Goal: Information Seeking & Learning: Learn about a topic

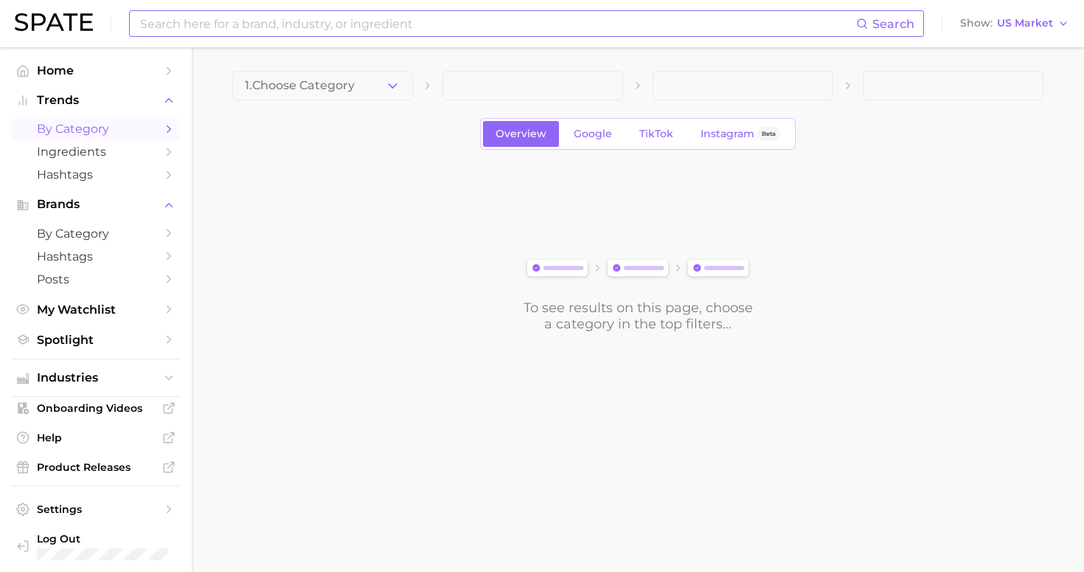
click at [358, 25] on input at bounding box center [498, 23] width 718 height 25
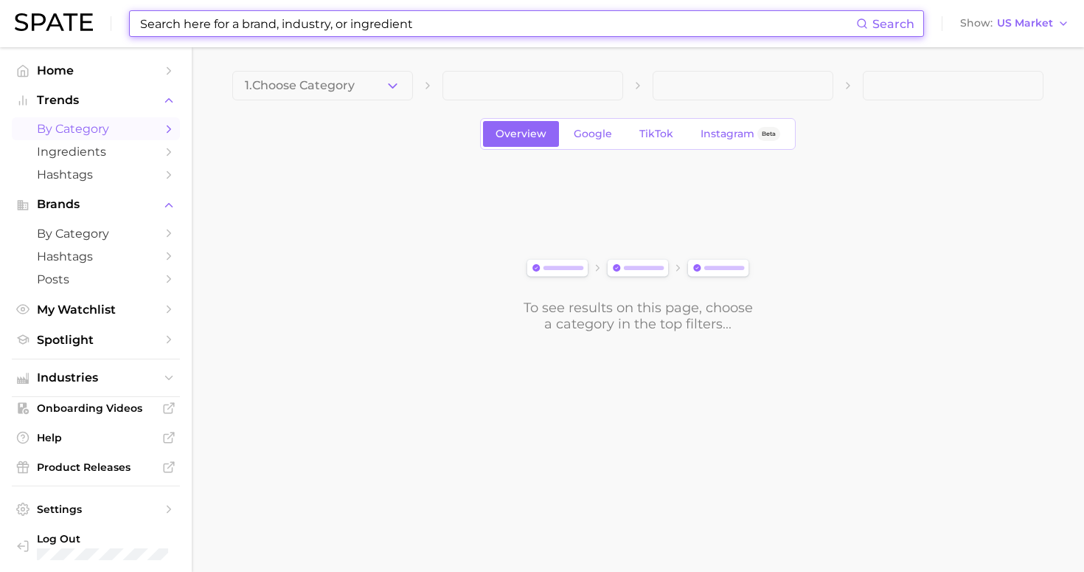
click at [358, 24] on input at bounding box center [498, 23] width 718 height 25
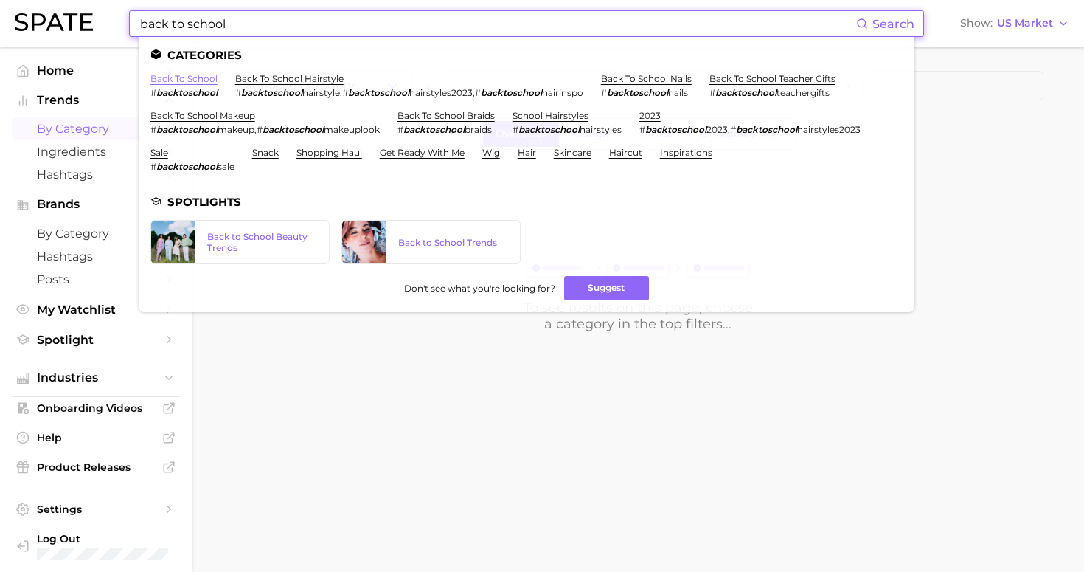
type input "back to school"
click at [187, 74] on link "back to school" at bounding box center [183, 78] width 67 height 11
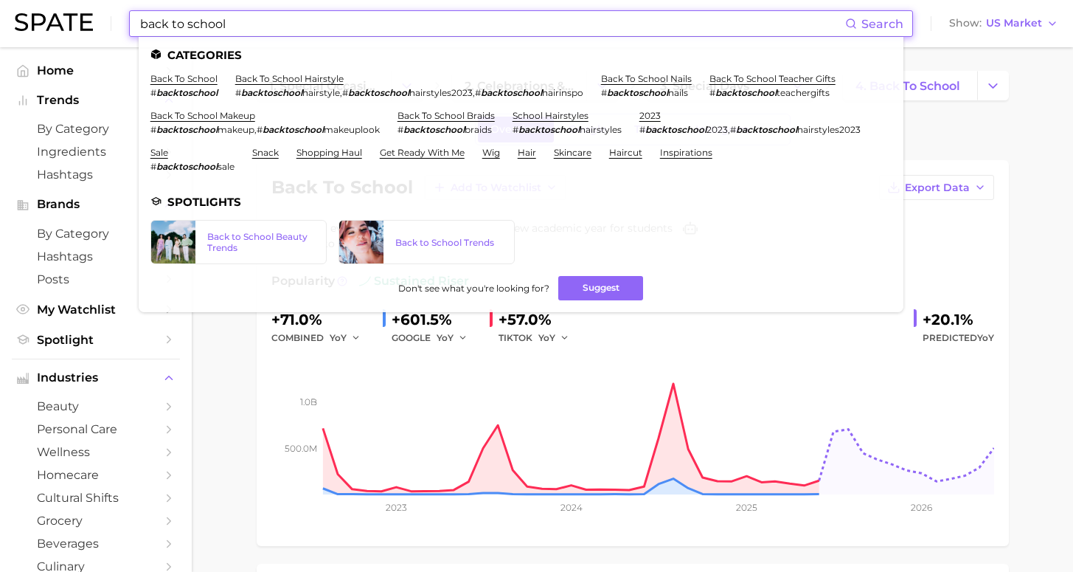
click at [232, 13] on input "back to school" at bounding box center [492, 23] width 706 height 25
drag, startPoint x: 235, startPoint y: 21, endPoint x: 24, endPoint y: 2, distance: 211.8
click at [24, 2] on div "back to school Search Categories back to school # backtoschool back to school h…" at bounding box center [537, 23] width 1044 height 47
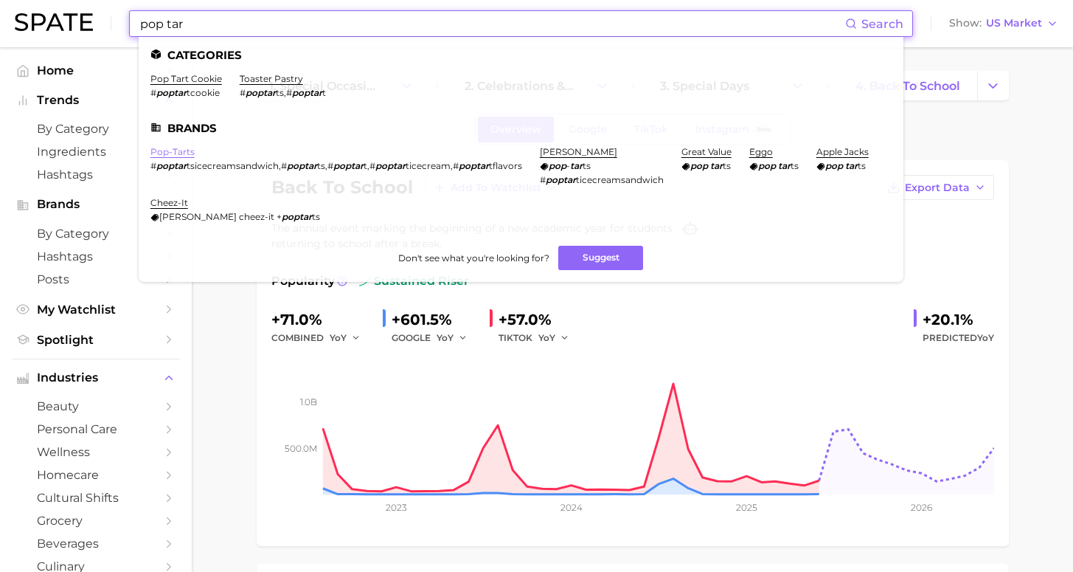
type input "pop tar"
click at [171, 152] on link "pop-tarts" at bounding box center [172, 151] width 44 height 11
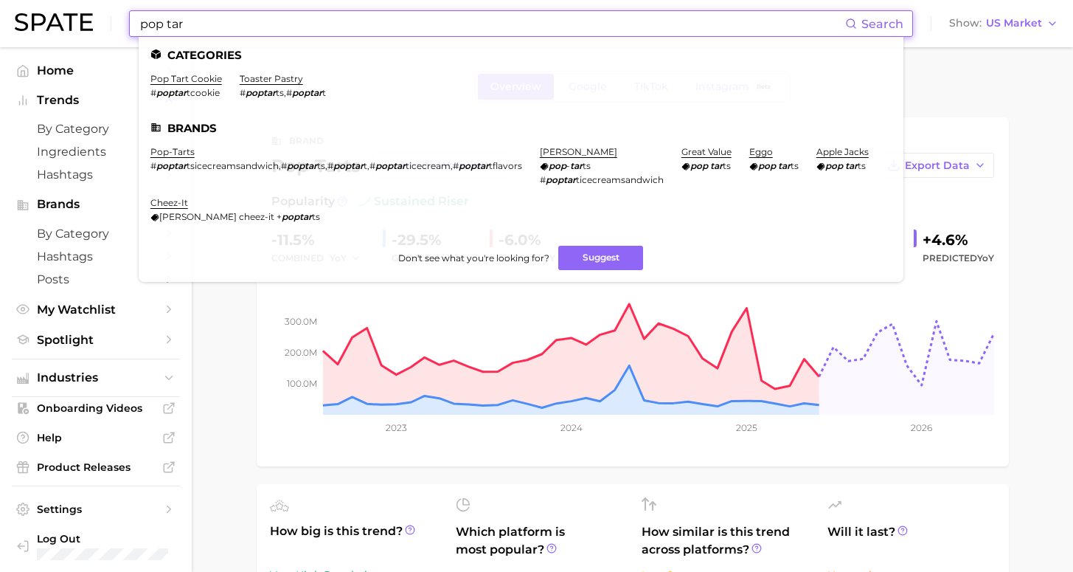
drag, startPoint x: 203, startPoint y: 21, endPoint x: 40, endPoint y: 3, distance: 163.9
click at [40, 3] on div "pop tar Search Categories pop tart cookie # poptar tcookie toaster pastry # pop…" at bounding box center [537, 23] width 1044 height 47
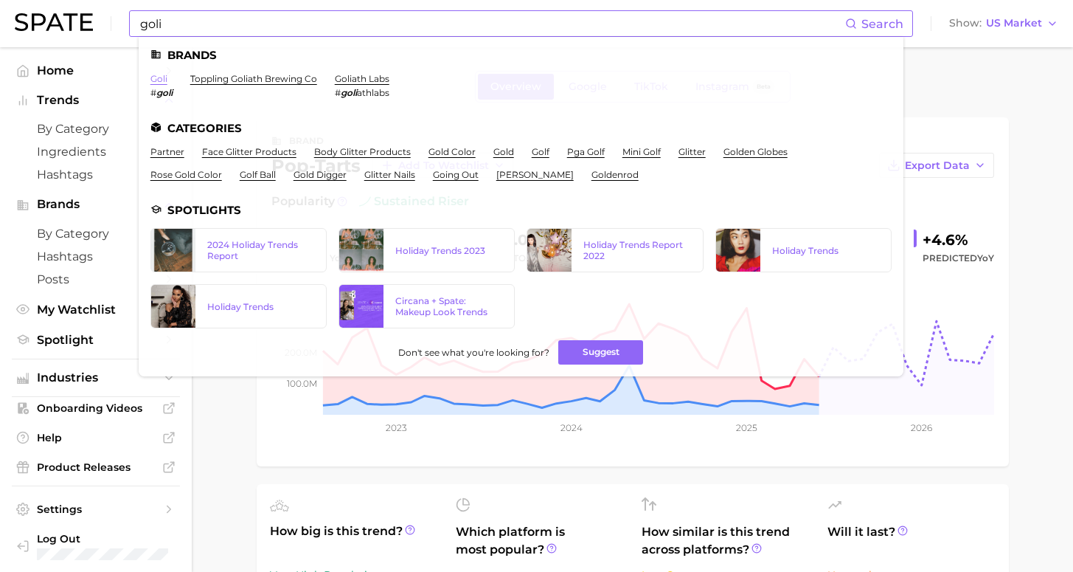
click at [162, 80] on link "goli" at bounding box center [158, 78] width 17 height 11
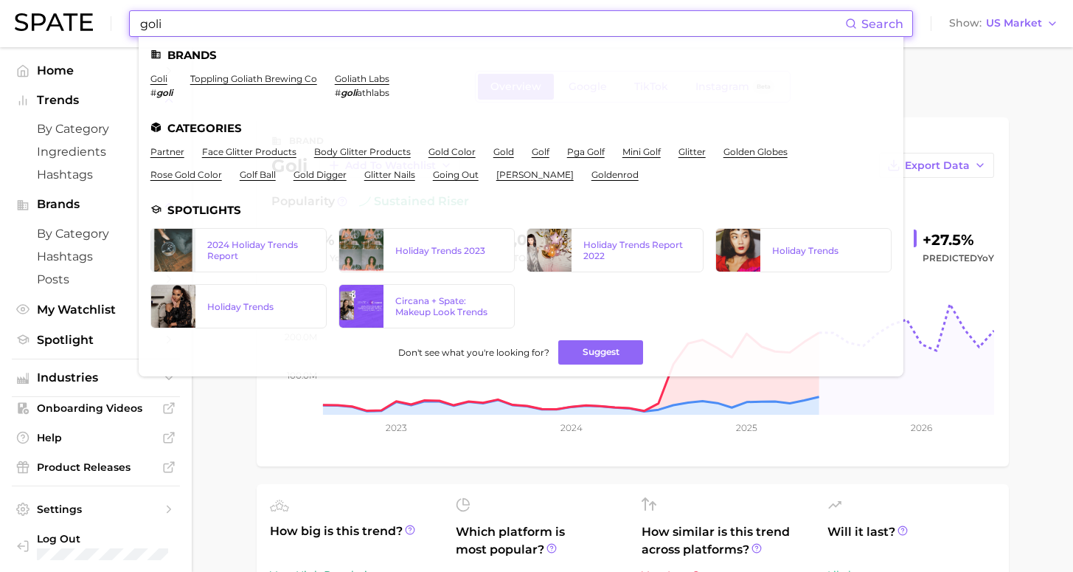
drag, startPoint x: 184, startPoint y: 33, endPoint x: 94, endPoint y: 16, distance: 91.6
click at [94, 16] on div "goli Search Brands goli # goli toppling goliath brewing co goliath labs # goli …" at bounding box center [537, 23] width 1044 height 47
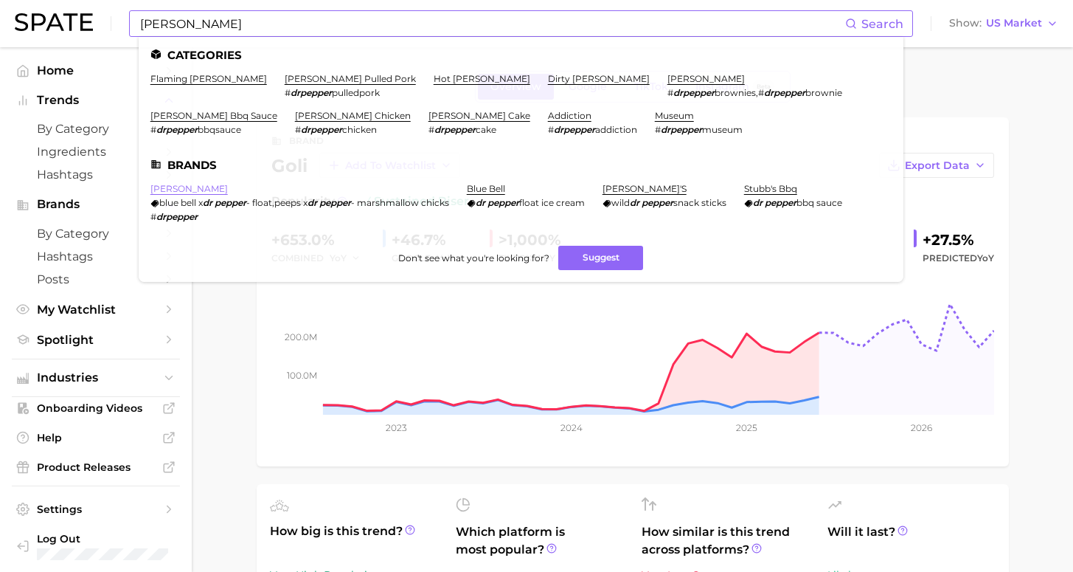
click at [177, 189] on link "[PERSON_NAME]" at bounding box center [188, 188] width 77 height 11
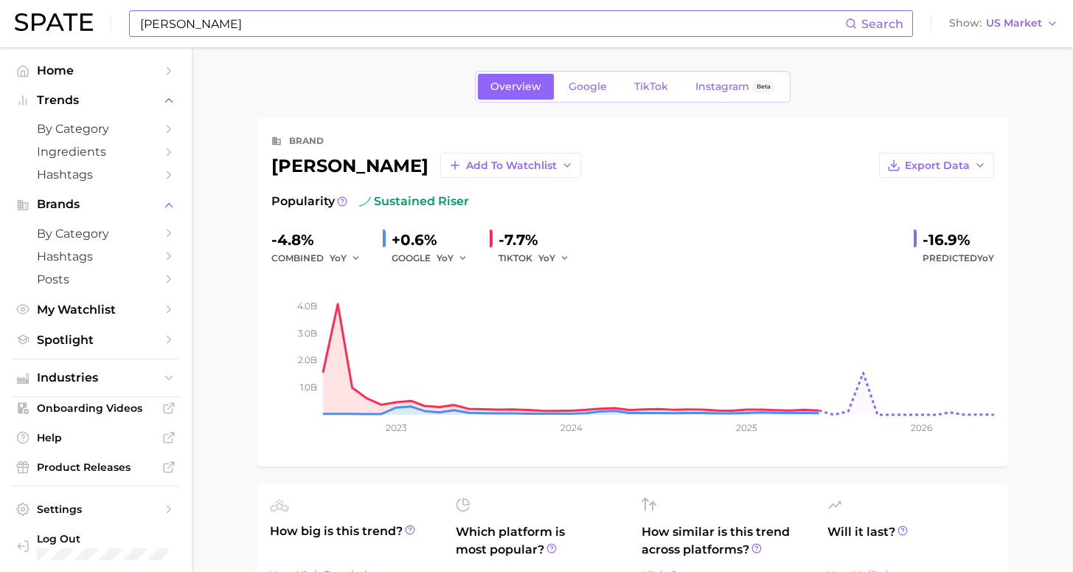
click at [208, 27] on input "[PERSON_NAME]" at bounding box center [492, 23] width 706 height 25
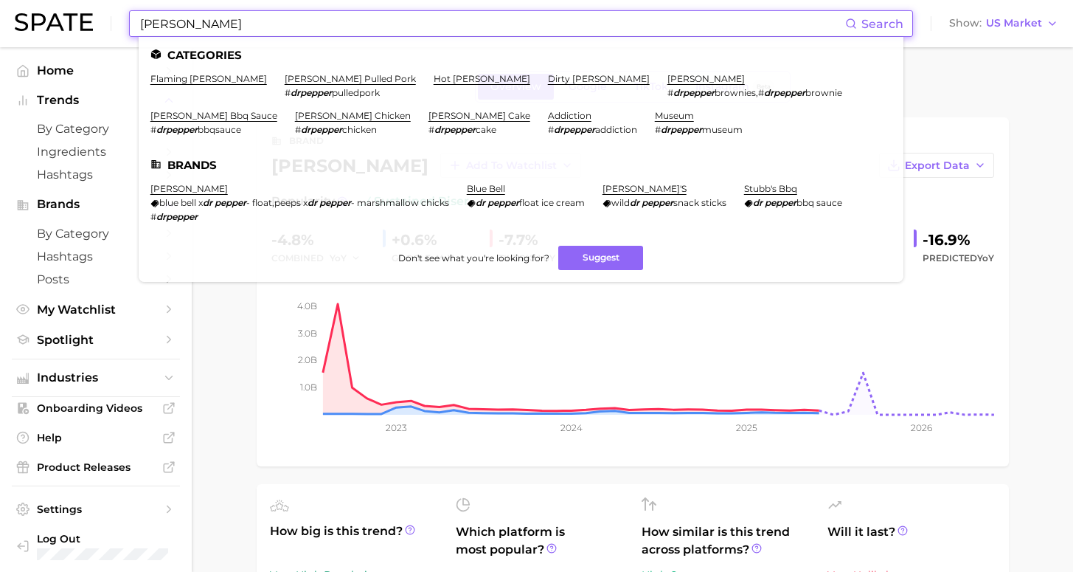
drag, startPoint x: 190, startPoint y: 23, endPoint x: 67, endPoint y: 24, distance: 123.2
click at [67, 24] on div "[PERSON_NAME] Search Categories flaming [PERSON_NAME] [PERSON_NAME] pulled pork…" at bounding box center [537, 23] width 1044 height 47
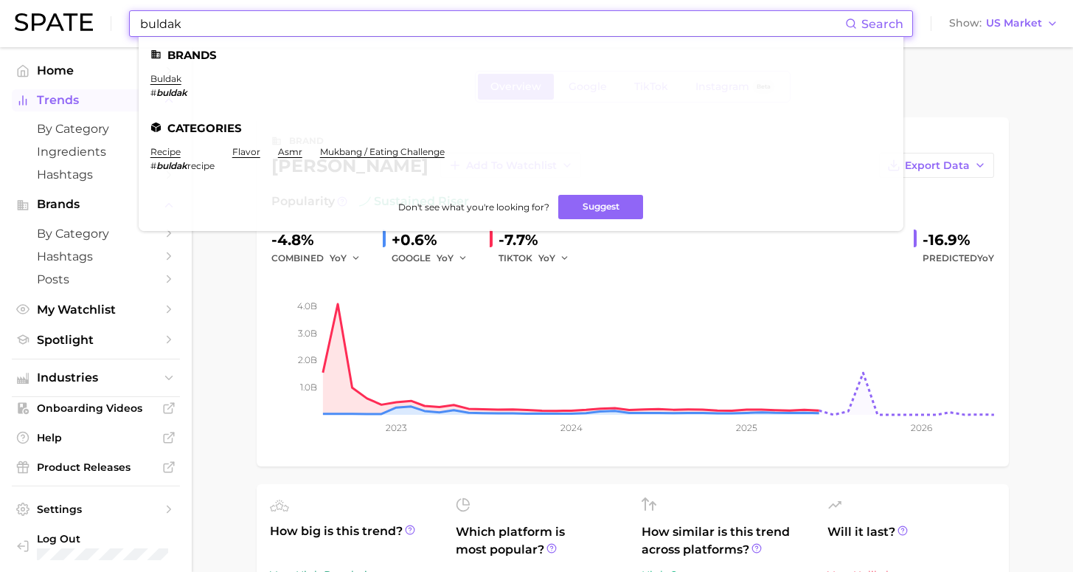
type input "bulk"
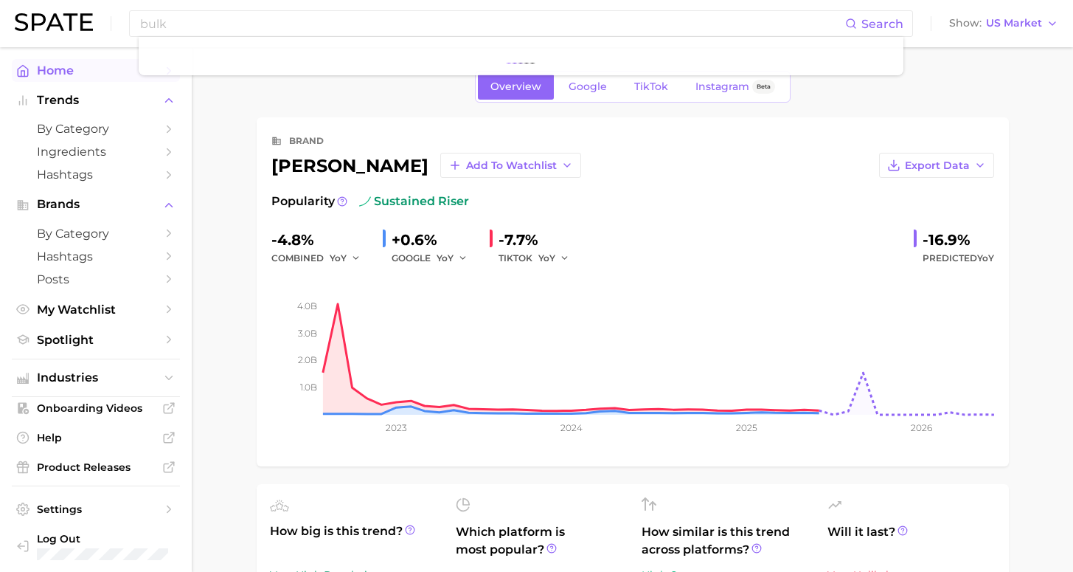
drag, startPoint x: 167, startPoint y: 96, endPoint x: 170, endPoint y: 80, distance: 16.4
click at [170, 80] on link "Home" at bounding box center [96, 70] width 168 height 23
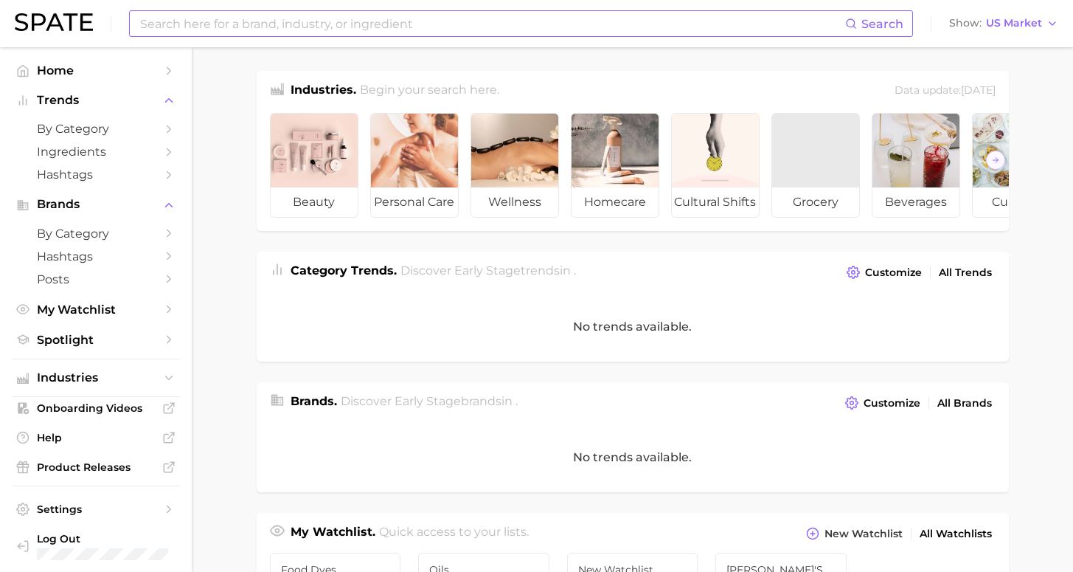
click at [180, 32] on input at bounding box center [492, 23] width 706 height 25
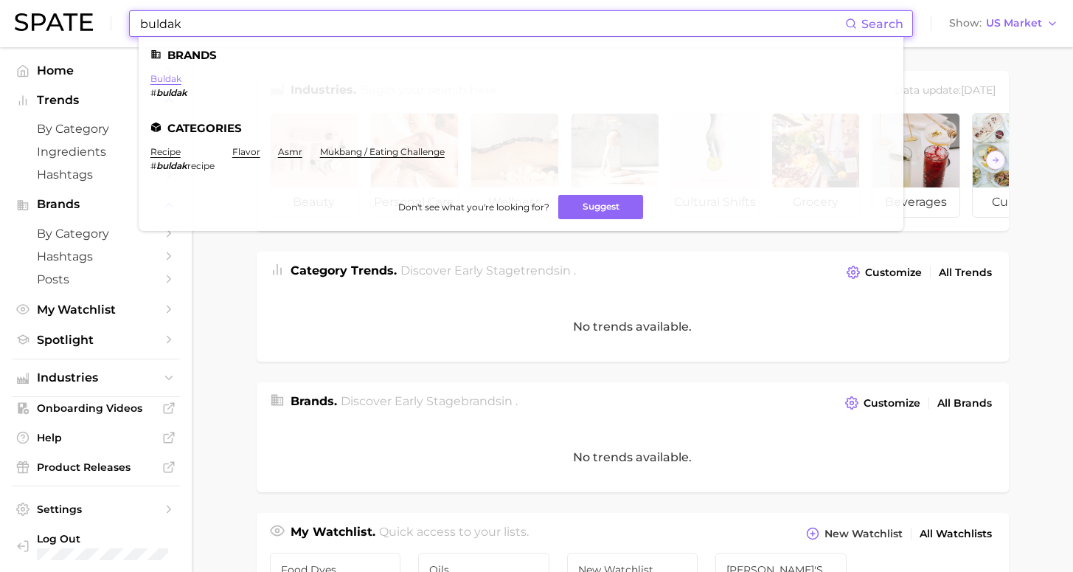
type input "buldak"
click at [161, 76] on link "buldak" at bounding box center [165, 78] width 31 height 11
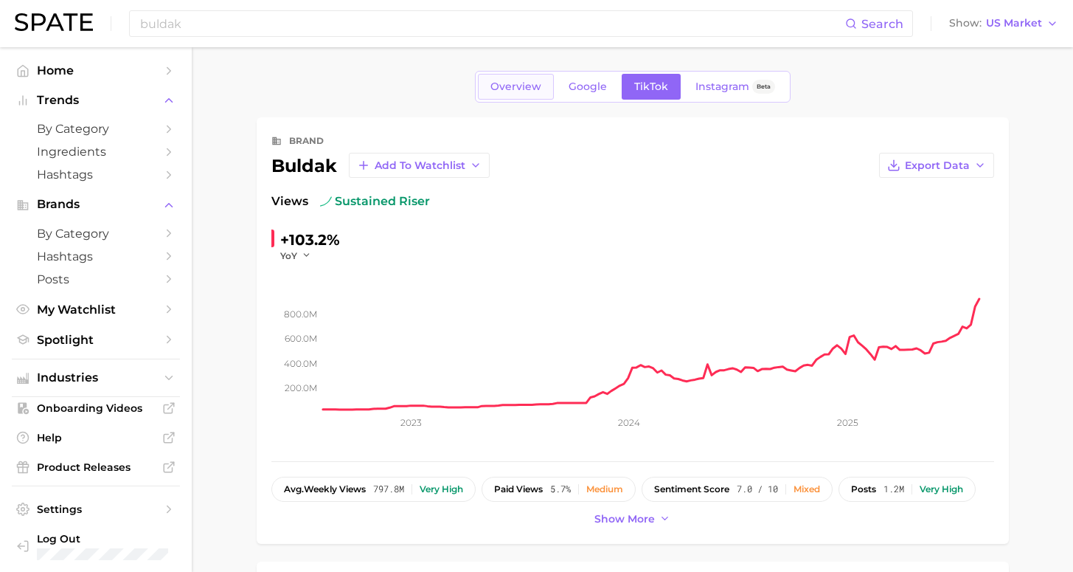
click at [528, 94] on link "Overview" at bounding box center [516, 87] width 76 height 26
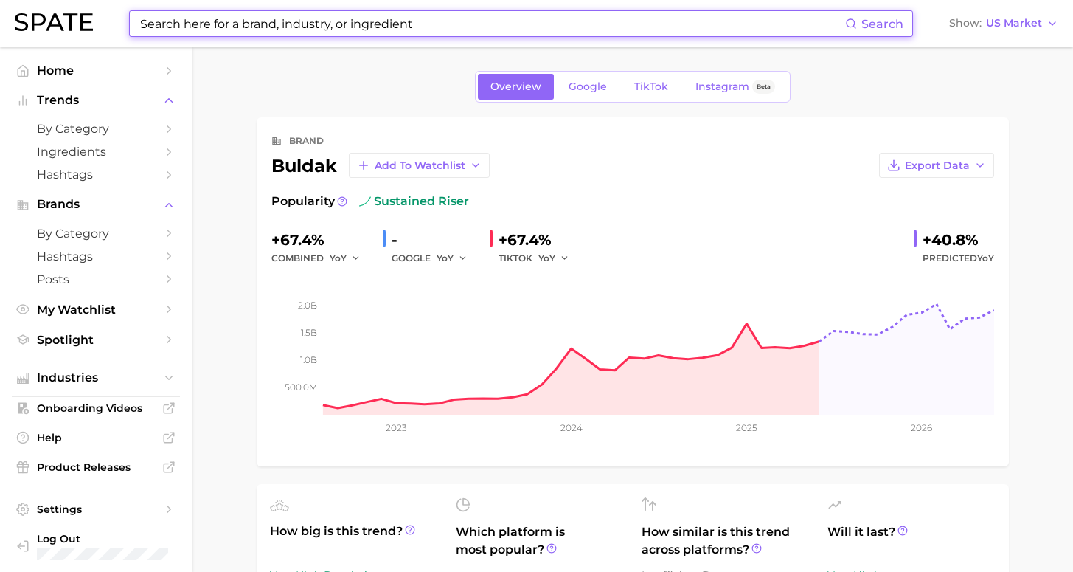
click at [210, 29] on input at bounding box center [492, 23] width 706 height 25
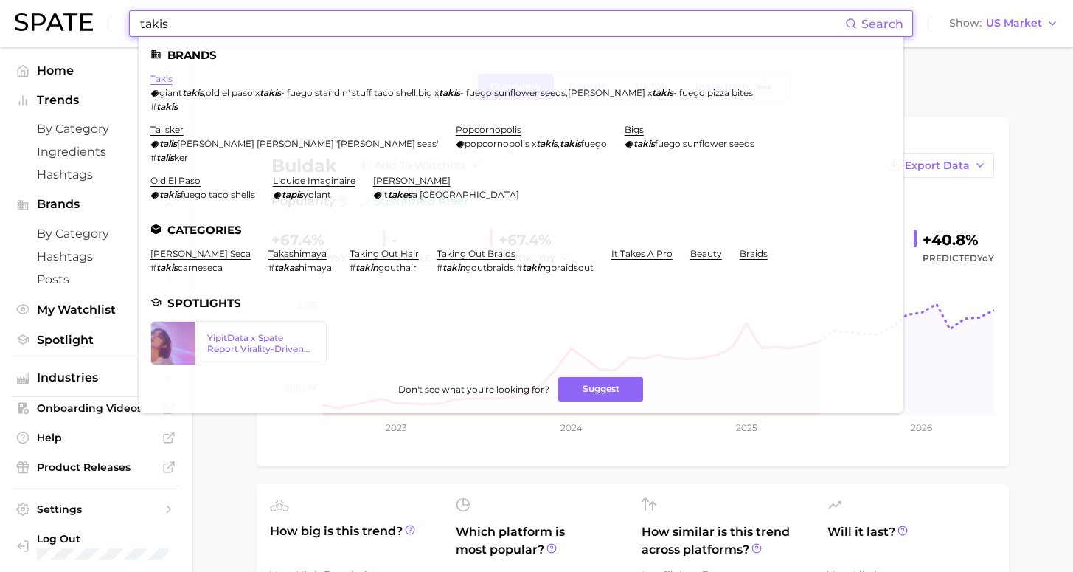
click at [160, 78] on link "takis" at bounding box center [161, 78] width 22 height 11
drag, startPoint x: 178, startPoint y: 21, endPoint x: 128, endPoint y: 17, distance: 50.3
click at [128, 17] on div "takis Search Brands takis giant takis , old el paso x takis - fuego stand n' st…" at bounding box center [537, 23] width 1044 height 47
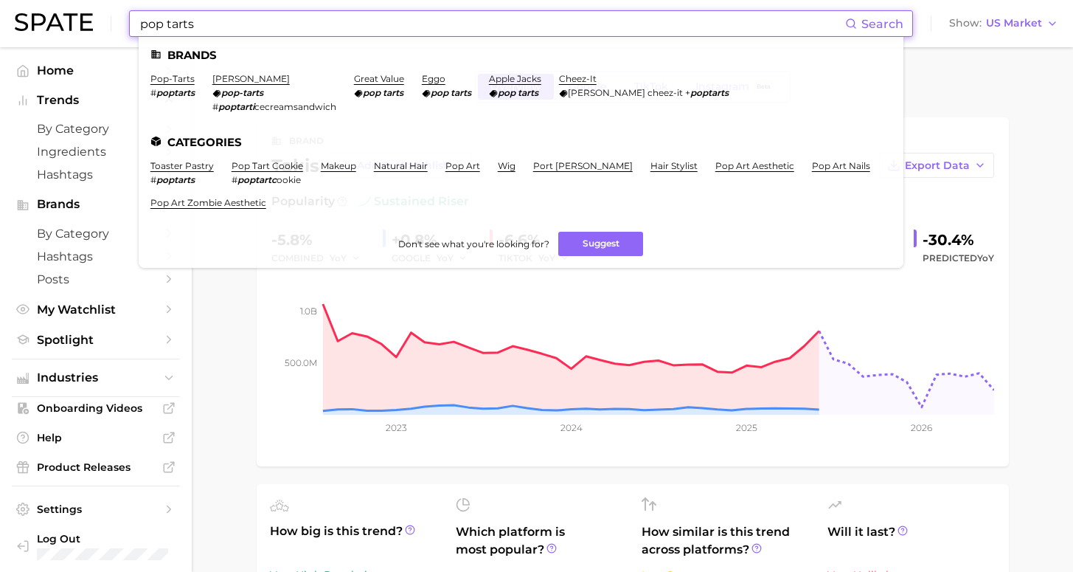
drag, startPoint x: 266, startPoint y: 11, endPoint x: 232, endPoint y: 38, distance: 43.1
click at [233, 38] on ul "Brands pop-tarts # poptarts [PERSON_NAME] pop-tarts # poptarti cecreamsandwich …" at bounding box center [521, 152] width 765 height 231
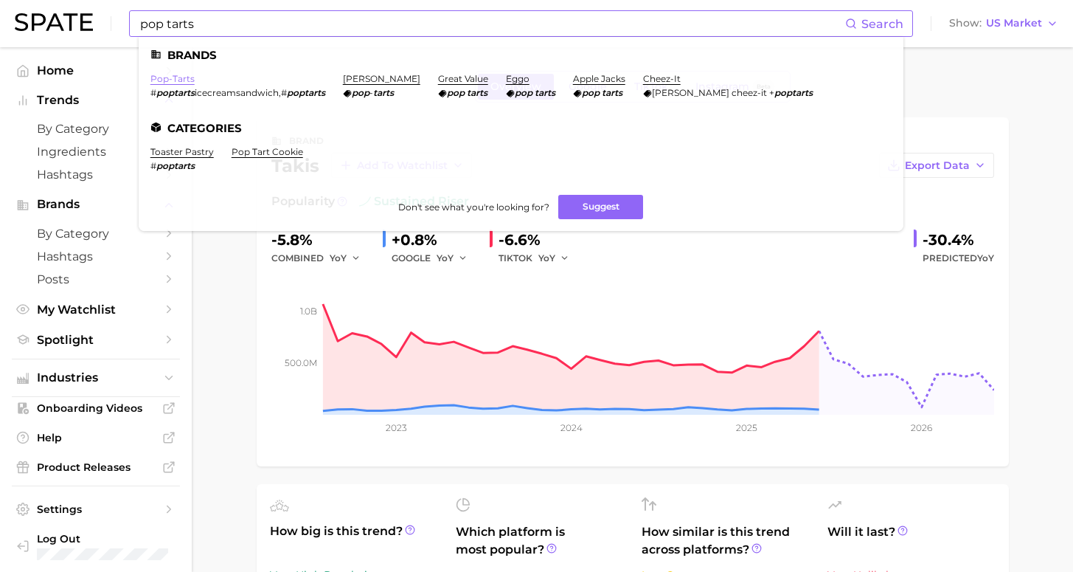
click at [172, 79] on link "pop-tarts" at bounding box center [172, 78] width 44 height 11
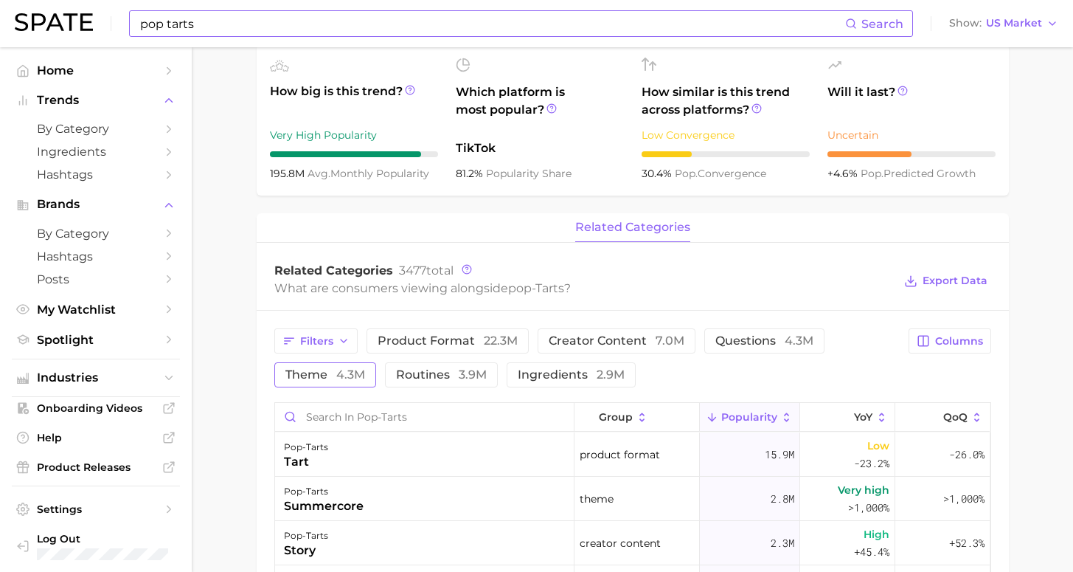
scroll to position [505, 0]
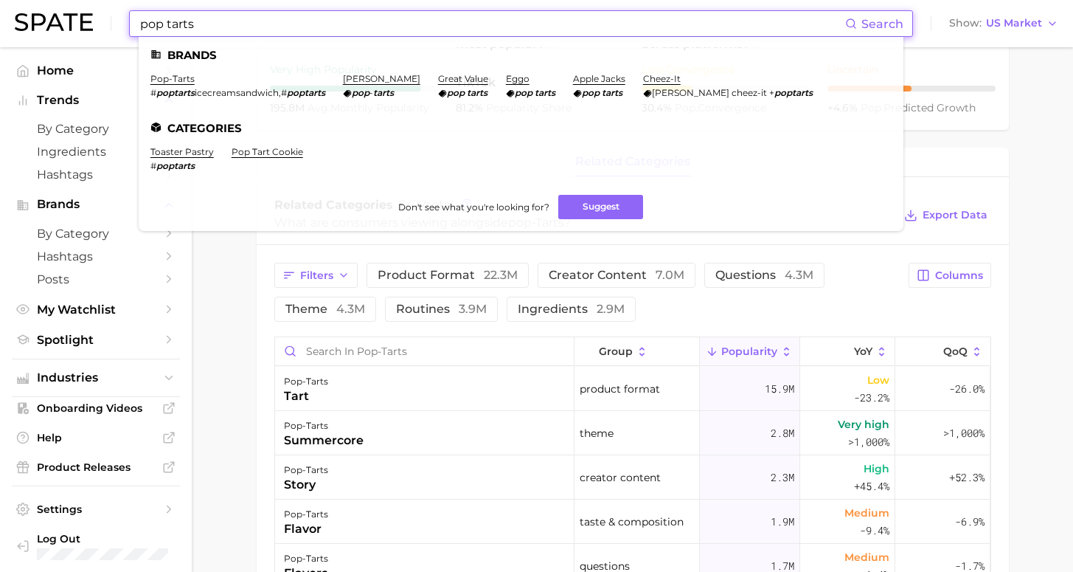
drag, startPoint x: 202, startPoint y: 29, endPoint x: 117, endPoint y: 25, distance: 85.6
click at [113, 28] on div "pop tarts Search Brands pop-tarts # poptarts icecreamsandwich , # poptarts [PER…" at bounding box center [537, 23] width 1044 height 47
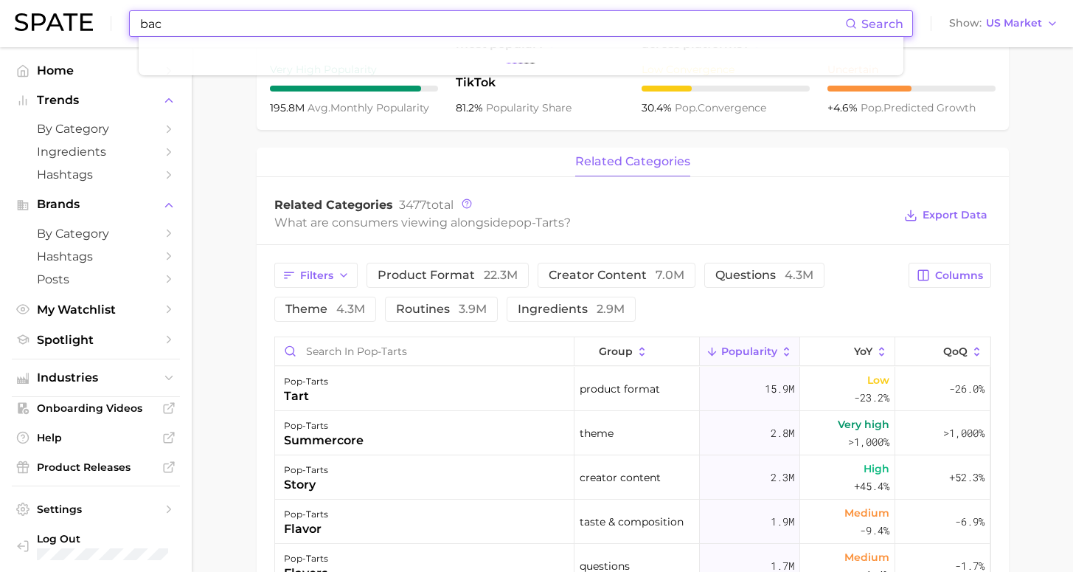
type input "back"
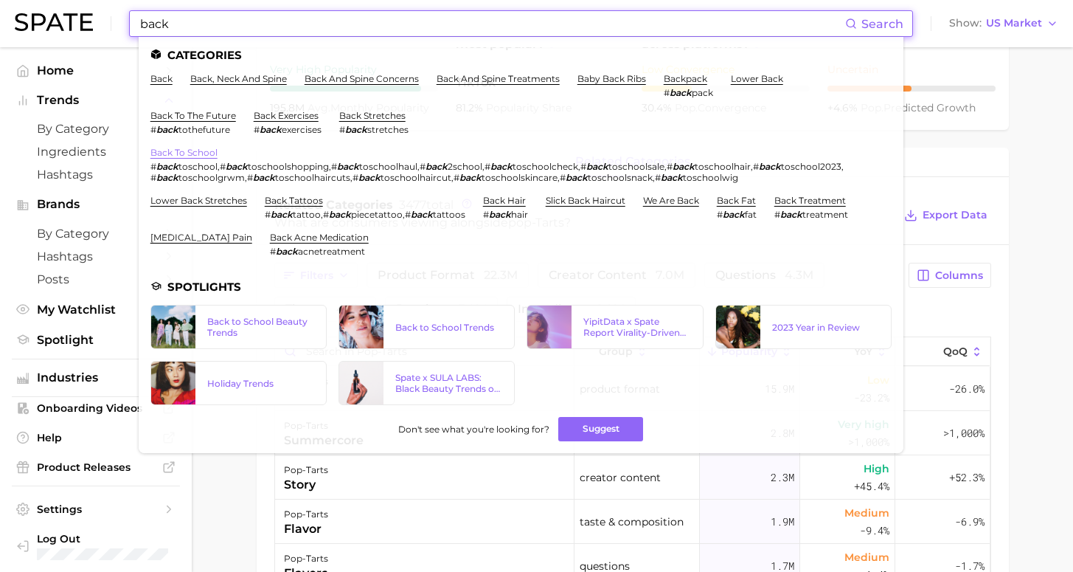
click at [188, 149] on link "back to school" at bounding box center [183, 152] width 67 height 11
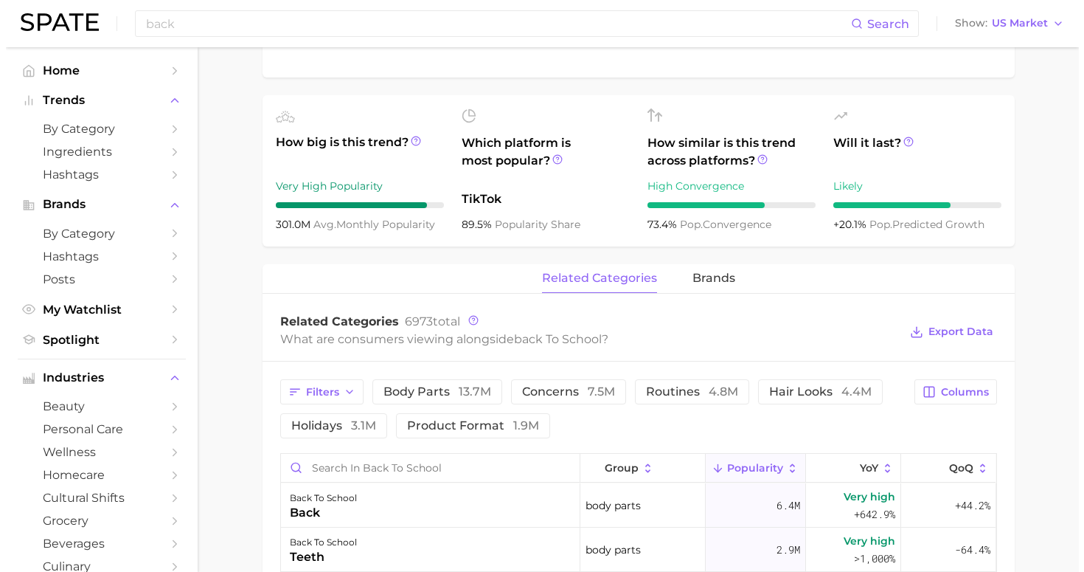
scroll to position [658, 0]
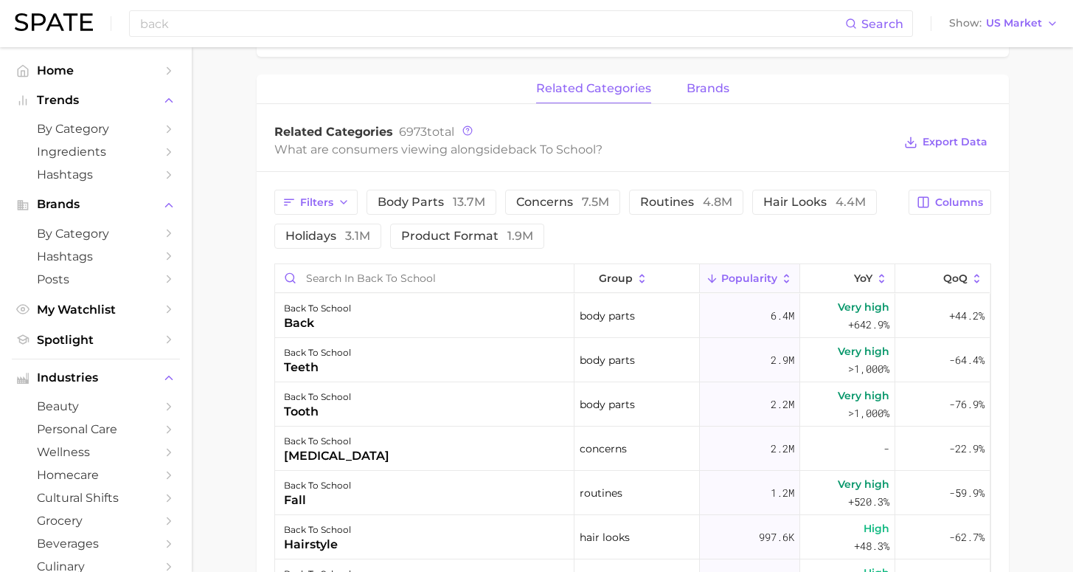
click at [698, 86] on span "brands" at bounding box center [708, 88] width 43 height 13
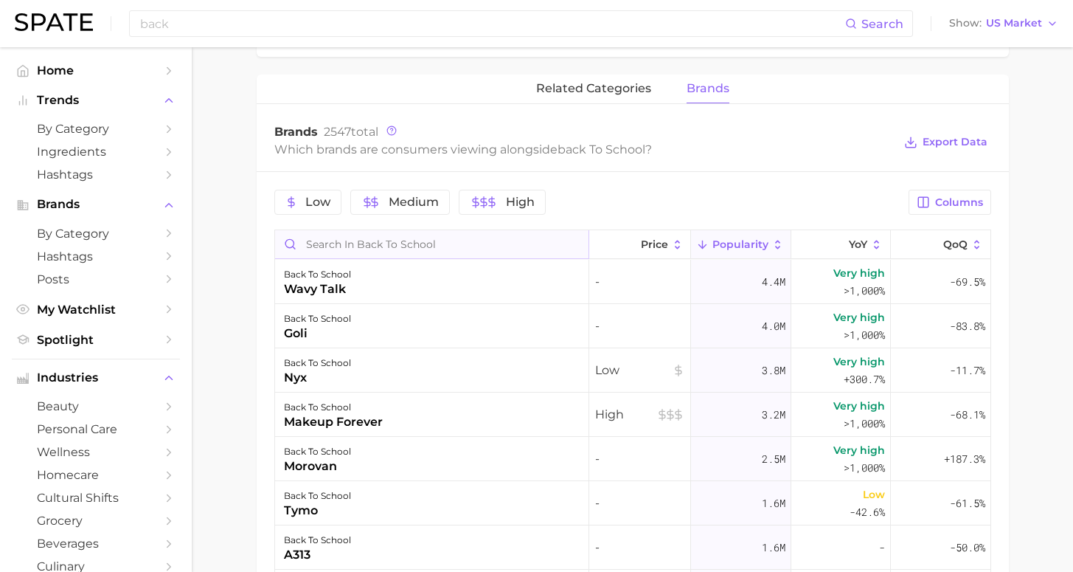
click at [378, 246] on input "Search in back to school" at bounding box center [431, 244] width 313 height 28
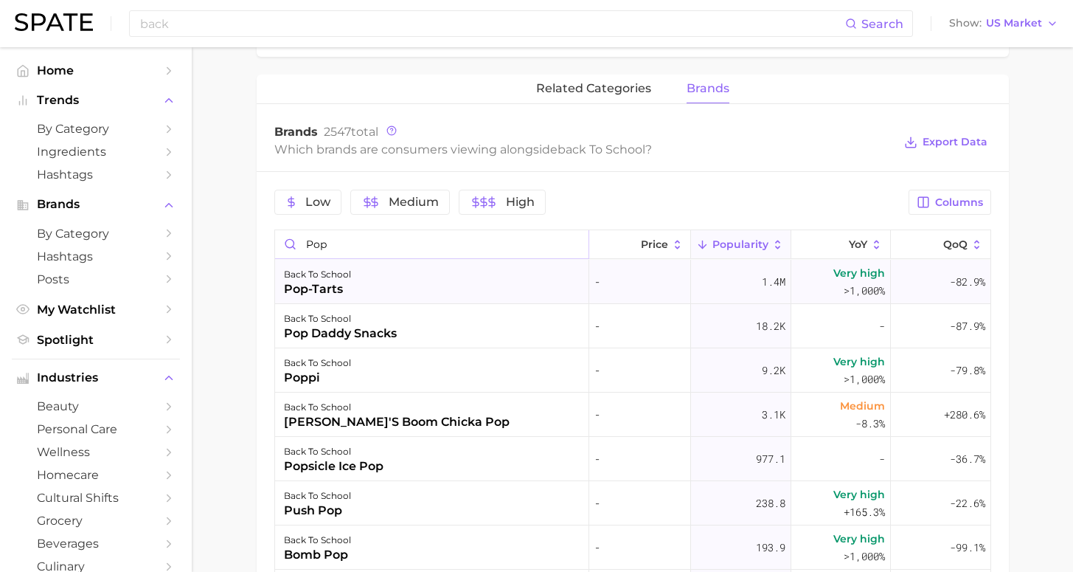
type input "pop"
click at [780, 283] on span "1.4m" at bounding box center [774, 282] width 24 height 18
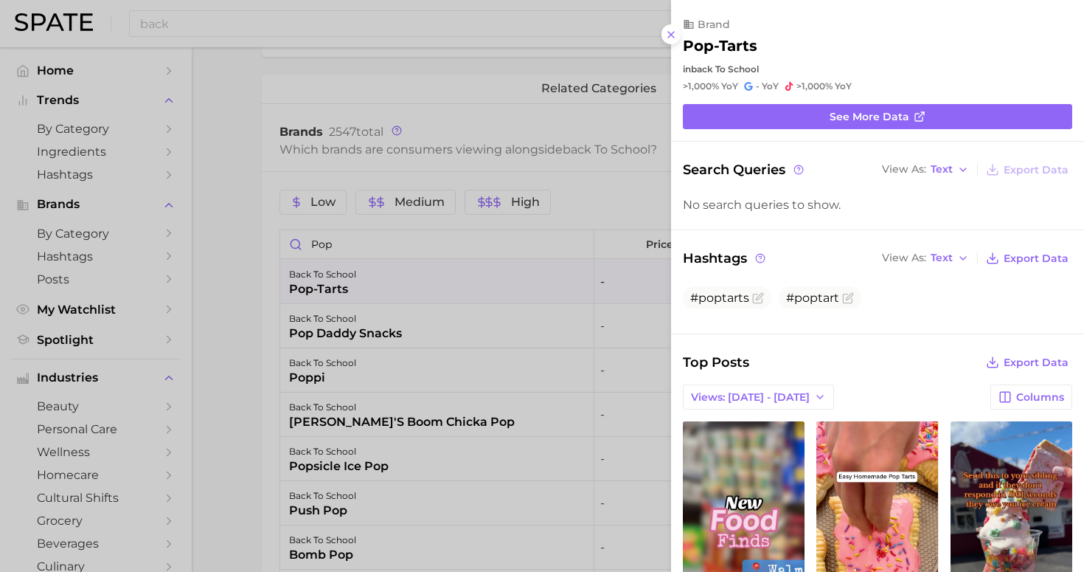
scroll to position [92, 0]
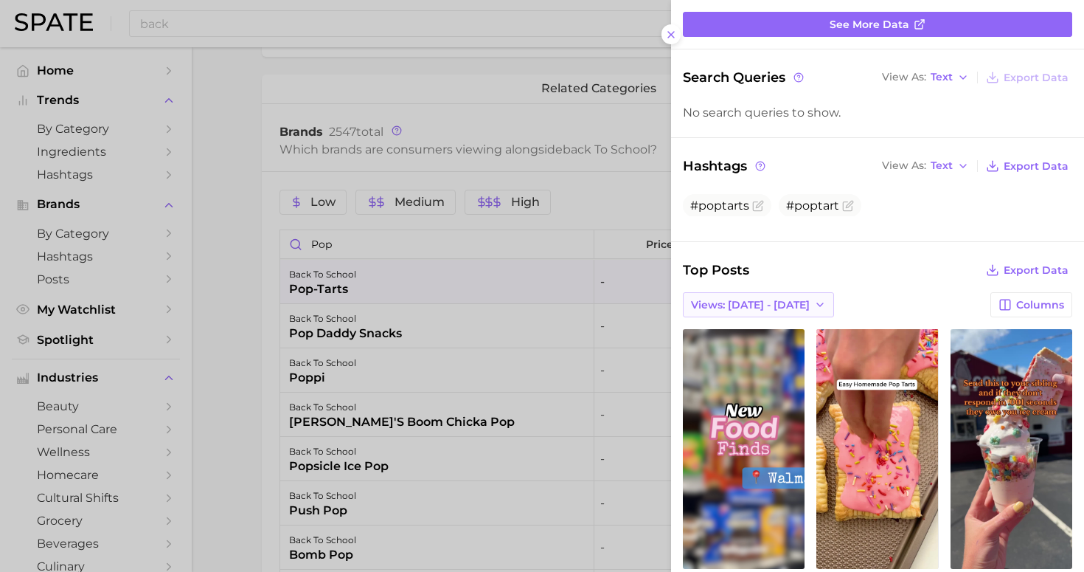
click at [746, 299] on span "Views: [DATE] - [DATE]" at bounding box center [750, 305] width 119 height 13
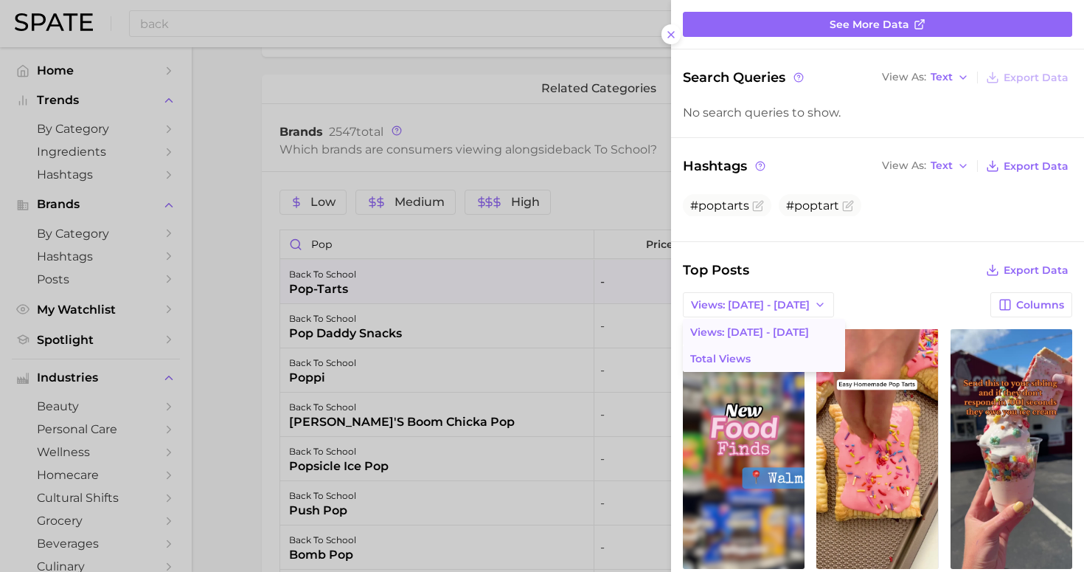
click at [744, 353] on span "Total Views" at bounding box center [720, 359] width 60 height 13
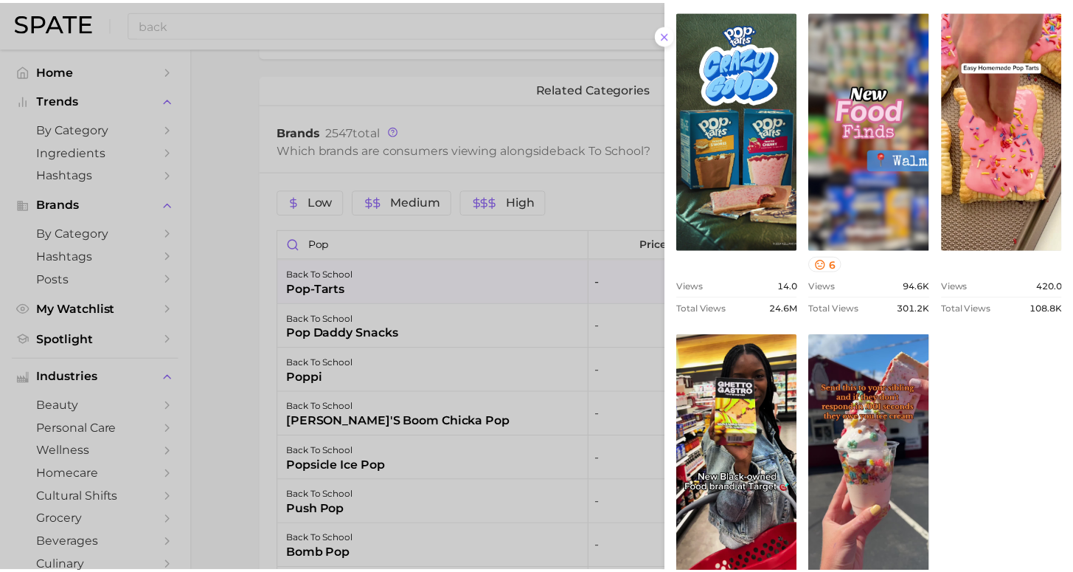
scroll to position [498, 0]
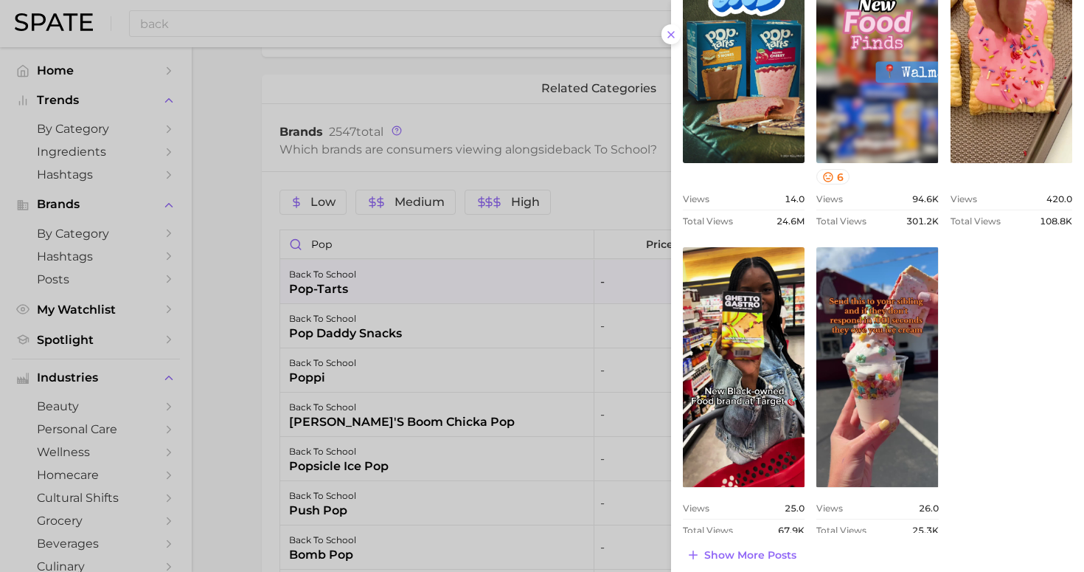
click at [670, 45] on div at bounding box center [542, 286] width 1084 height 572
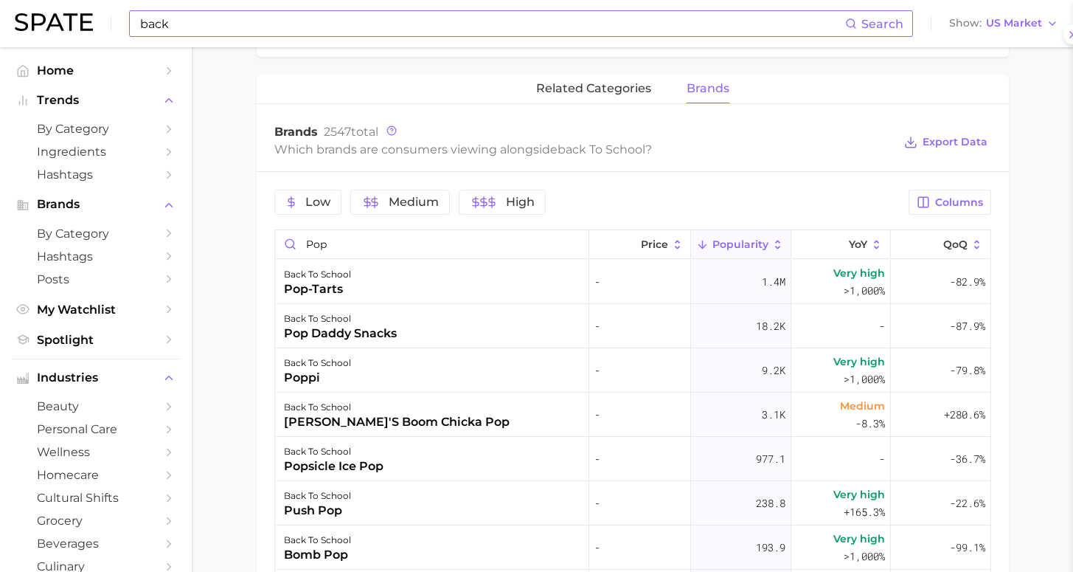
click at [665, 25] on div at bounding box center [536, 286] width 1073 height 572
click at [574, 248] on input "pop" at bounding box center [431, 244] width 313 height 28
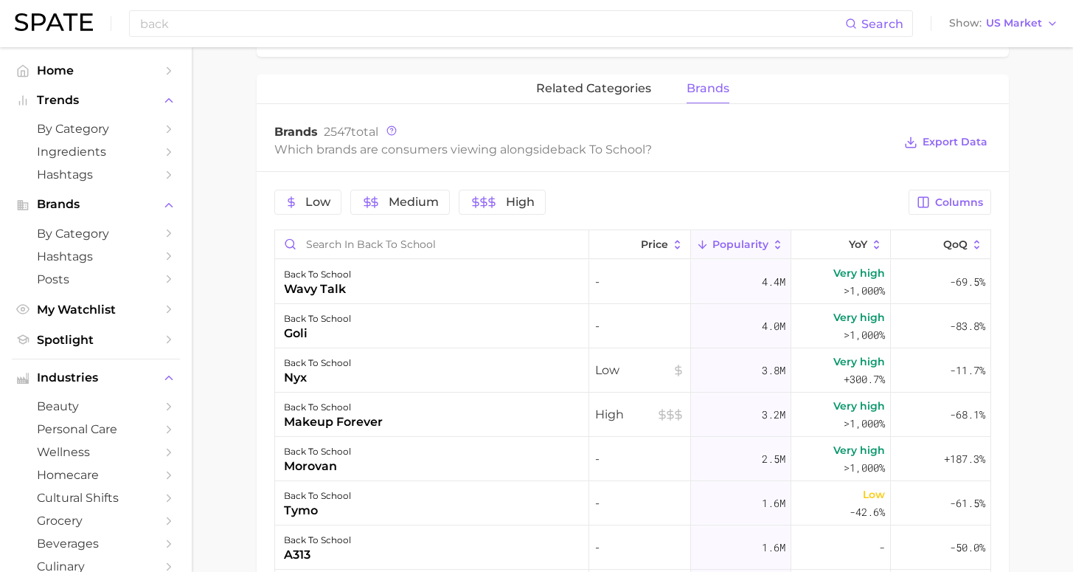
click at [745, 251] on button "Popularity" at bounding box center [741, 244] width 100 height 29
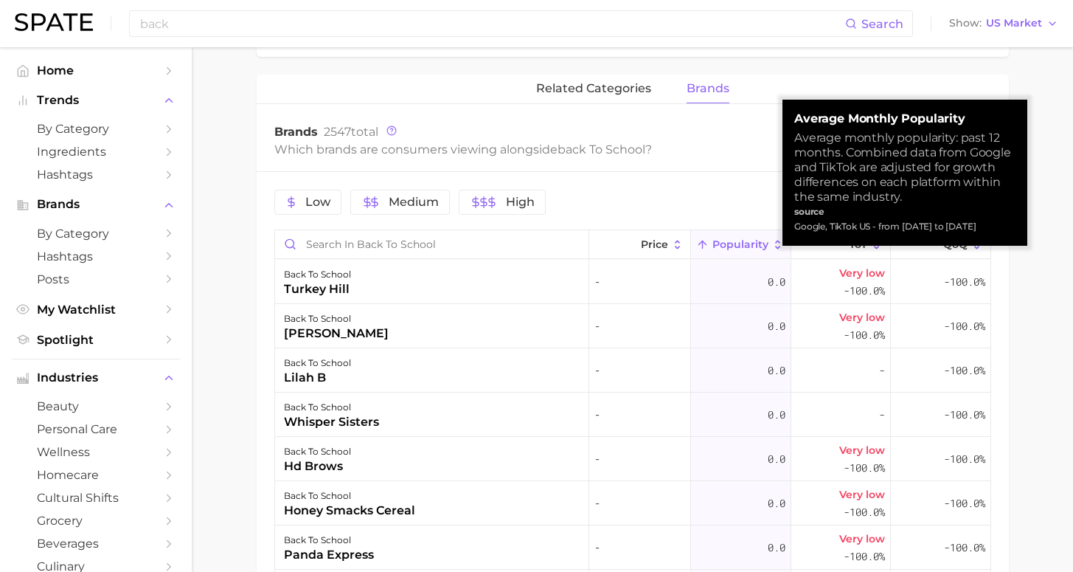
click at [741, 248] on span "Popularity" at bounding box center [740, 244] width 56 height 12
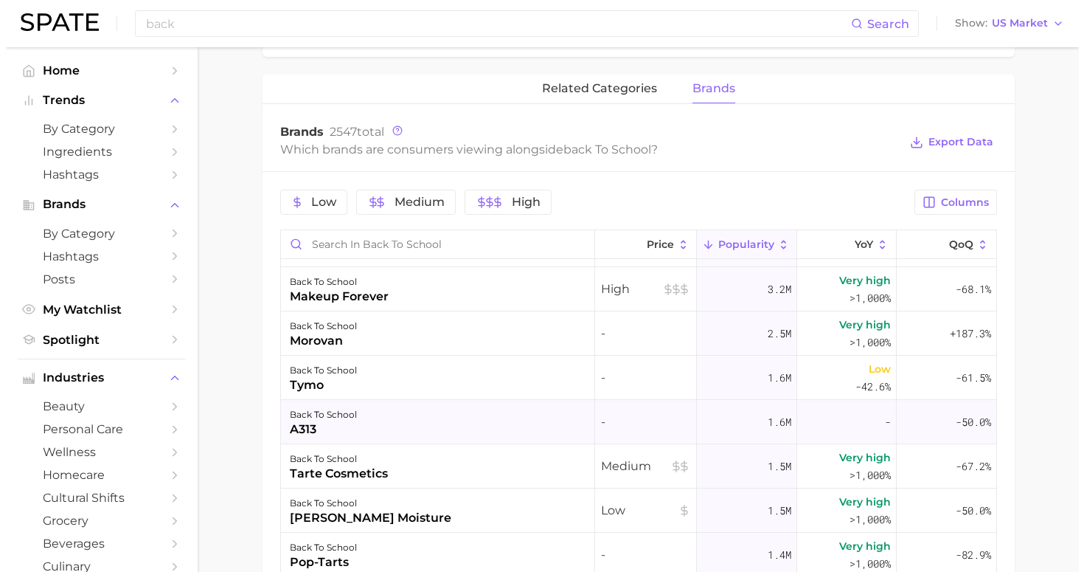
scroll to position [233, 0]
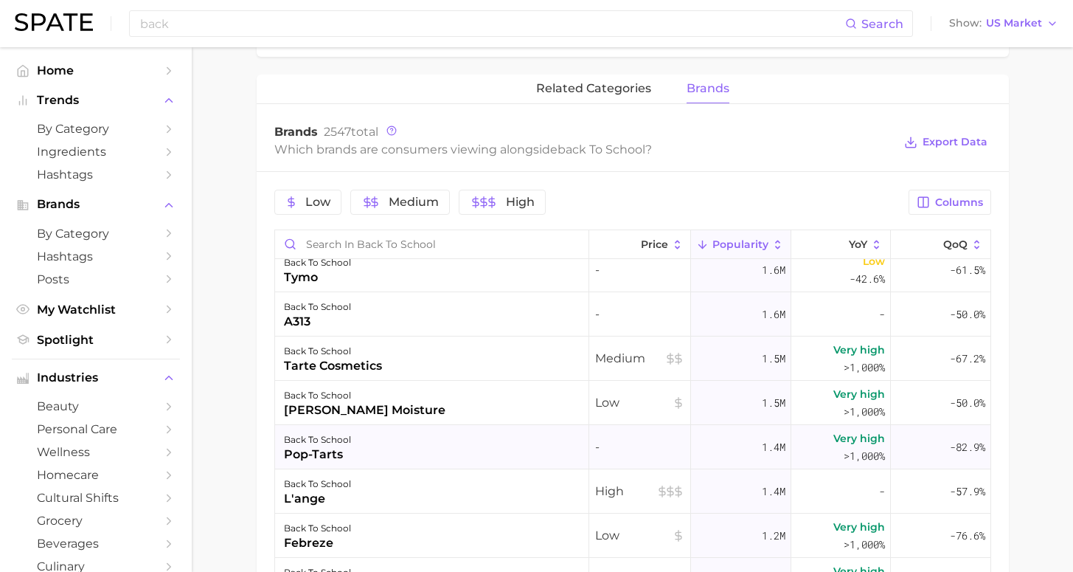
click at [479, 451] on div "back to school pop-tarts" at bounding box center [432, 447] width 314 height 44
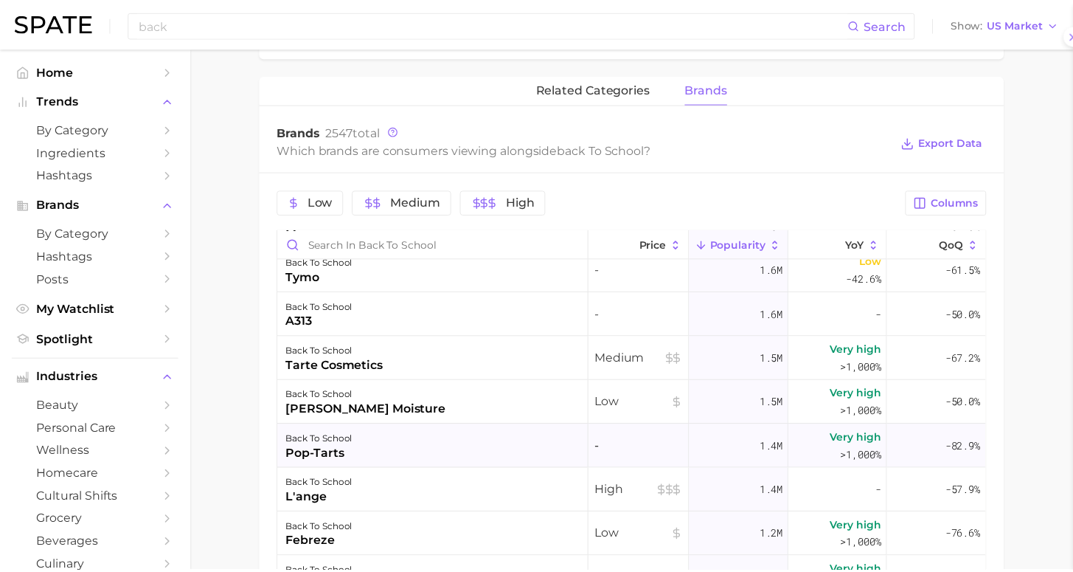
scroll to position [0, 0]
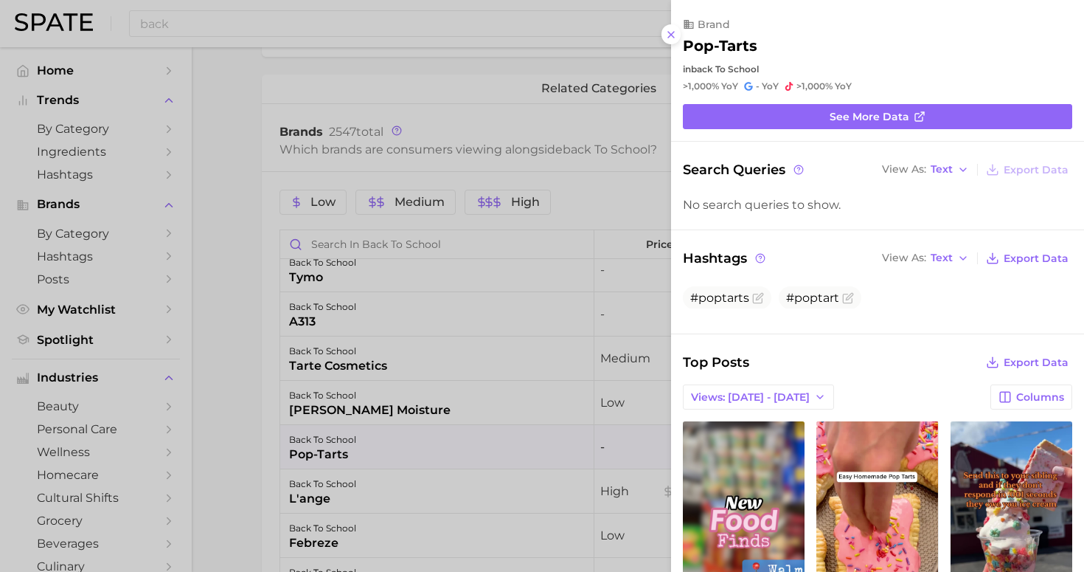
click at [209, 400] on div at bounding box center [542, 286] width 1084 height 572
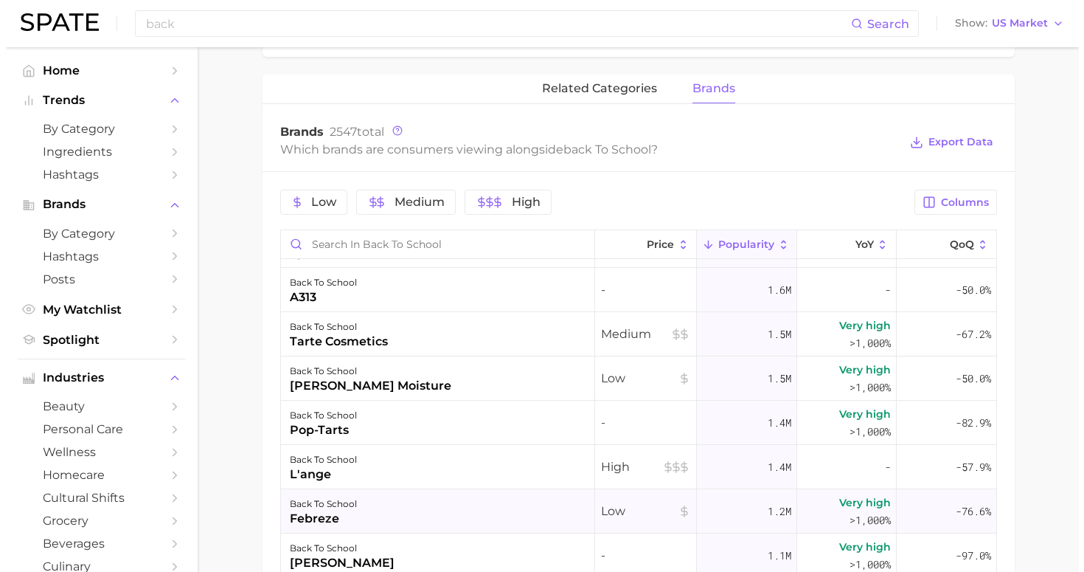
scroll to position [350, 0]
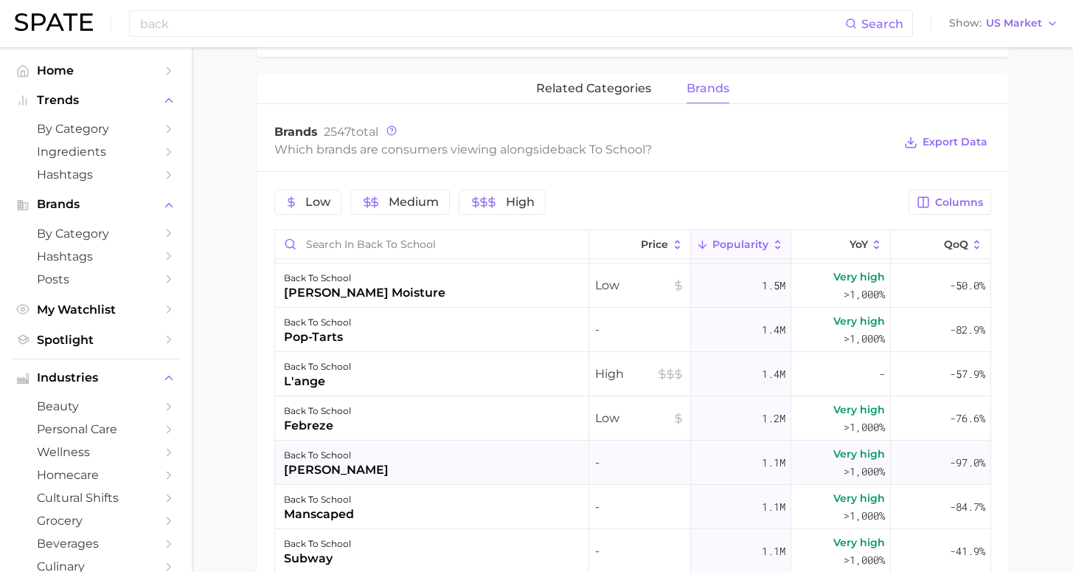
click at [420, 471] on div "back to school [PERSON_NAME]" at bounding box center [432, 462] width 314 height 44
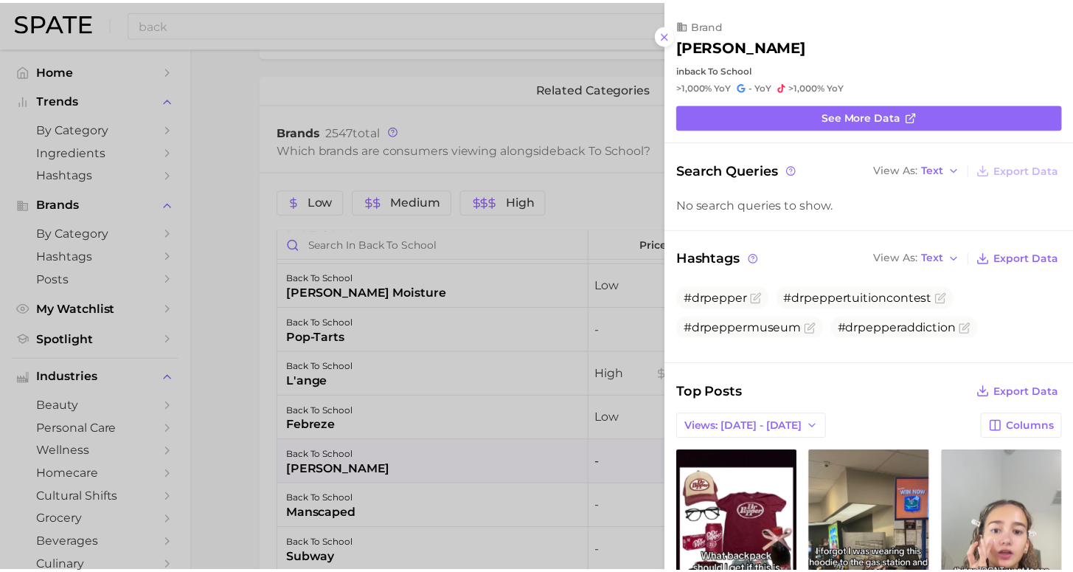
scroll to position [0, 0]
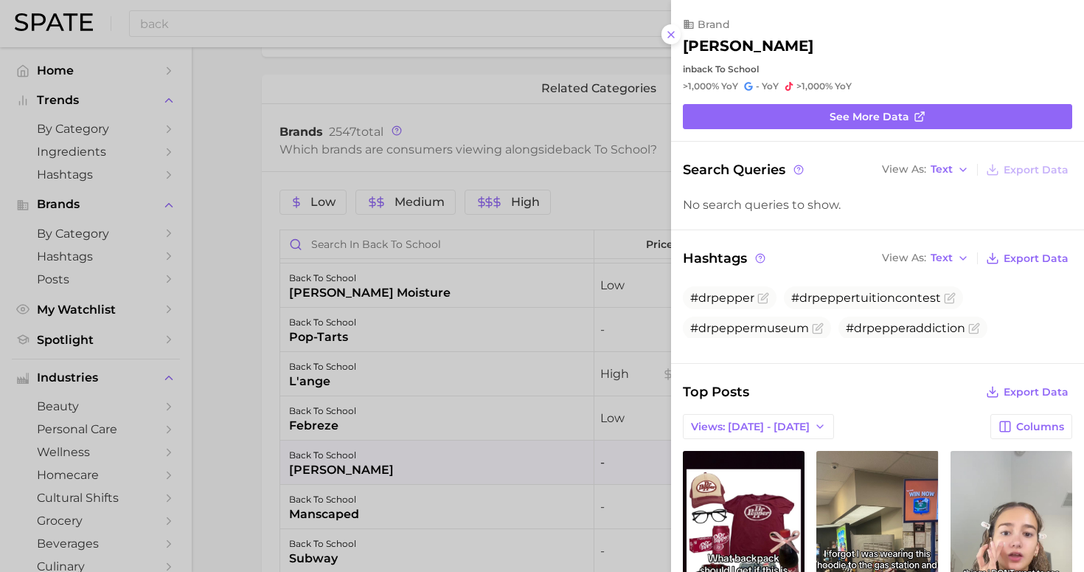
click at [246, 452] on div at bounding box center [542, 286] width 1084 height 572
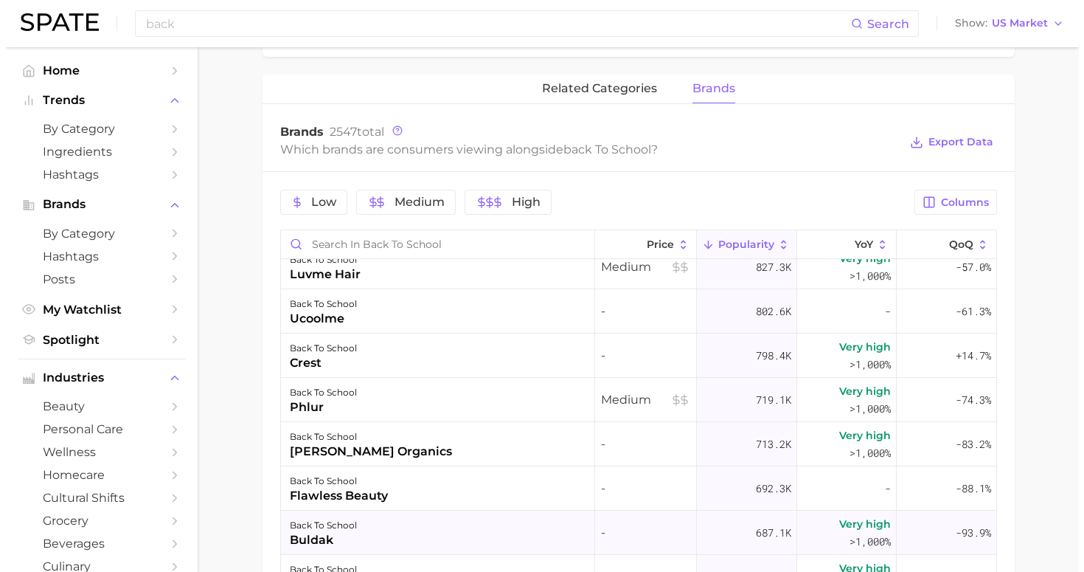
scroll to position [837, 0]
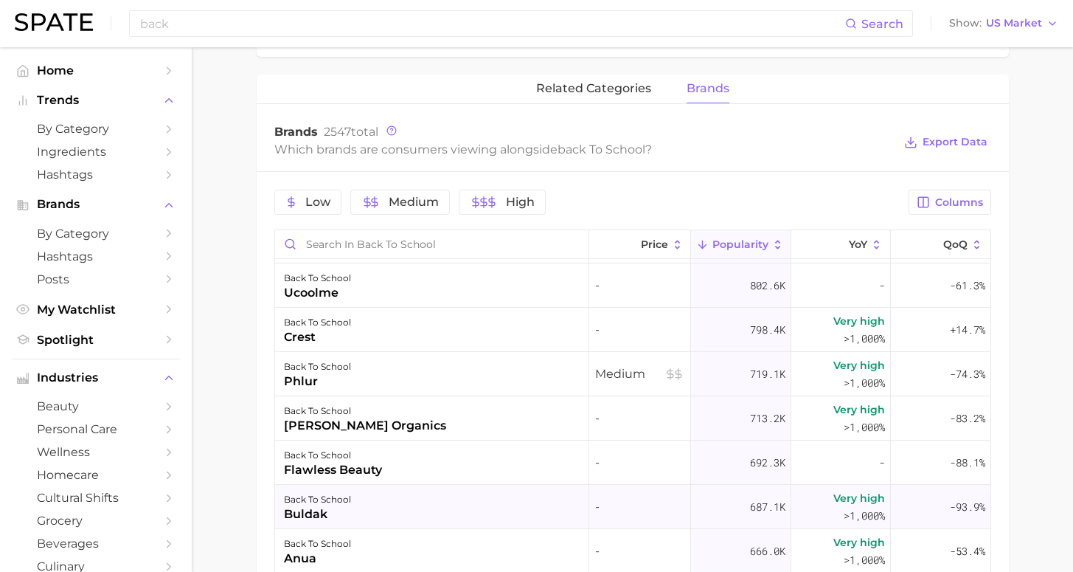
click at [383, 505] on div "back to school buldak" at bounding box center [432, 507] width 314 height 44
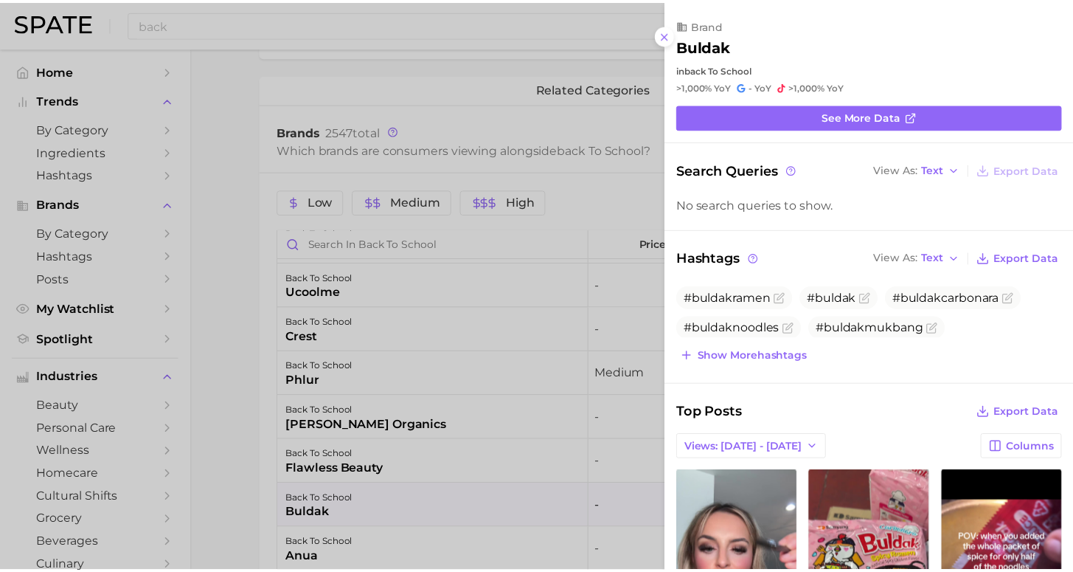
scroll to position [0, 0]
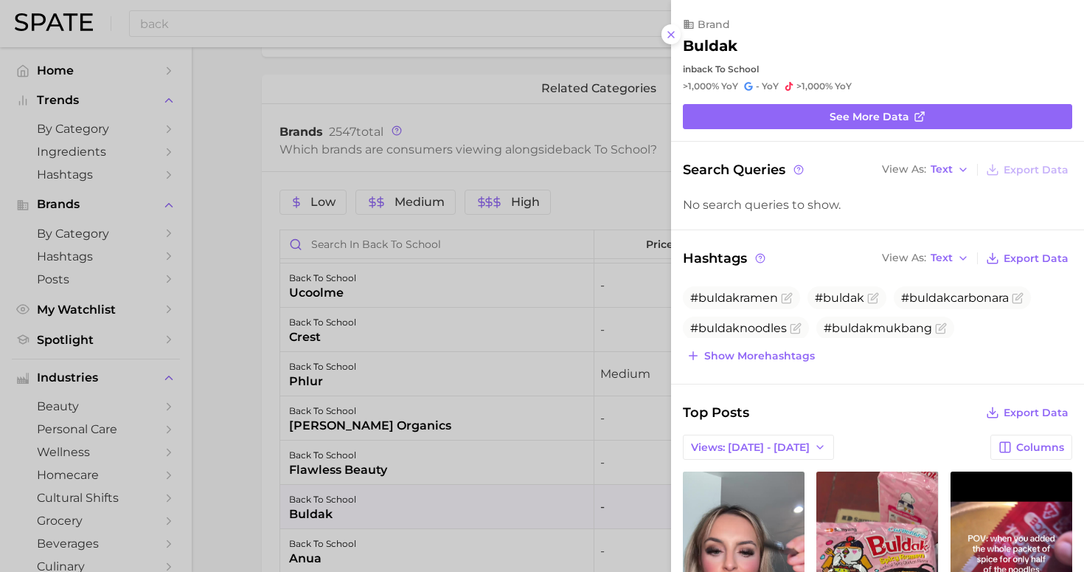
drag, startPoint x: 235, startPoint y: 475, endPoint x: 260, endPoint y: 476, distance: 25.1
click at [235, 475] on div at bounding box center [542, 286] width 1084 height 572
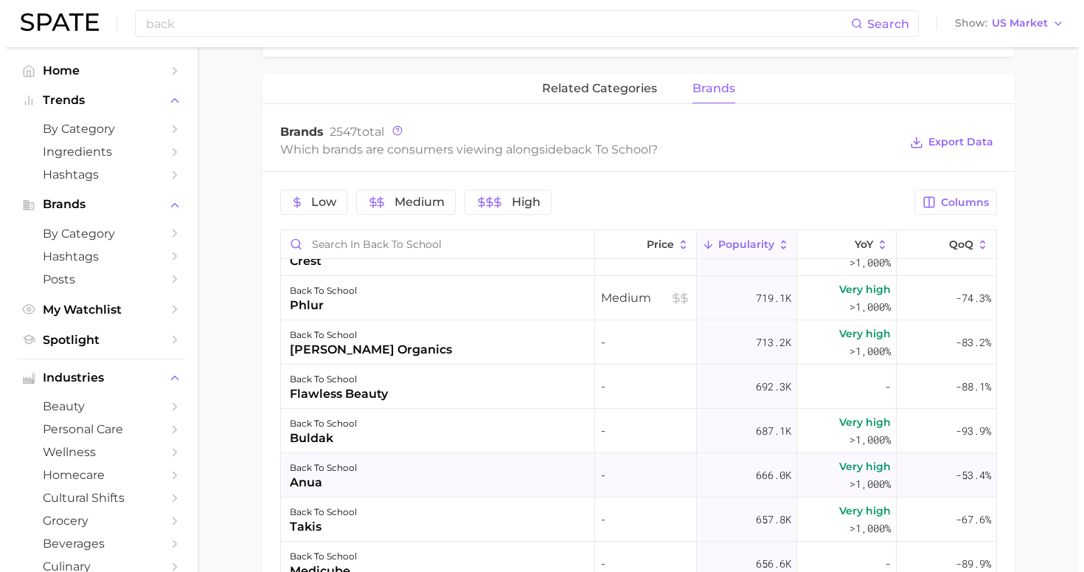
scroll to position [999, 0]
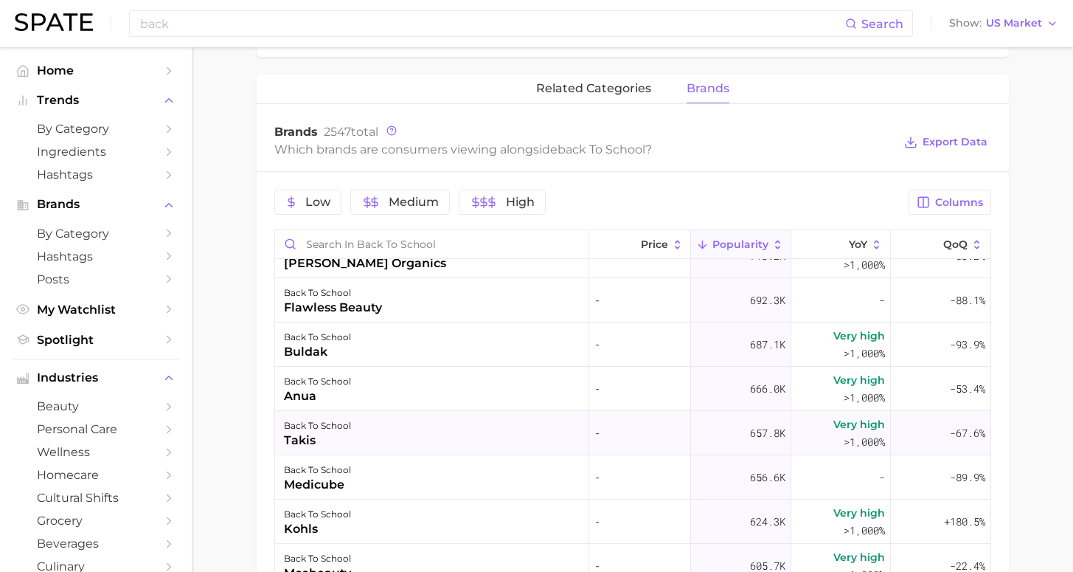
click at [437, 435] on div "back to school takis" at bounding box center [432, 433] width 314 height 44
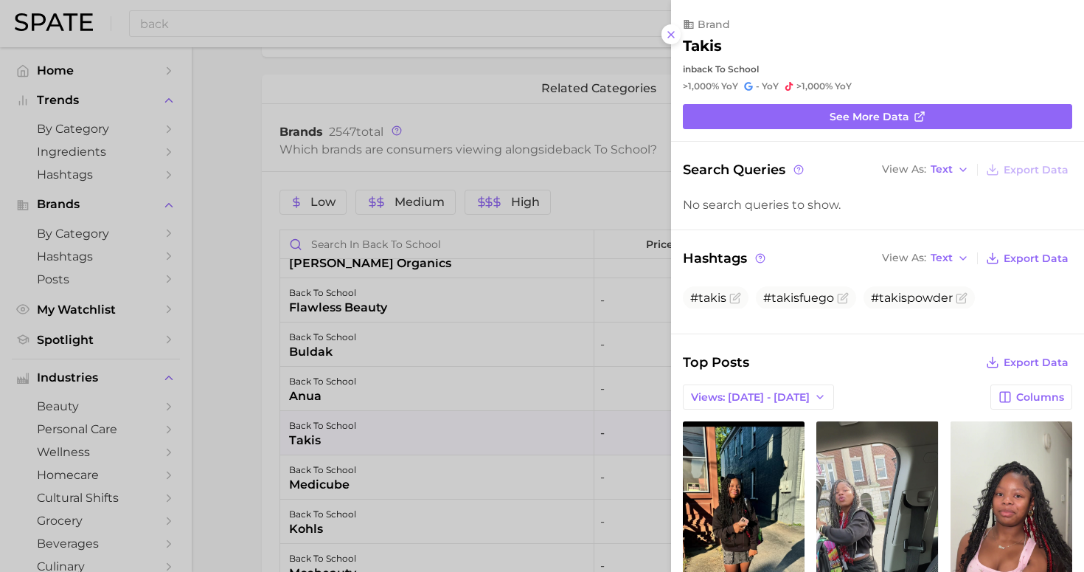
scroll to position [0, 0]
click at [677, 30] on button at bounding box center [672, 34] width 20 height 20
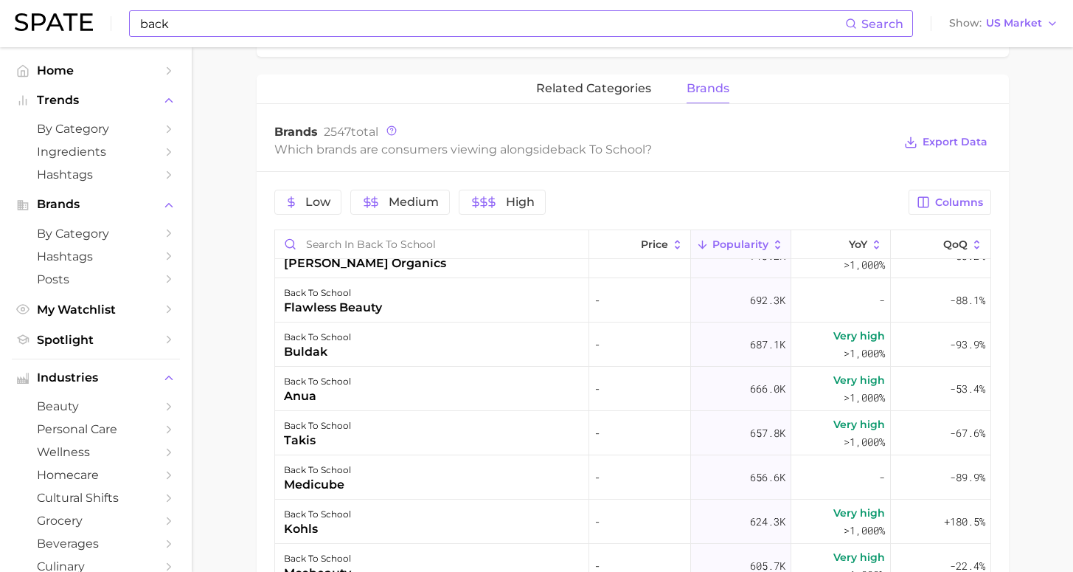
click at [406, 22] on input "back" at bounding box center [492, 23] width 706 height 25
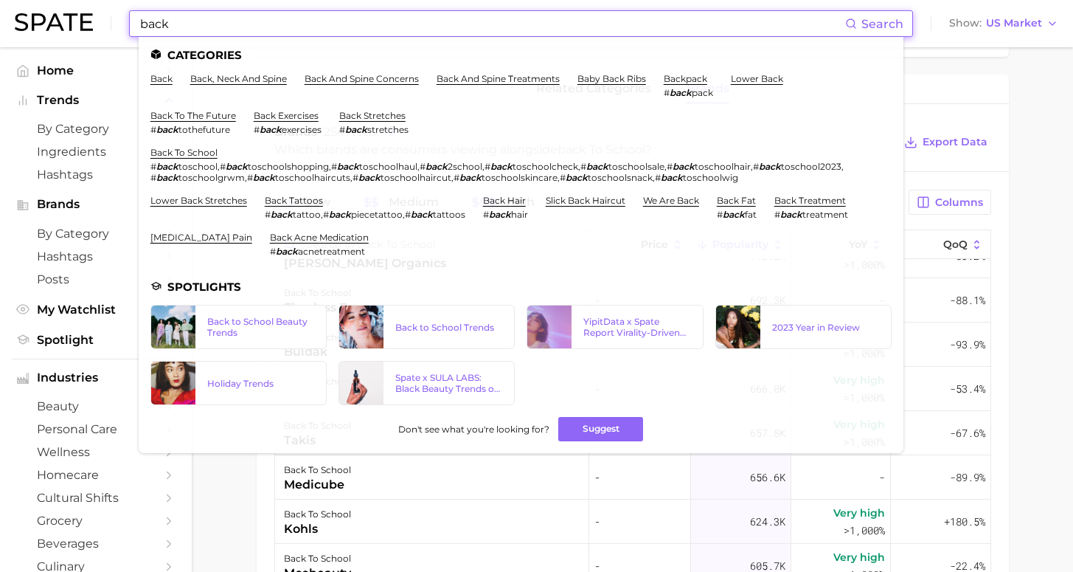
drag, startPoint x: 147, startPoint y: 35, endPoint x: 100, endPoint y: 27, distance: 47.2
click at [100, 27] on div "back Search Categories back back, neck and spine back and spine concerns back a…" at bounding box center [537, 23] width 1044 height 47
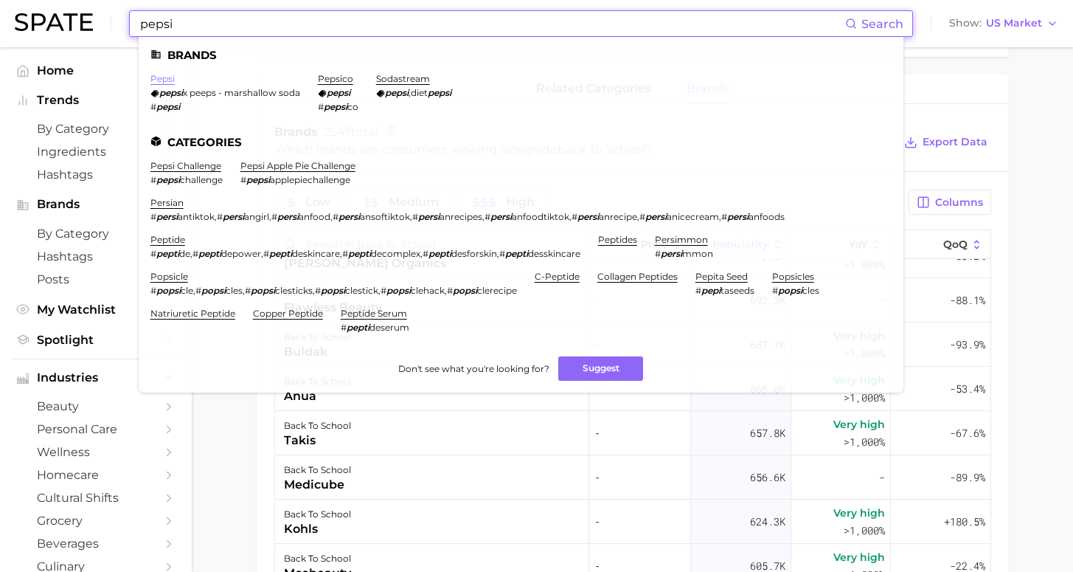
type input "pepsi"
click at [166, 77] on link "pepsi" at bounding box center [162, 78] width 24 height 11
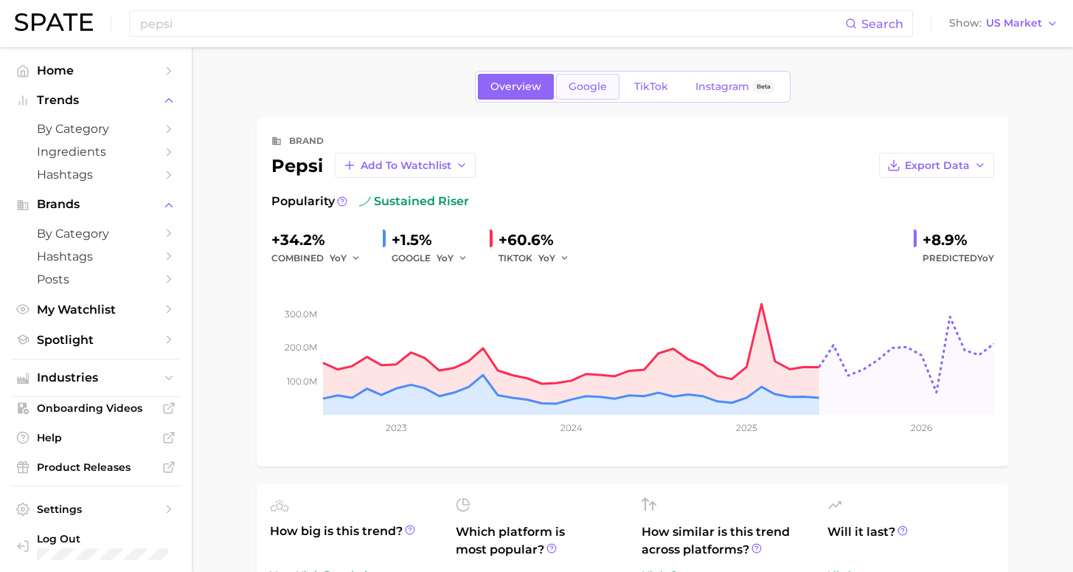
click at [590, 83] on span "Google" at bounding box center [588, 86] width 38 height 13
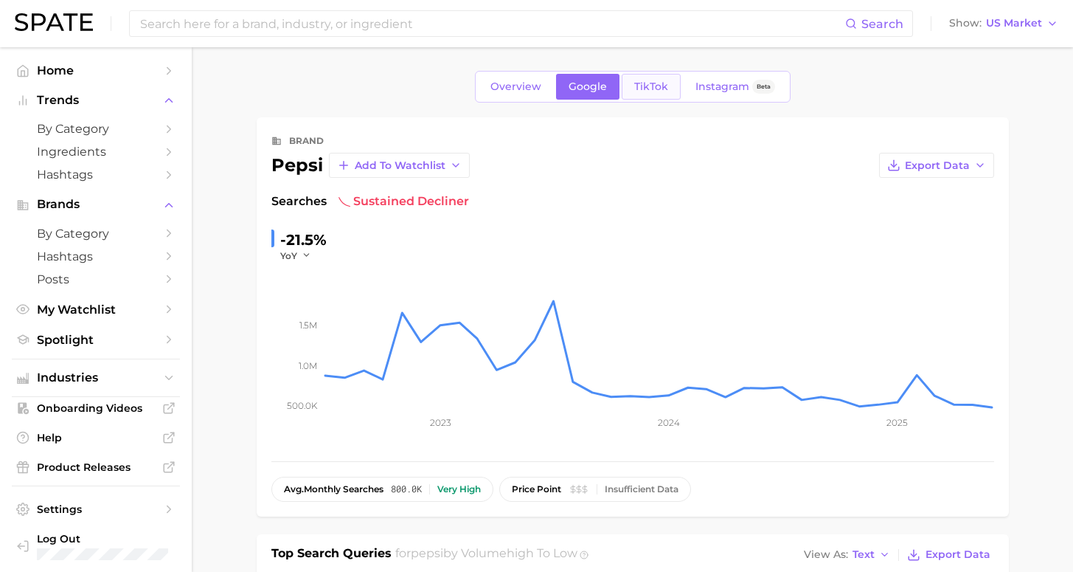
click at [651, 89] on span "TikTok" at bounding box center [651, 86] width 34 height 13
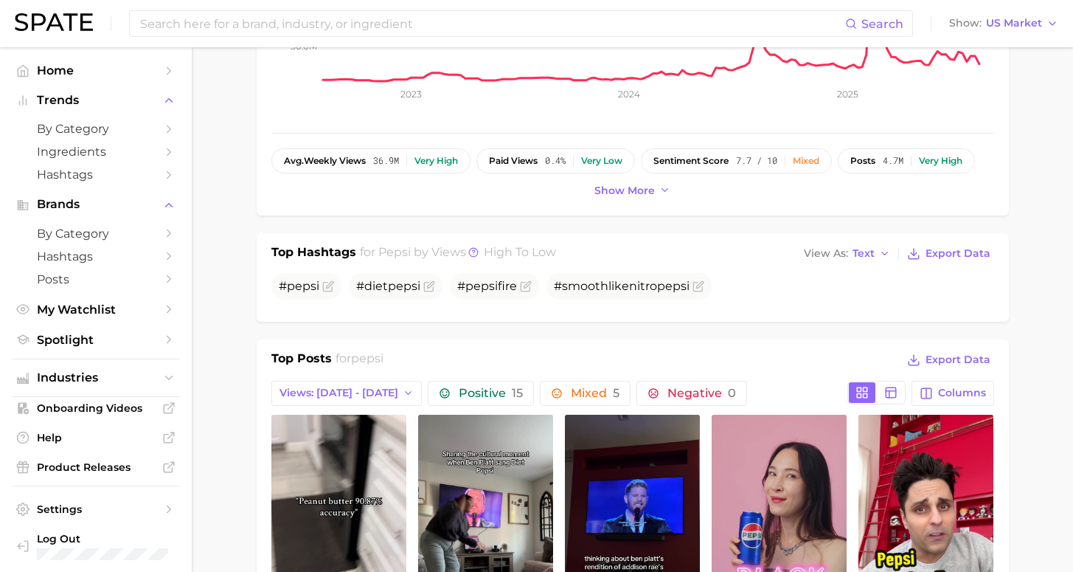
scroll to position [361, 0]
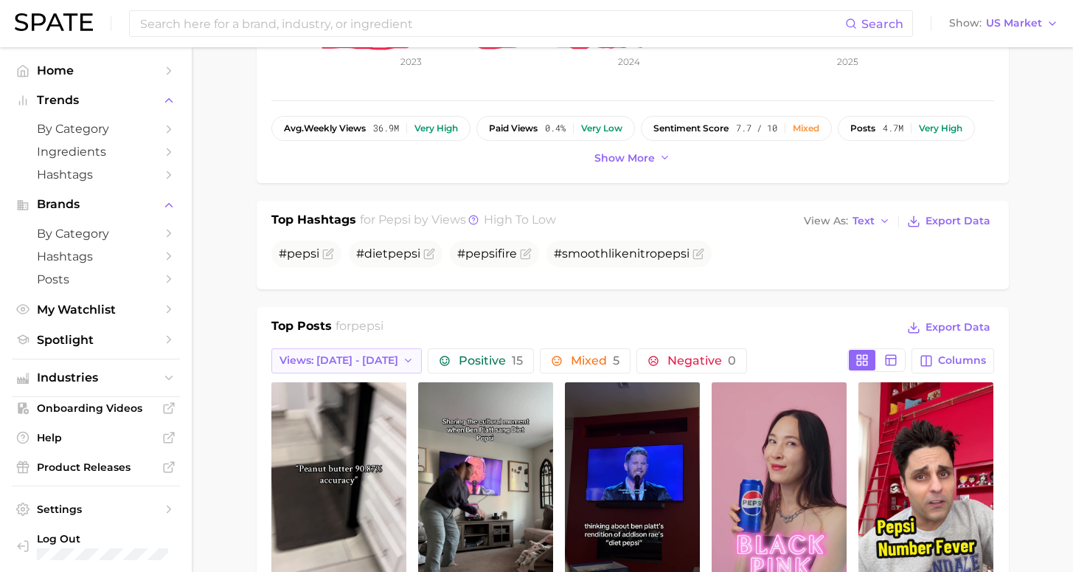
click at [346, 364] on span "Views: [DATE] - [DATE]" at bounding box center [338, 360] width 119 height 13
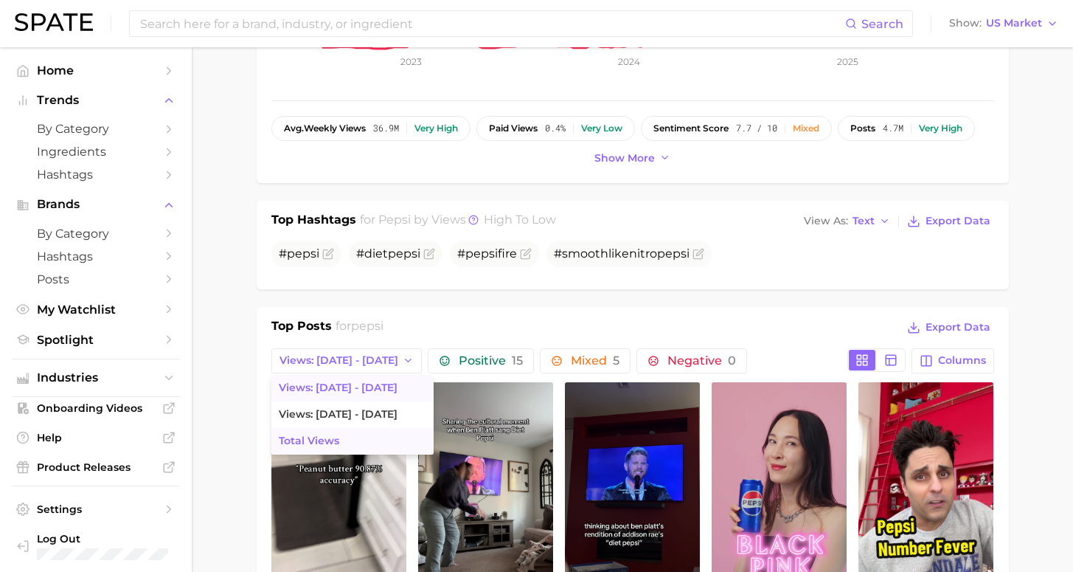
click at [386, 437] on button "Total Views" at bounding box center [352, 441] width 162 height 27
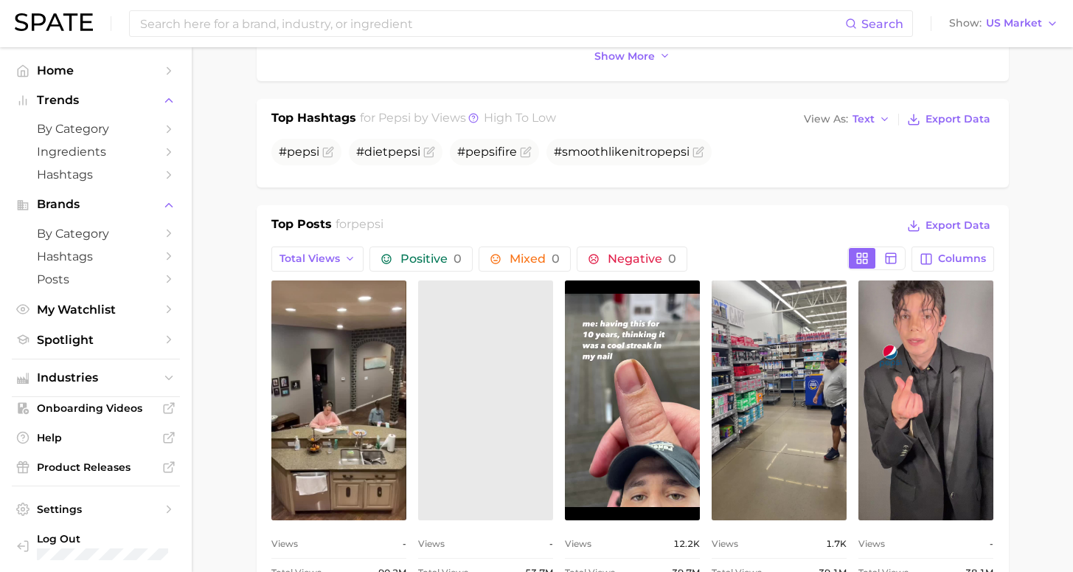
scroll to position [563, 0]
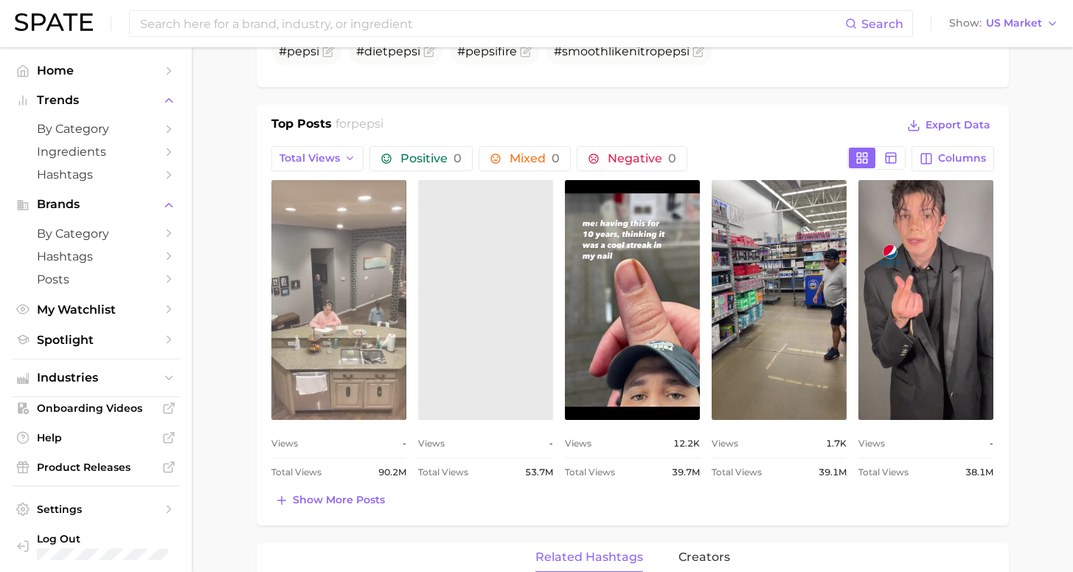
click at [318, 319] on link "view post on TikTok" at bounding box center [338, 300] width 135 height 240
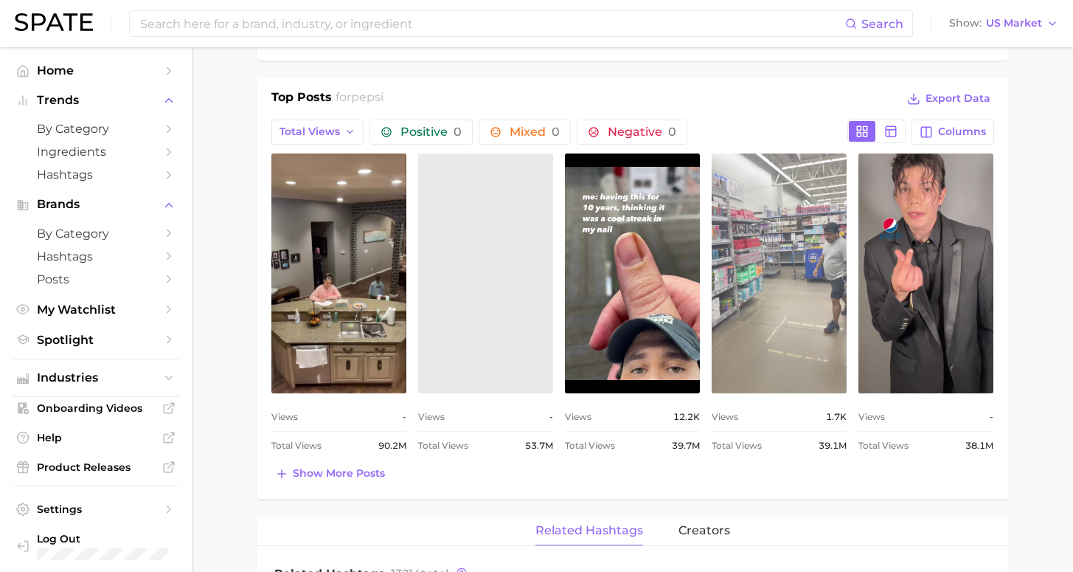
scroll to position [636, 0]
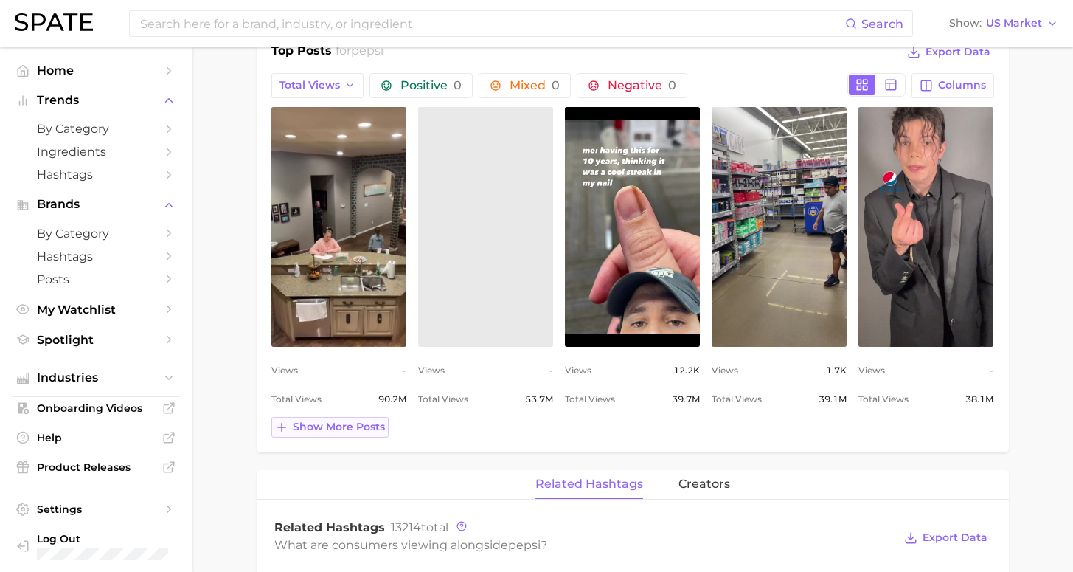
click at [359, 427] on span "Show more posts" at bounding box center [339, 426] width 92 height 13
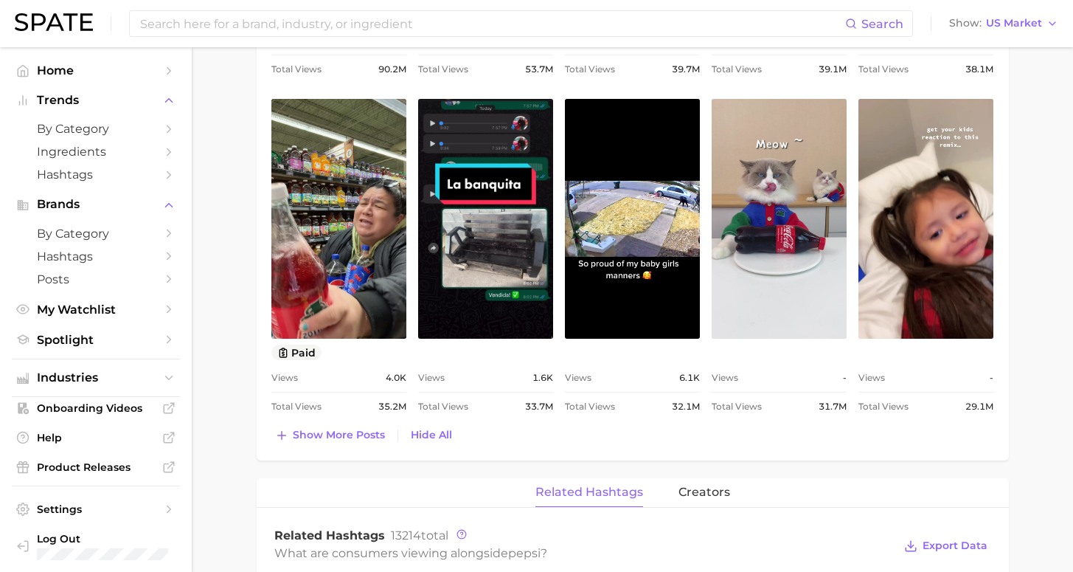
scroll to position [247, 0]
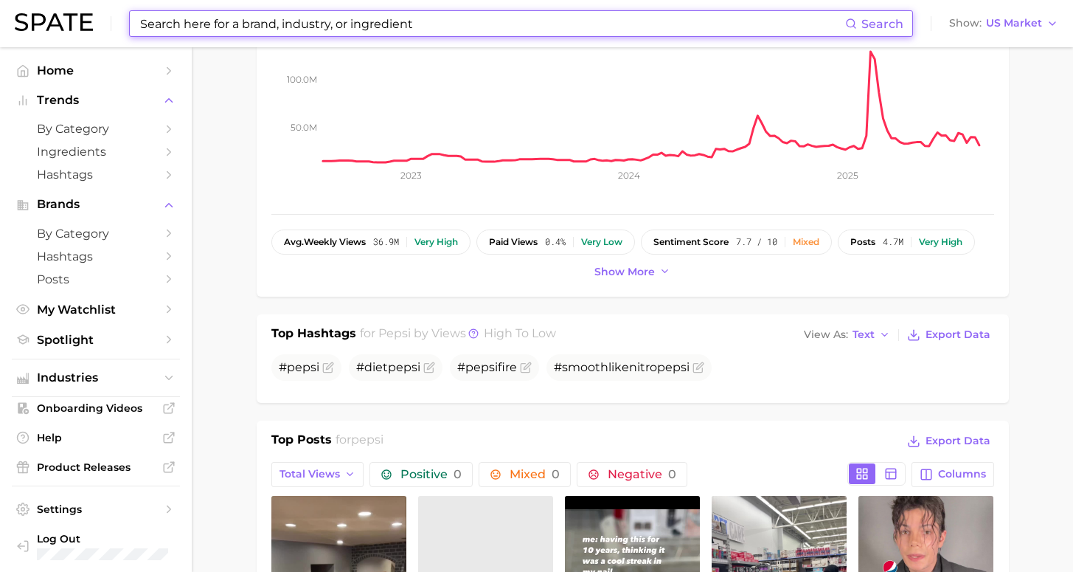
click at [296, 23] on input at bounding box center [492, 23] width 706 height 25
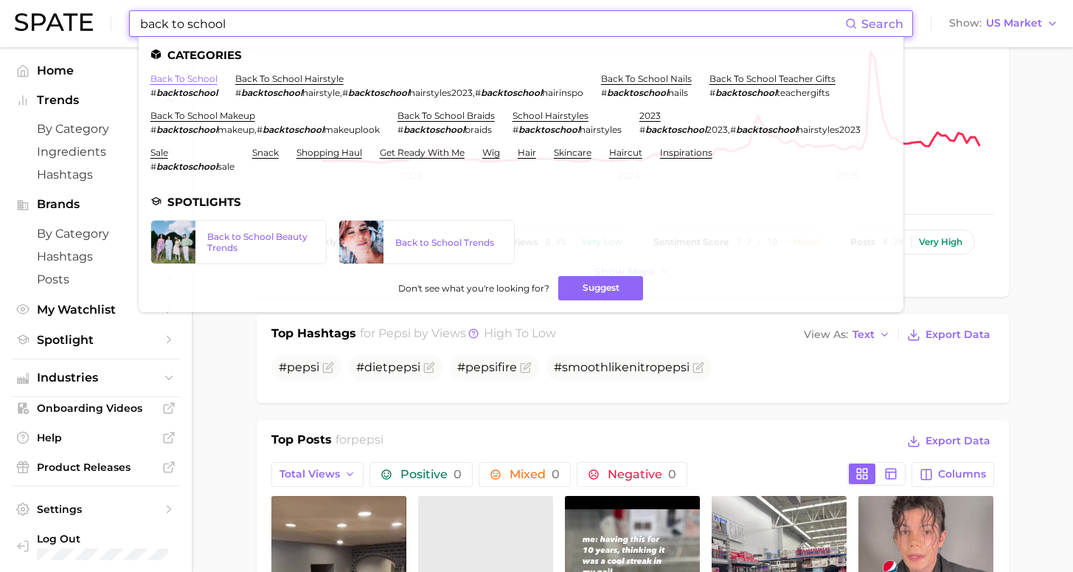
type input "back to school"
click at [191, 79] on link "back to school" at bounding box center [183, 78] width 67 height 11
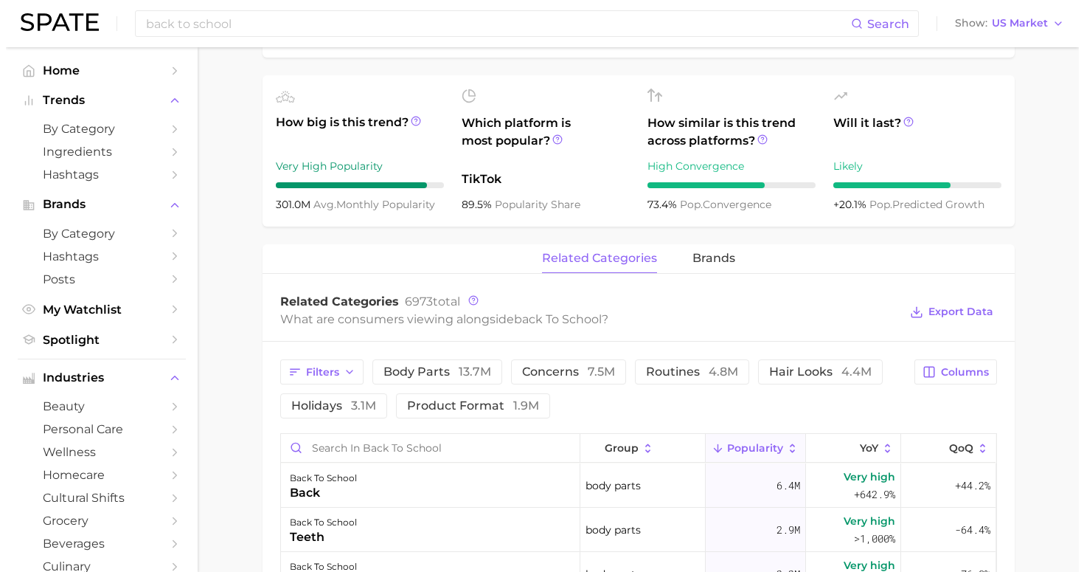
scroll to position [513, 0]
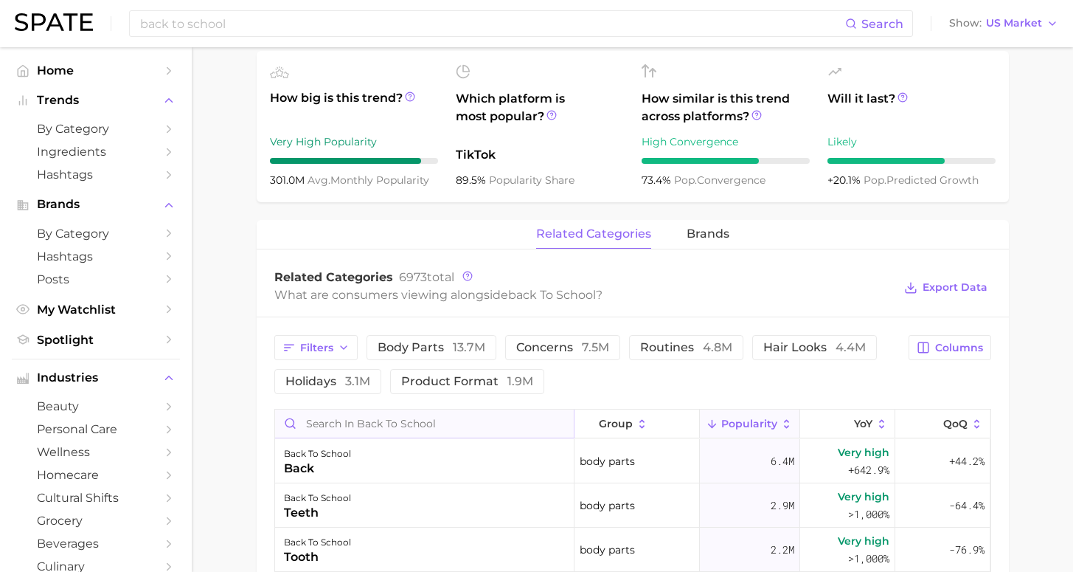
click at [437, 415] on input "Search in back to school" at bounding box center [424, 423] width 299 height 28
type input "pepsi"
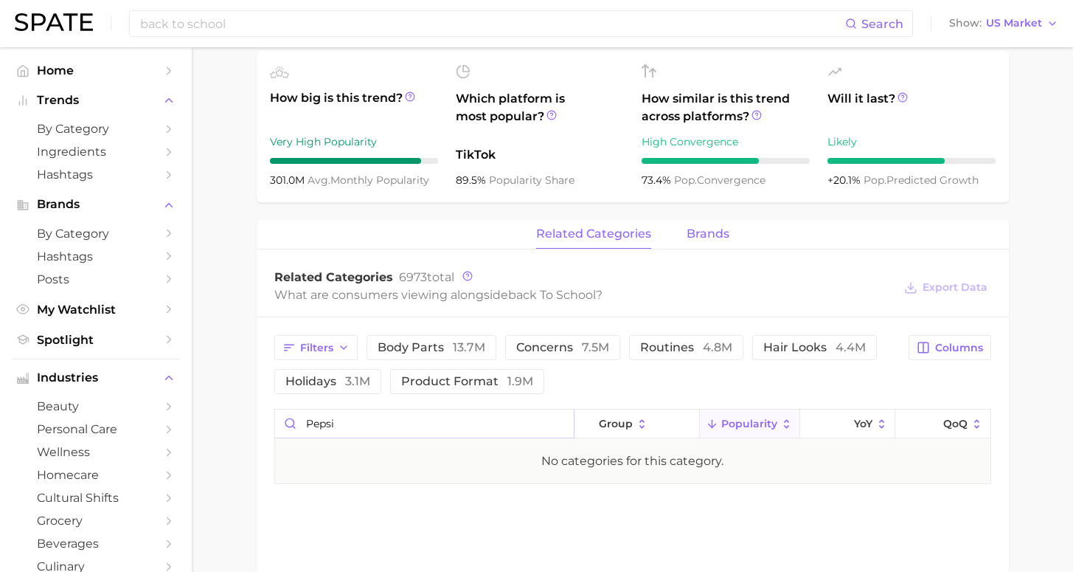
click at [687, 238] on span "brands" at bounding box center [708, 233] width 43 height 13
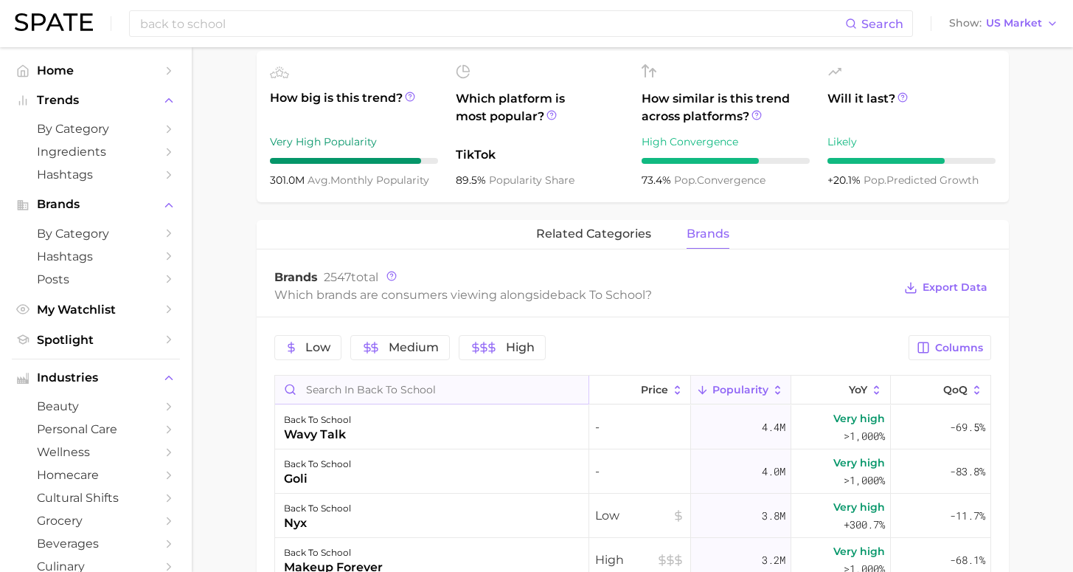
click at [402, 383] on input "Search in back to school" at bounding box center [431, 389] width 313 height 28
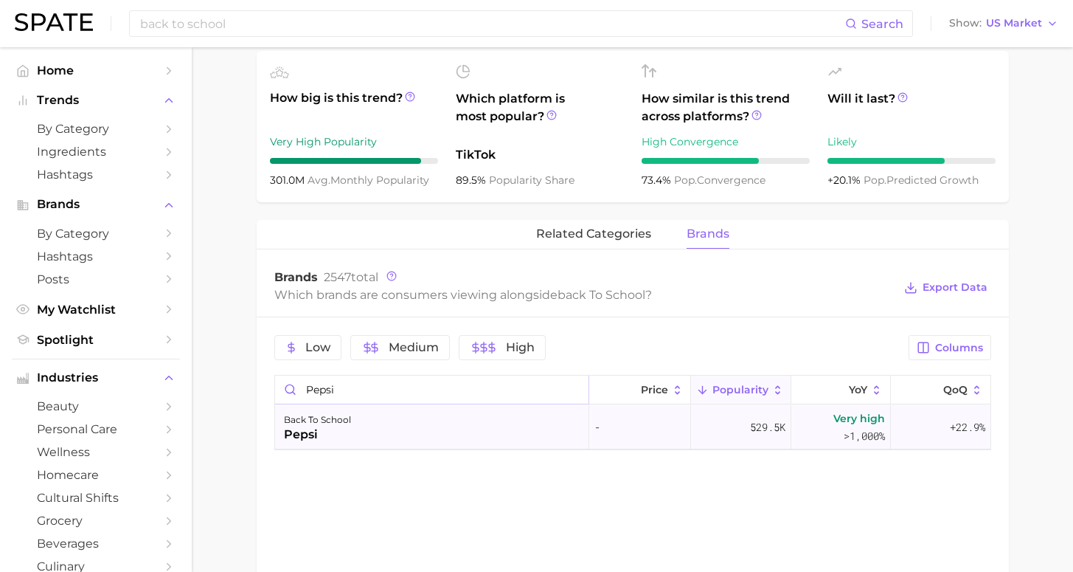
type input "pepsi"
click at [434, 420] on div "back to school pepsi" at bounding box center [432, 427] width 314 height 44
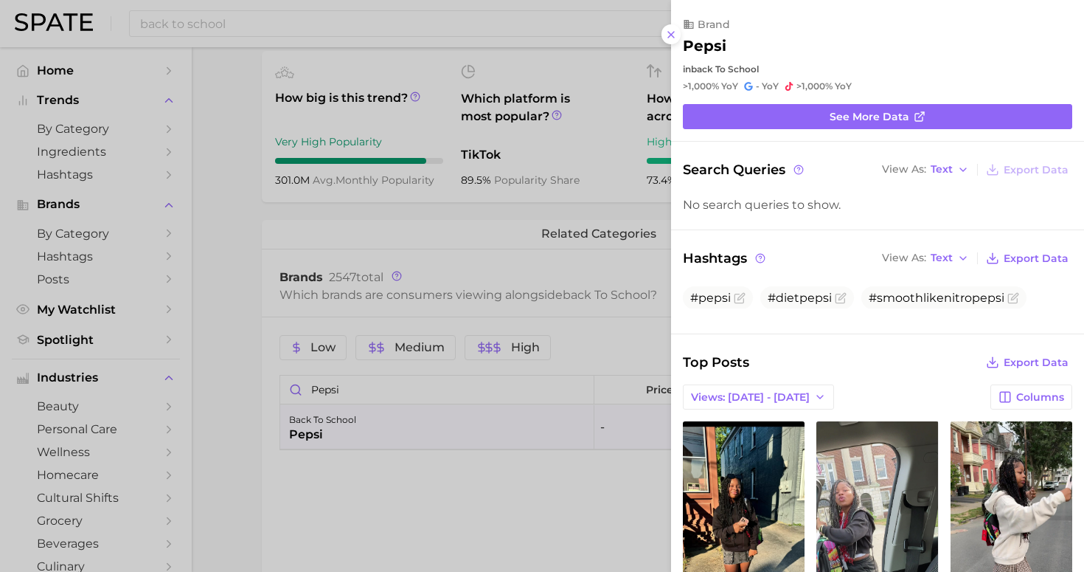
scroll to position [0, 0]
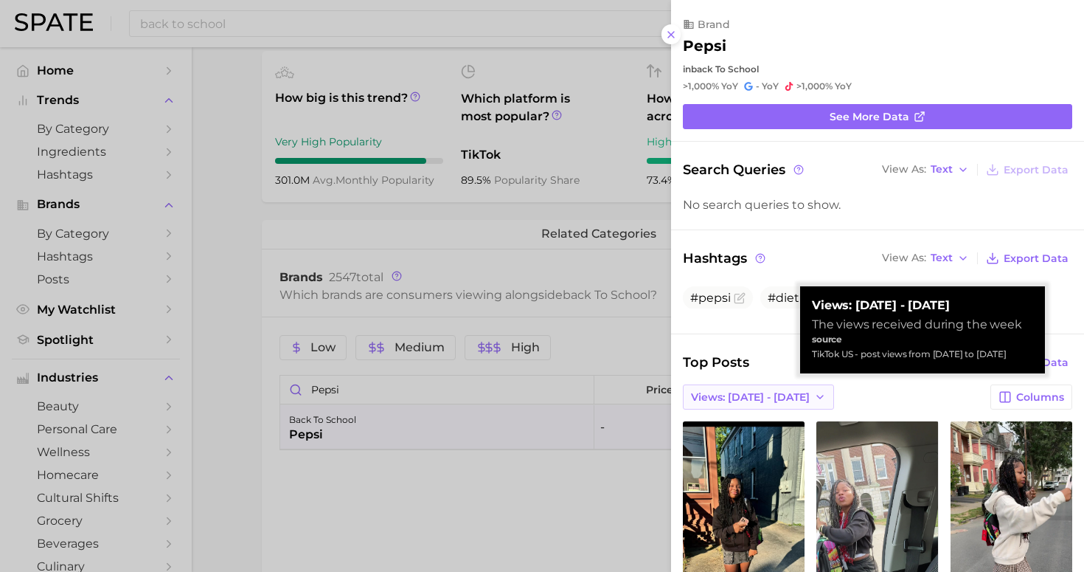
click at [770, 391] on span "Views: [DATE] - [DATE]" at bounding box center [750, 397] width 119 height 13
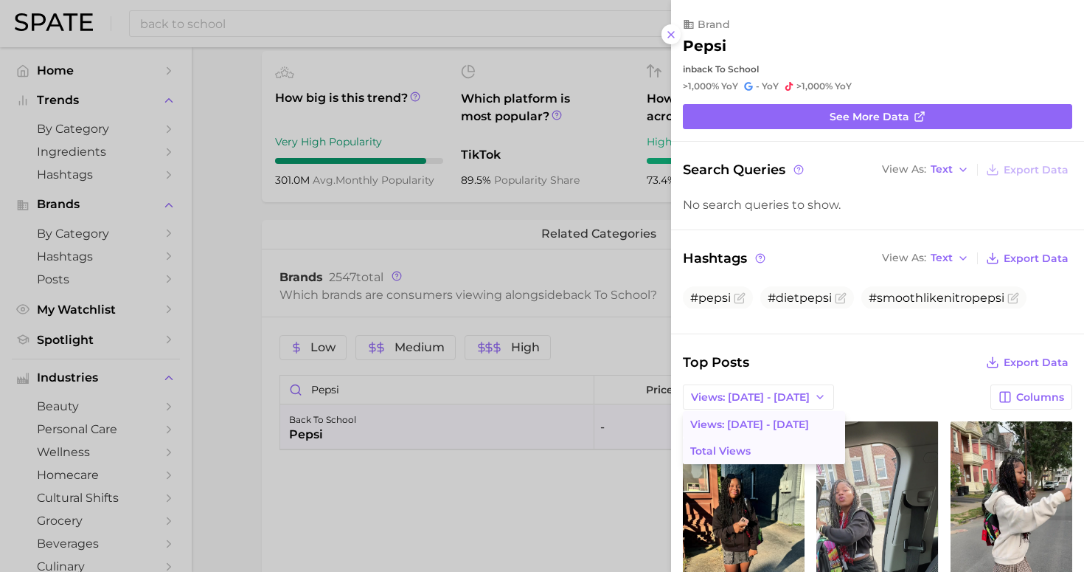
click at [765, 437] on button "Total Views" at bounding box center [764, 450] width 162 height 27
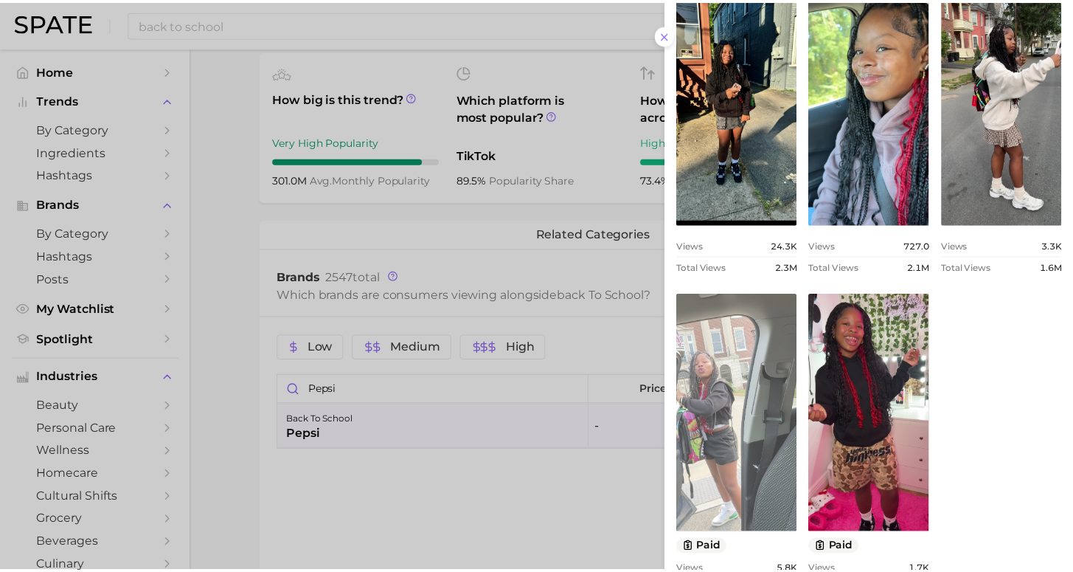
scroll to position [498, 0]
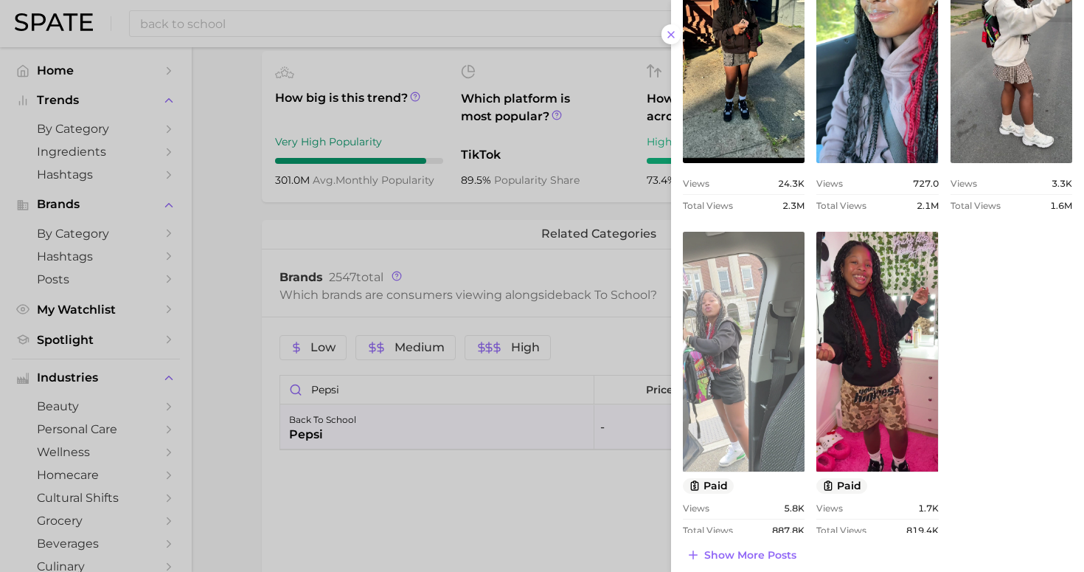
click at [752, 349] on link "view post on TikTok" at bounding box center [744, 352] width 122 height 240
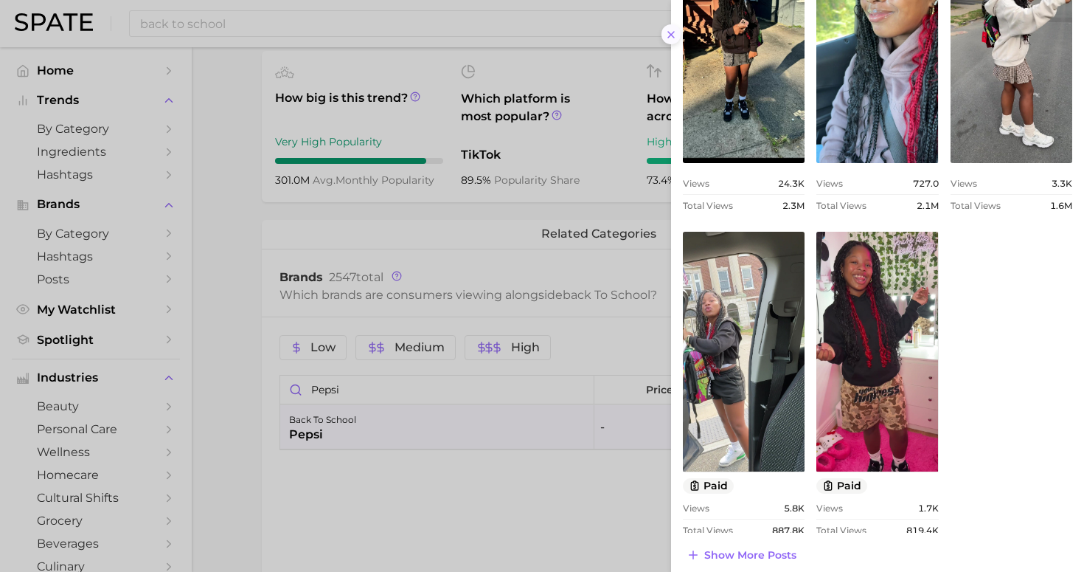
click at [669, 29] on icon at bounding box center [671, 35] width 12 height 12
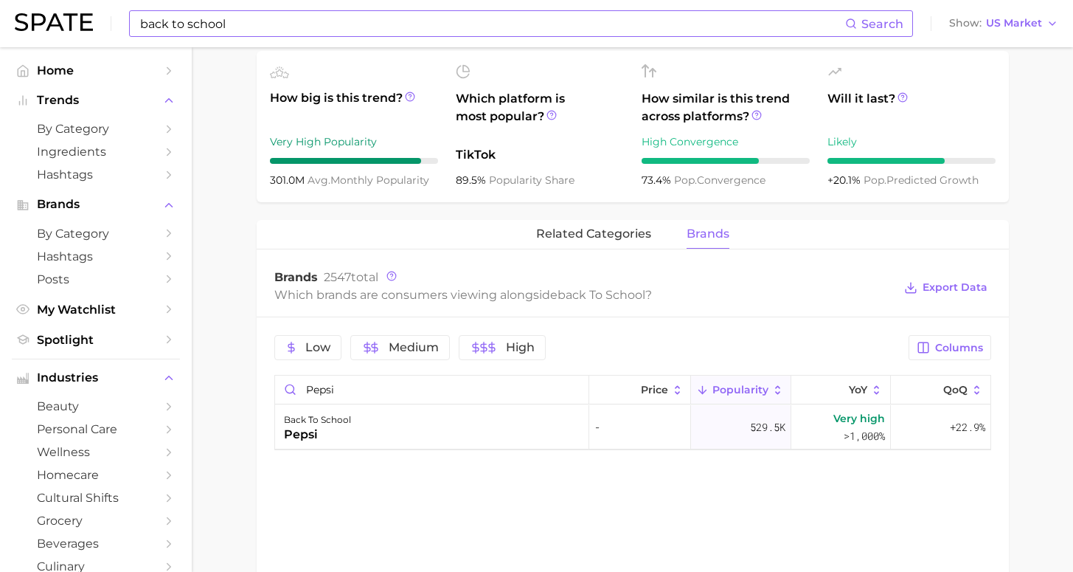
click at [257, 24] on input "back to school" at bounding box center [492, 23] width 706 height 25
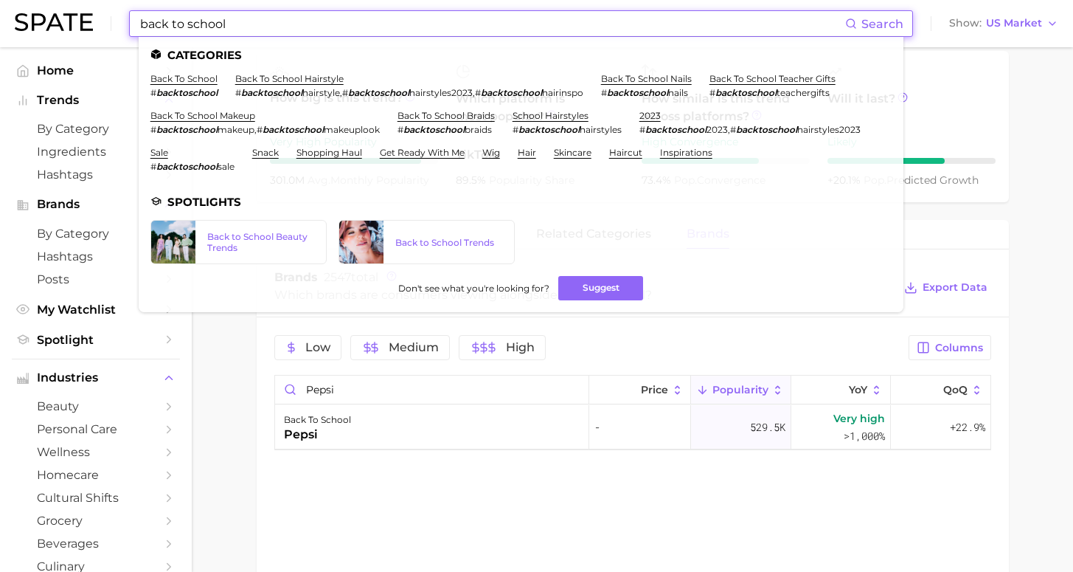
drag, startPoint x: 102, startPoint y: 22, endPoint x: -4, endPoint y: 18, distance: 106.3
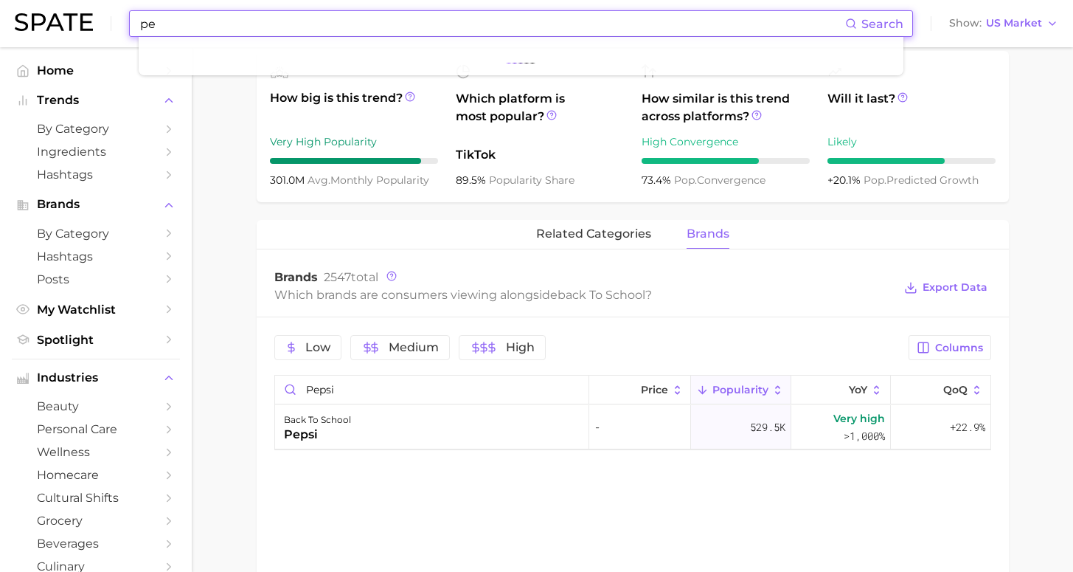
type input "p"
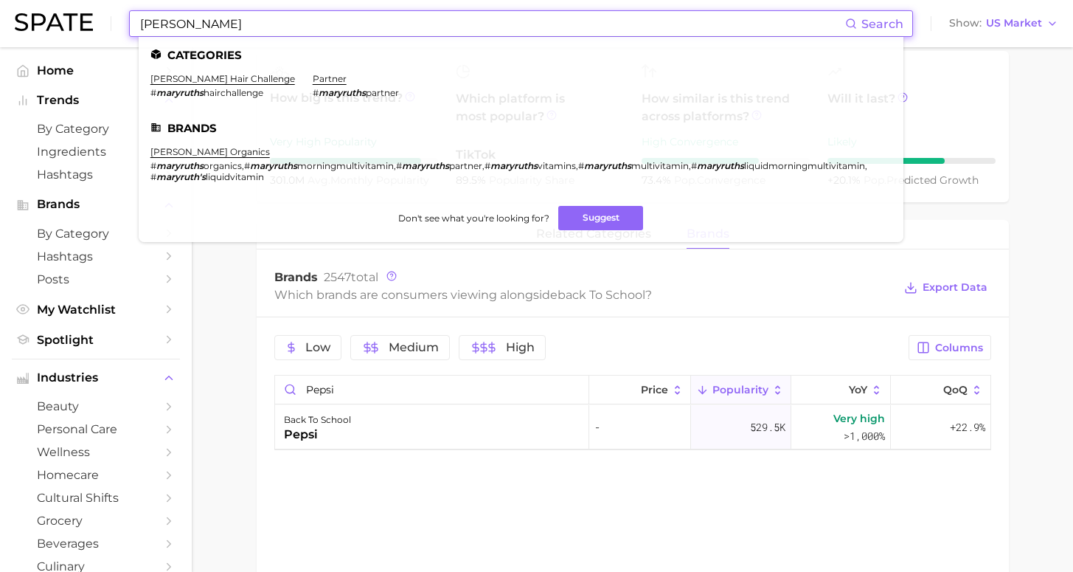
drag, startPoint x: -4, startPoint y: 18, endPoint x: 235, endPoint y: 24, distance: 239.0
click at [235, 24] on input "[PERSON_NAME]" at bounding box center [492, 23] width 706 height 25
type input "[PERSON_NAME]"
drag, startPoint x: 229, startPoint y: 52, endPoint x: 195, endPoint y: 149, distance: 103.1
click at [195, 149] on link "[PERSON_NAME] organics" at bounding box center [209, 151] width 119 height 11
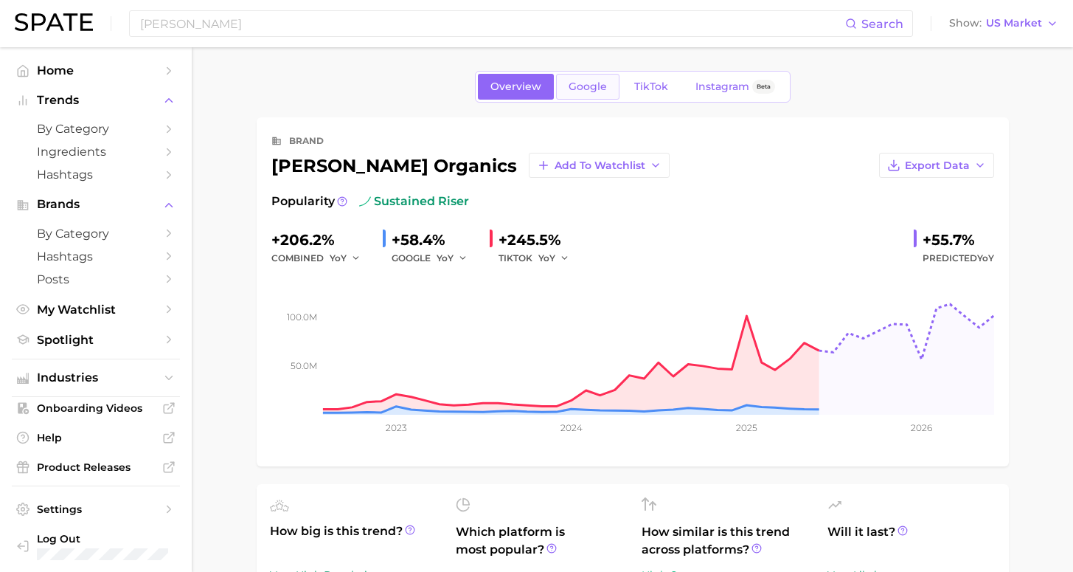
click at [609, 83] on link "Google" at bounding box center [587, 87] width 63 height 26
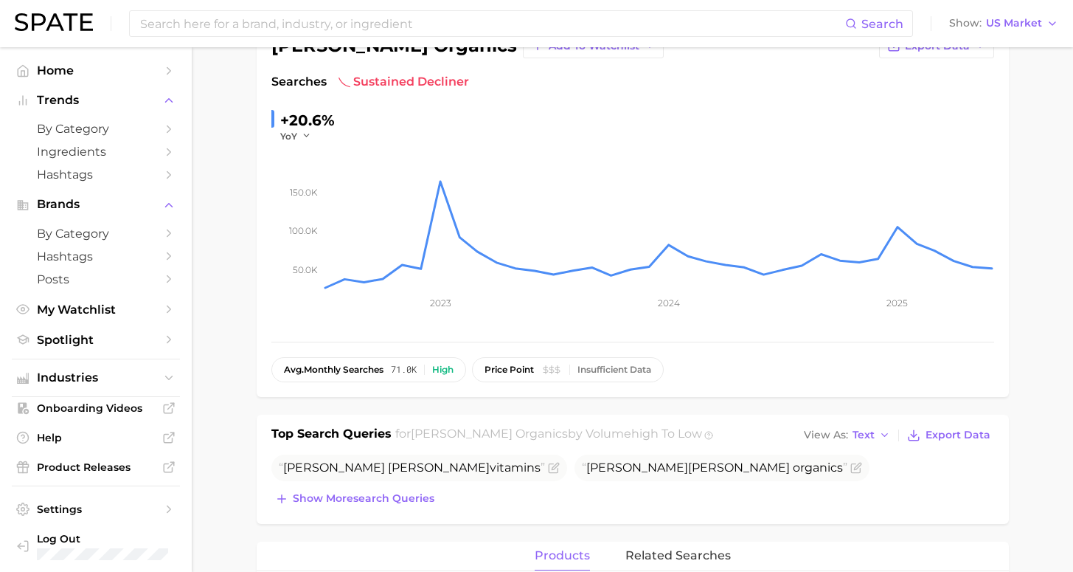
scroll to position [243, 0]
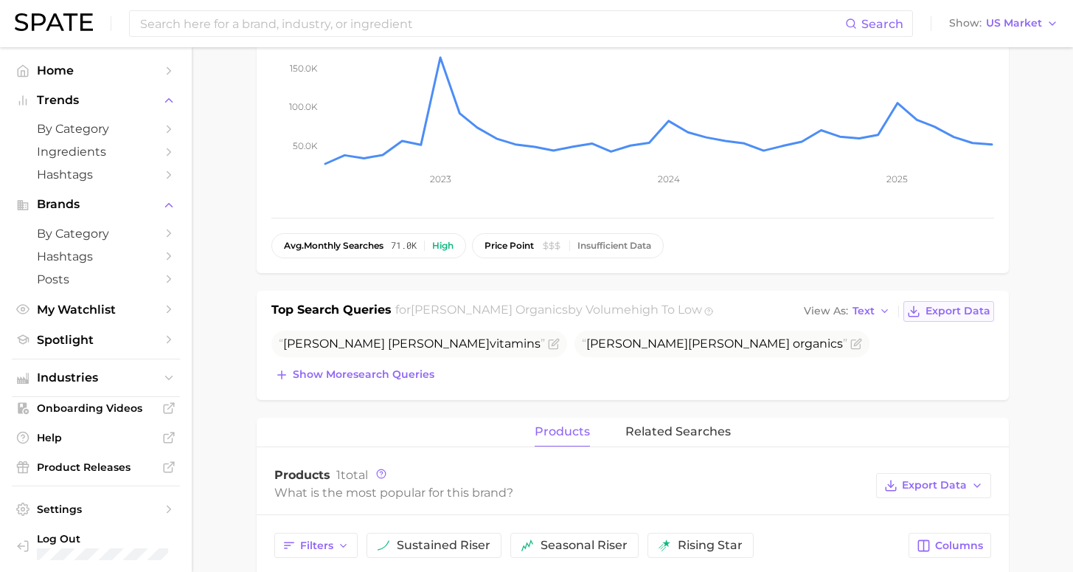
click at [957, 310] on span "Export Data" at bounding box center [958, 311] width 65 height 13
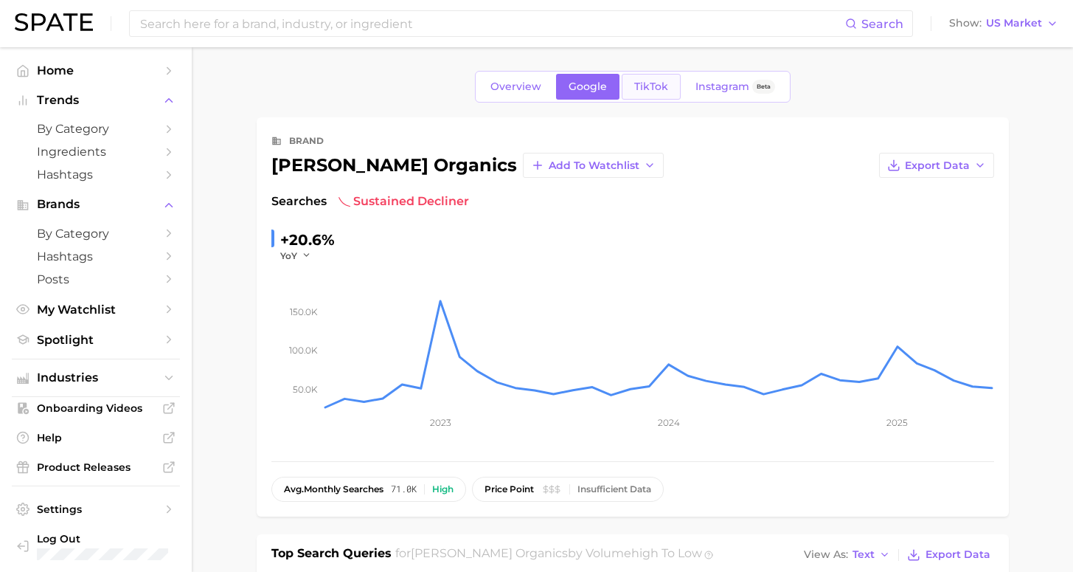
click at [644, 91] on span "TikTok" at bounding box center [651, 86] width 34 height 13
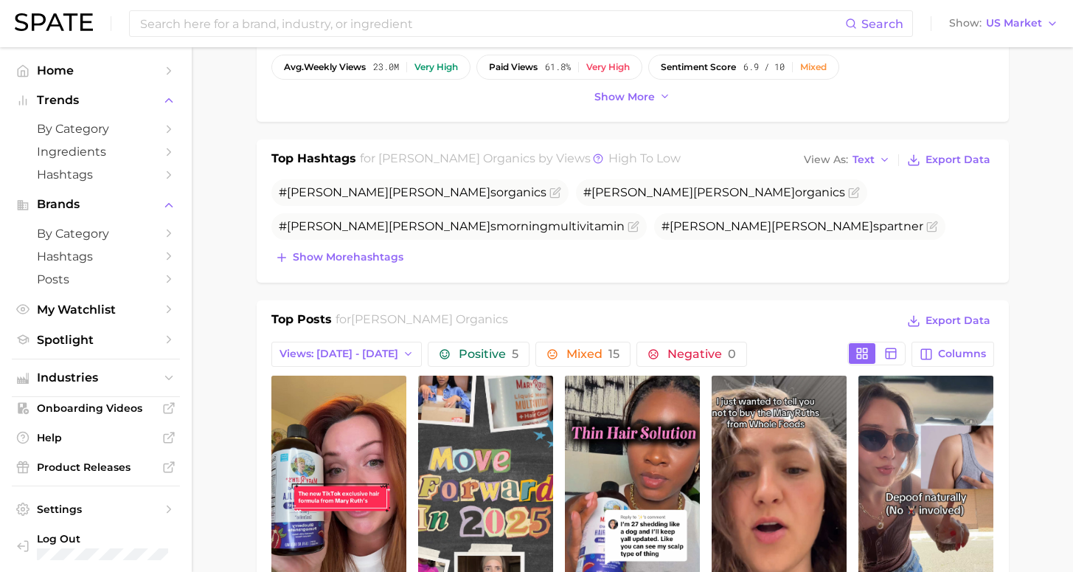
scroll to position [566, 0]
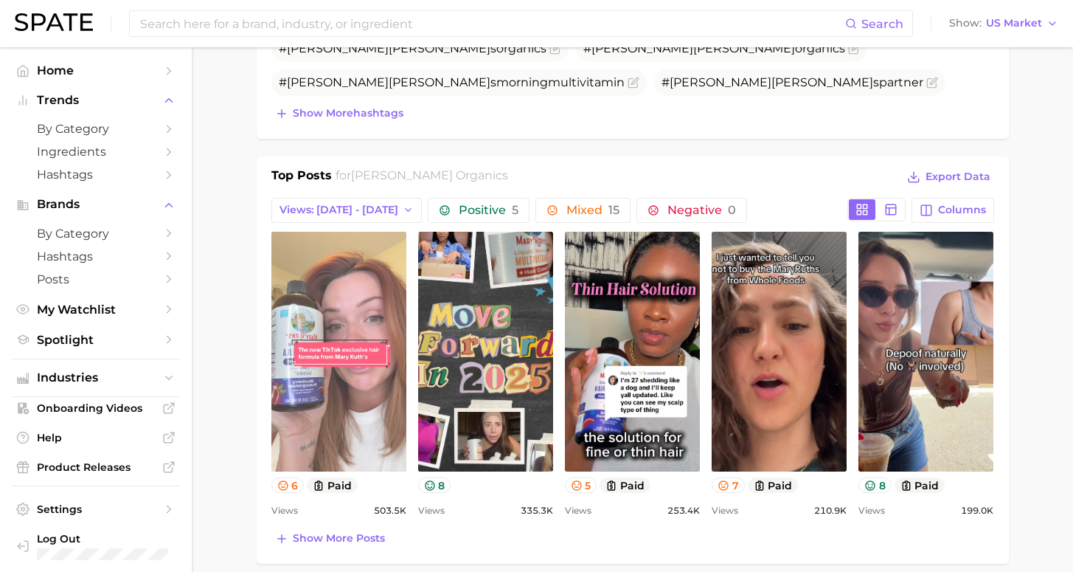
click at [319, 232] on link "view post on TikTok" at bounding box center [338, 352] width 135 height 240
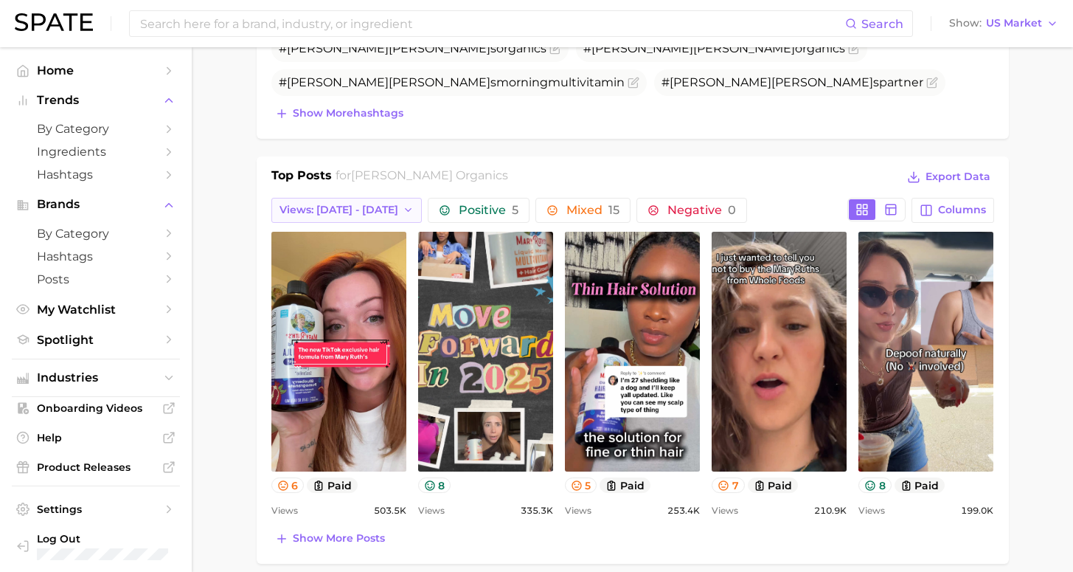
click at [360, 209] on span "Views: [DATE] - [DATE]" at bounding box center [338, 210] width 119 height 13
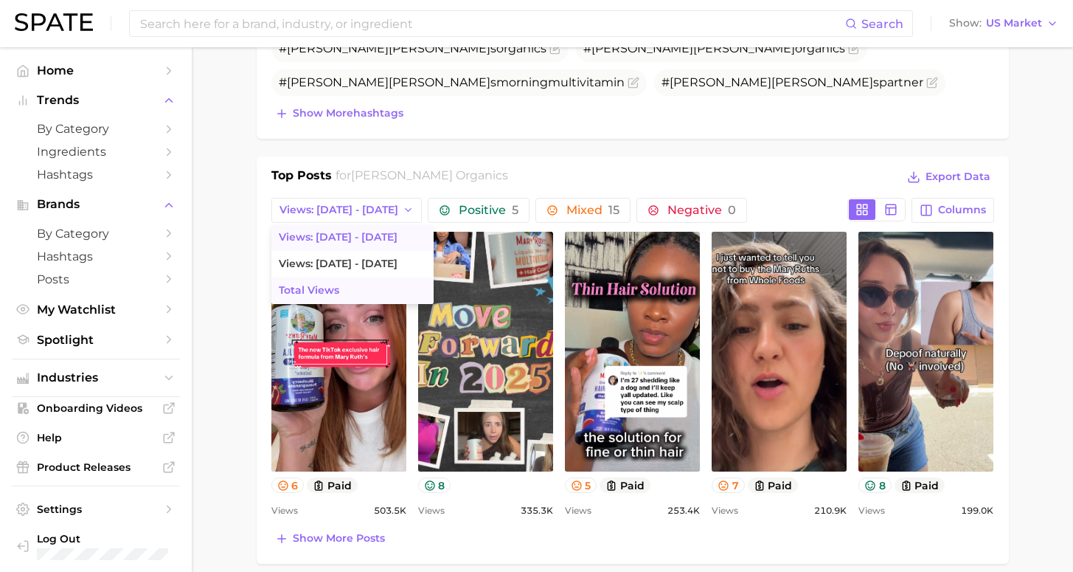
click at [333, 290] on span "Total Views" at bounding box center [309, 290] width 60 height 13
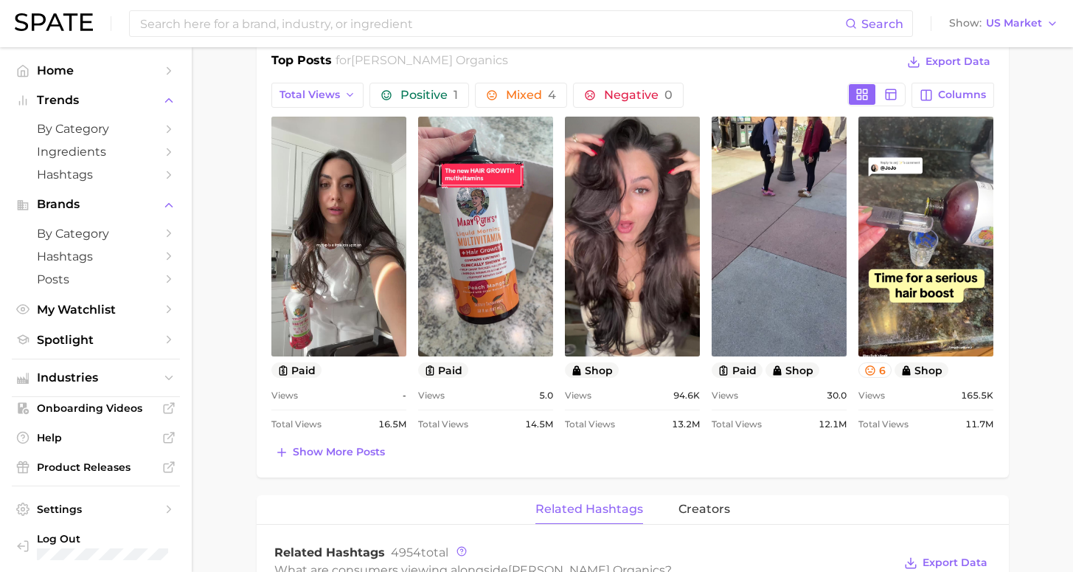
scroll to position [809, 0]
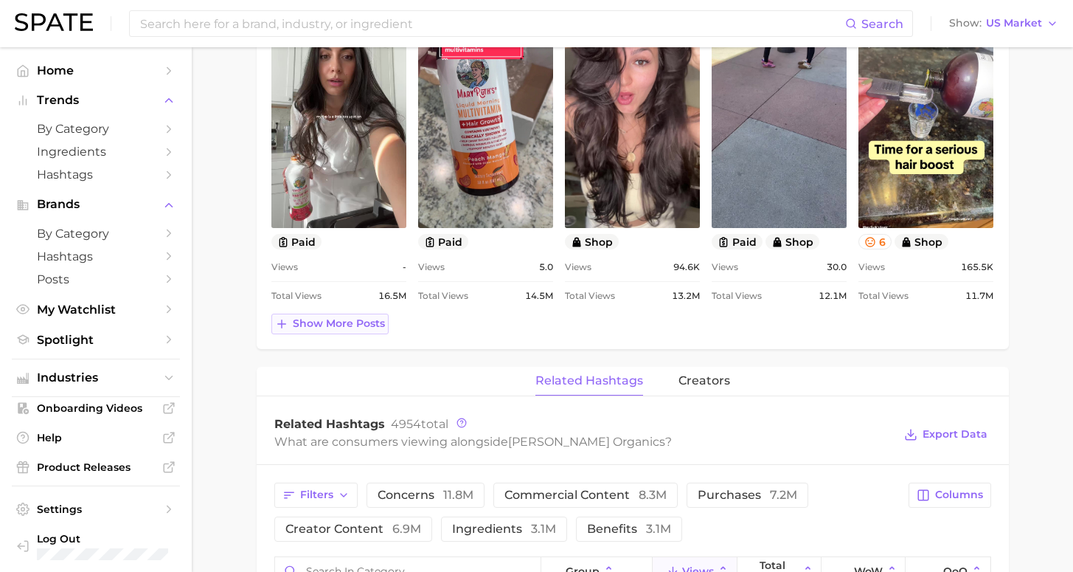
click at [361, 324] on span "Show more posts" at bounding box center [339, 323] width 92 height 13
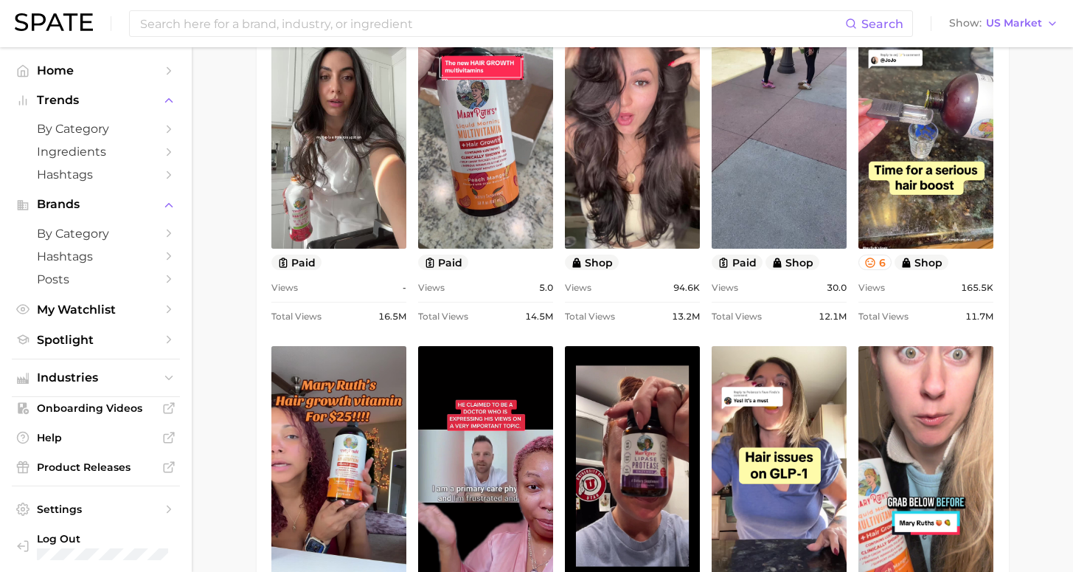
scroll to position [754, 0]
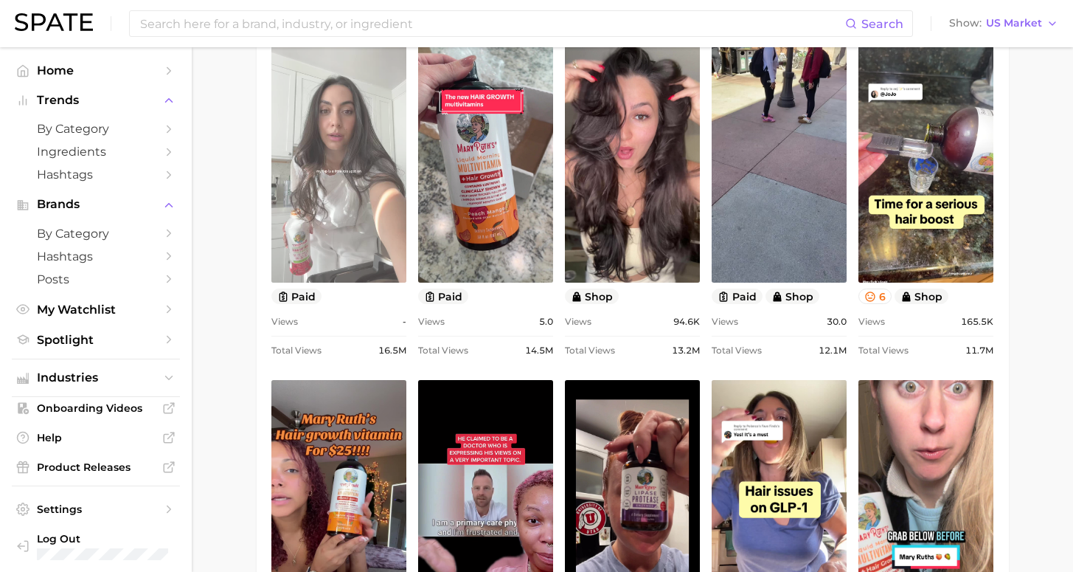
click at [349, 243] on link "view post on TikTok" at bounding box center [338, 163] width 135 height 240
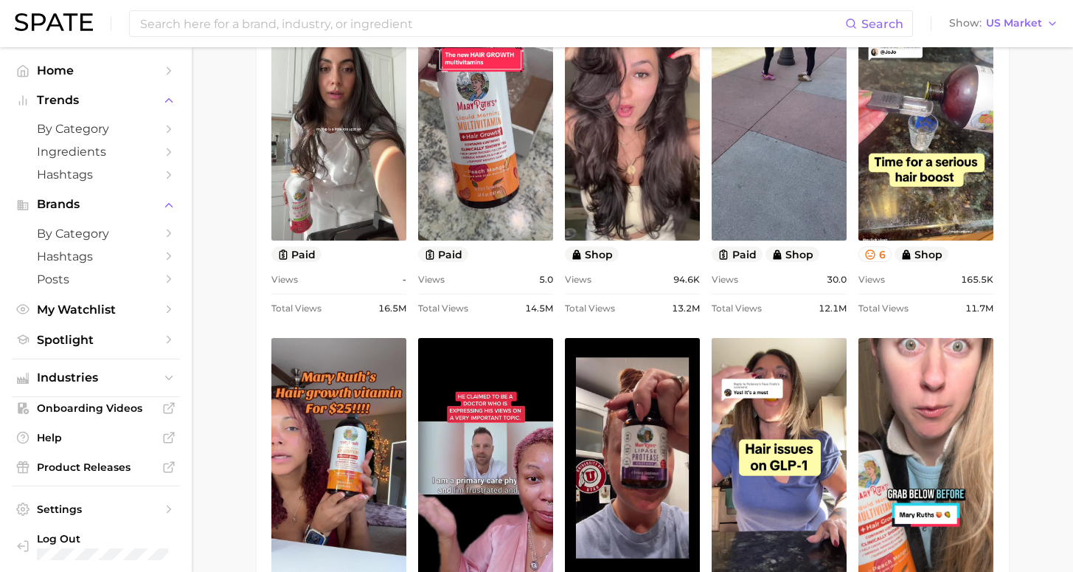
scroll to position [983, 0]
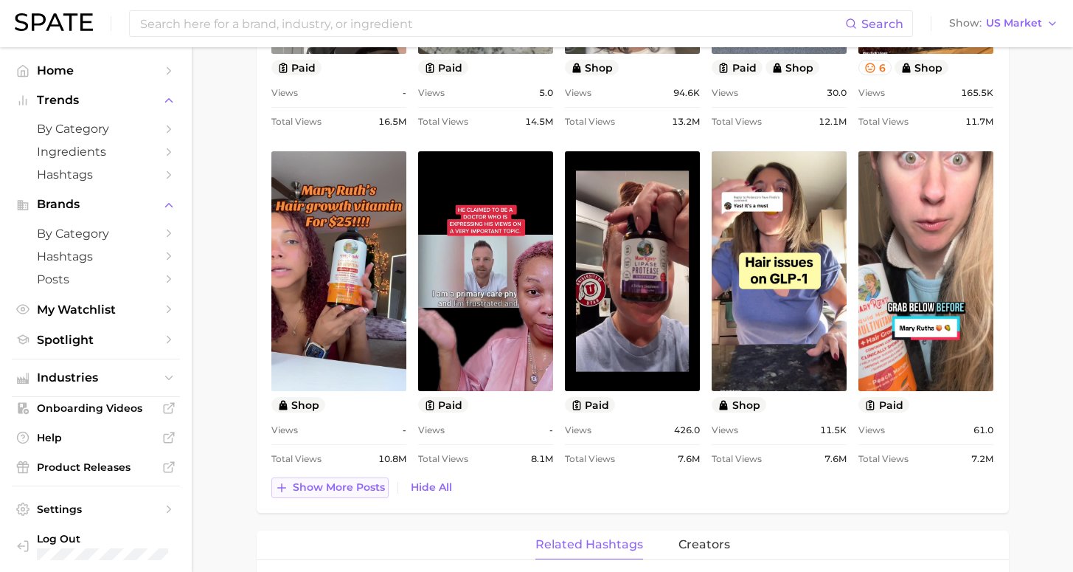
click at [355, 482] on span "Show more posts" at bounding box center [339, 487] width 92 height 13
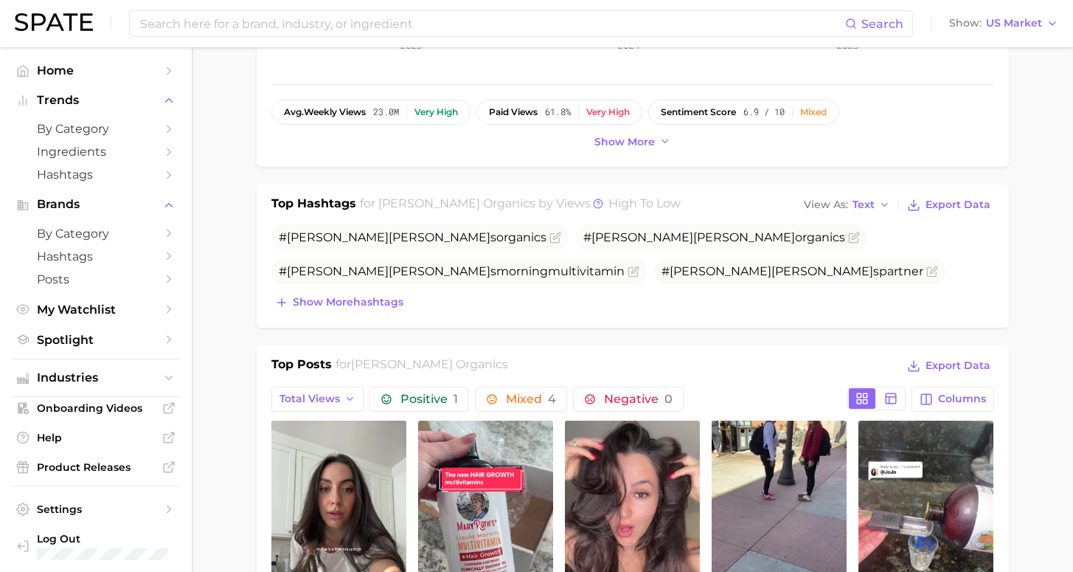
scroll to position [0, 0]
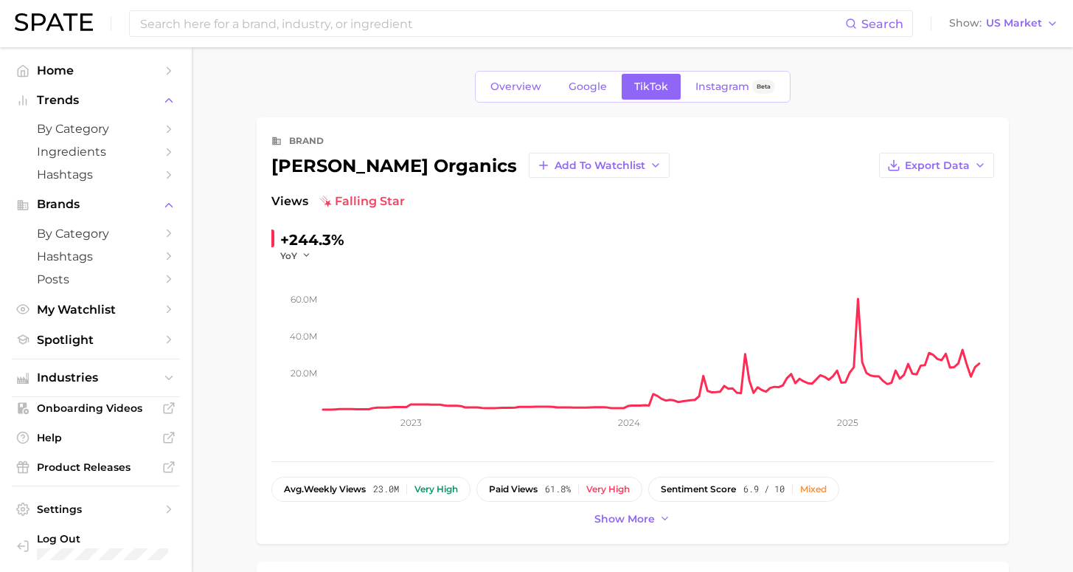
drag, startPoint x: 290, startPoint y: 24, endPoint x: 305, endPoint y: 6, distance: 23.0
click at [290, 24] on input at bounding box center [492, 23] width 706 height 25
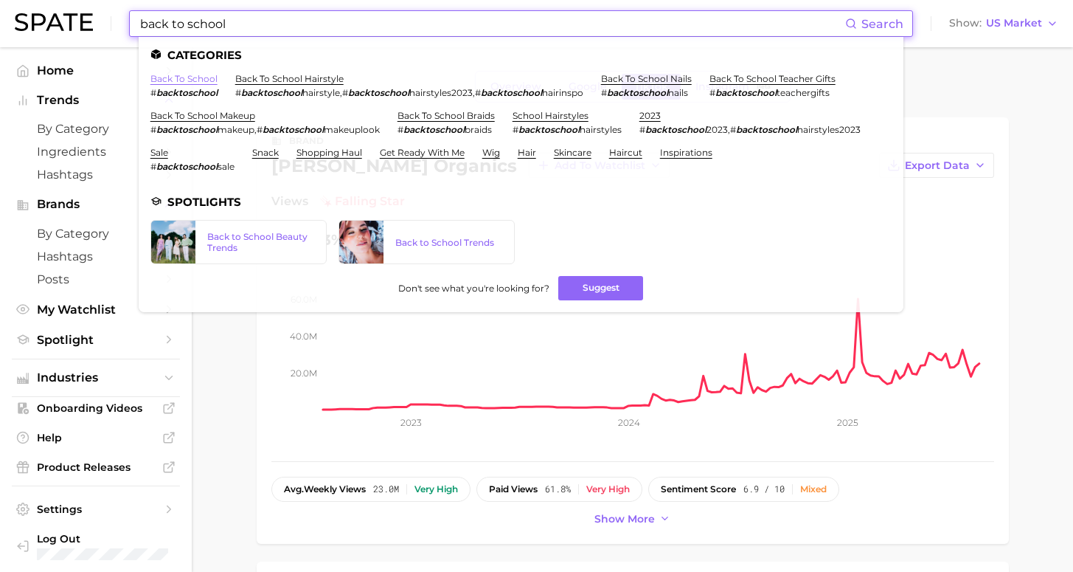
type input "back to school"
click at [184, 77] on link "back to school" at bounding box center [183, 78] width 67 height 11
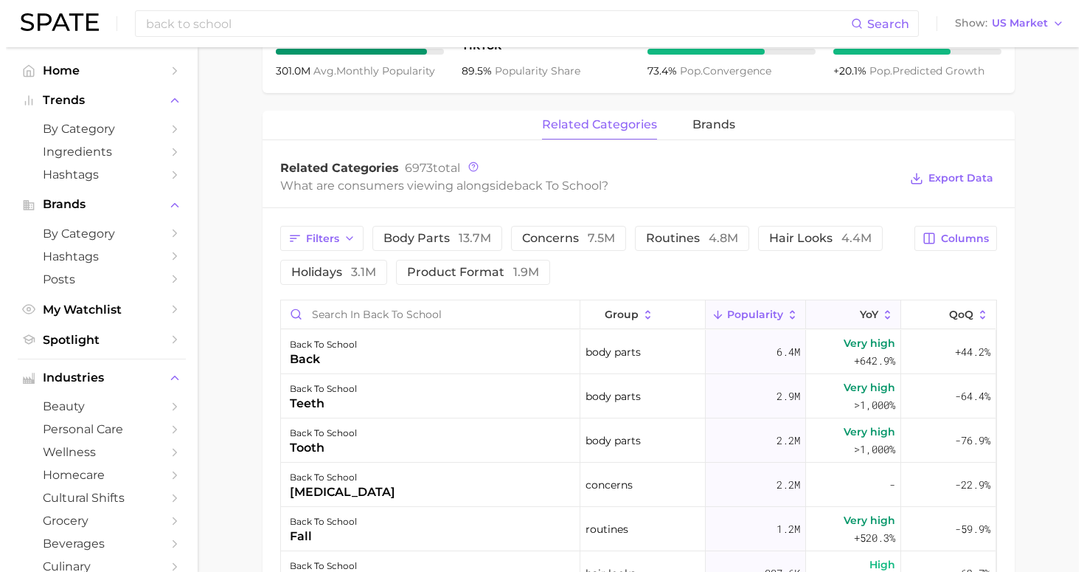
scroll to position [205, 0]
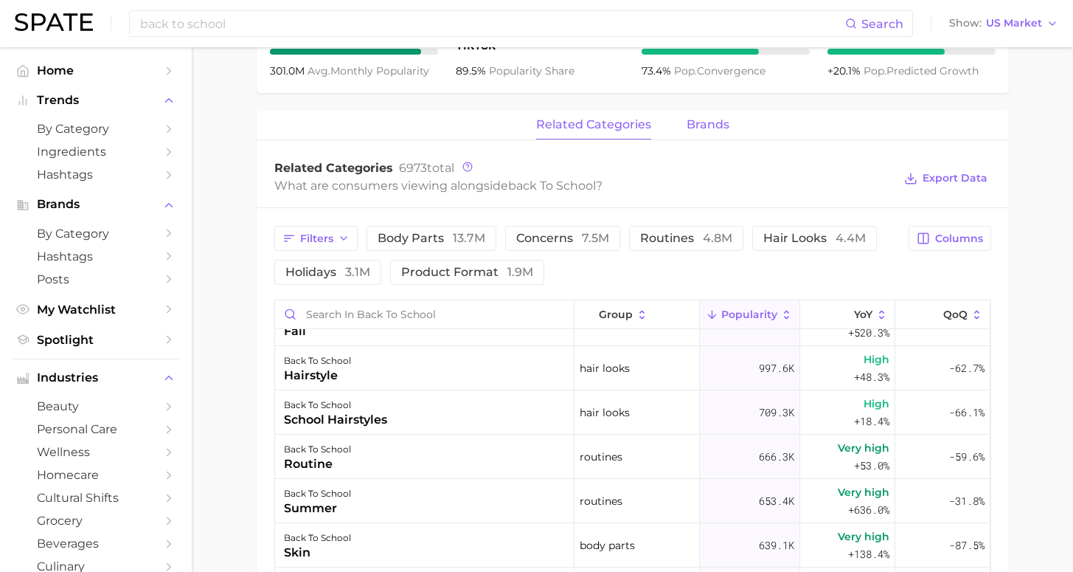
click at [698, 124] on span "brands" at bounding box center [708, 124] width 43 height 13
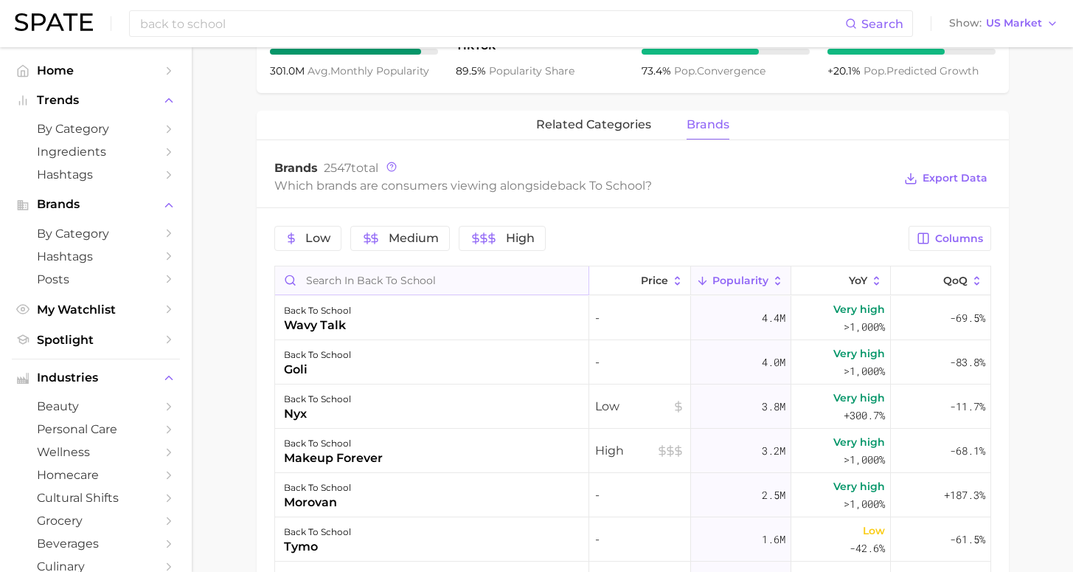
click at [448, 280] on input "Search in back to school" at bounding box center [431, 280] width 313 height 28
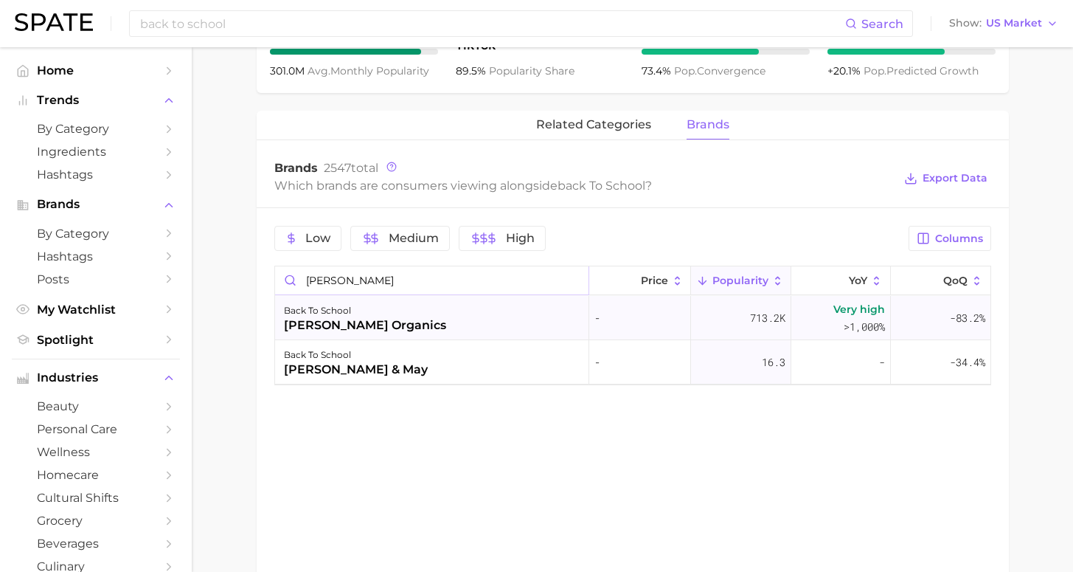
type input "[PERSON_NAME]"
click at [441, 325] on div "back to school [PERSON_NAME] organics" at bounding box center [432, 318] width 314 height 44
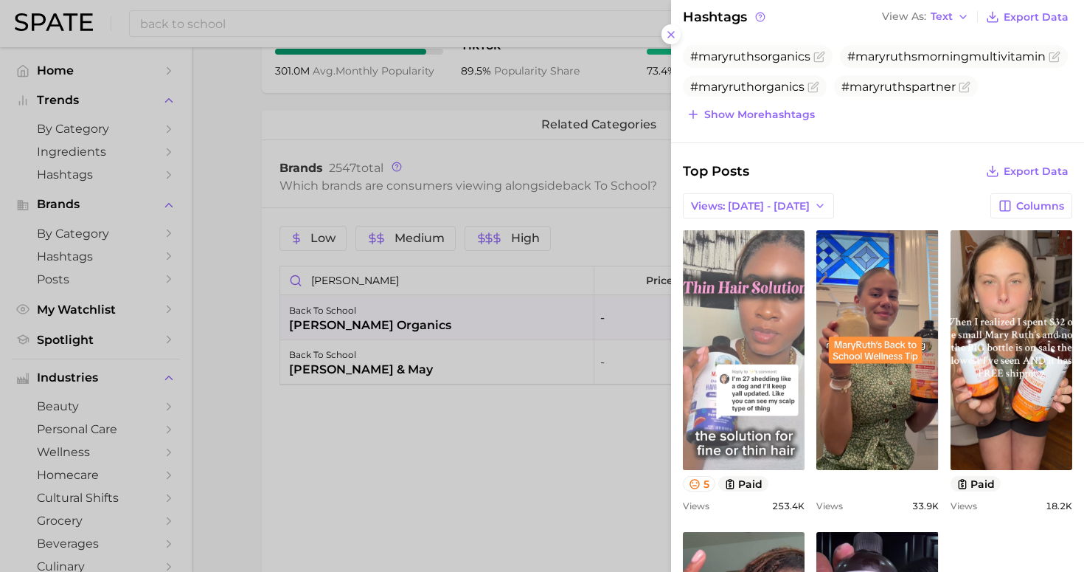
scroll to position [0, 0]
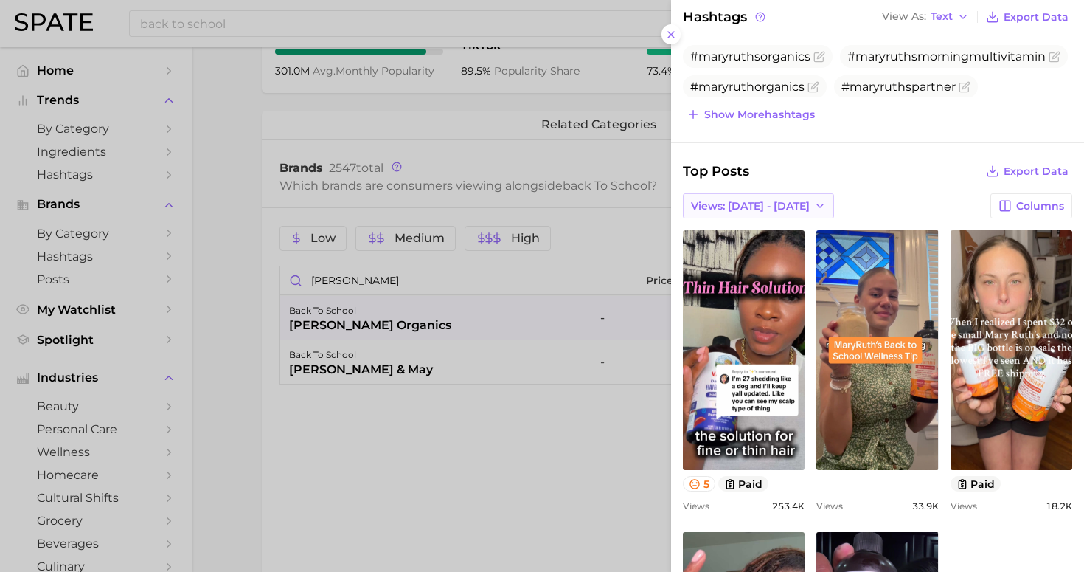
click at [769, 206] on span "Views: [DATE] - [DATE]" at bounding box center [750, 206] width 119 height 13
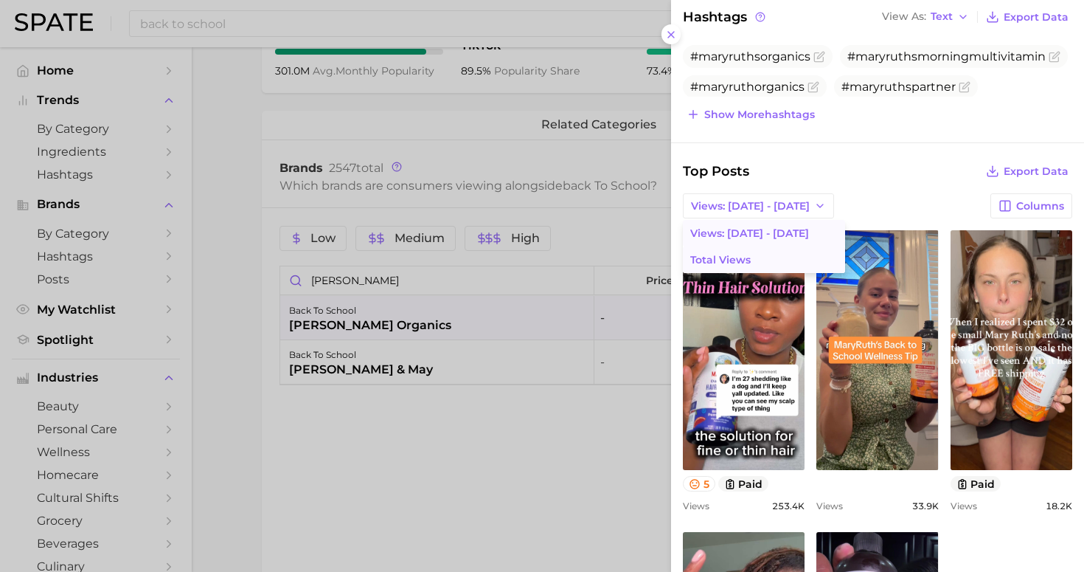
click at [759, 258] on button "Total Views" at bounding box center [764, 259] width 162 height 27
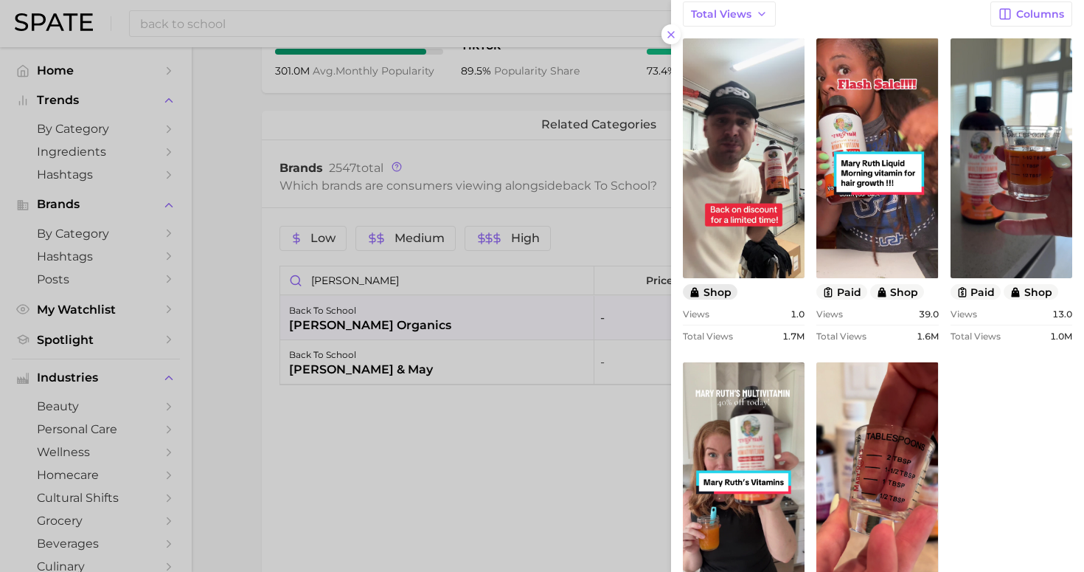
scroll to position [571, 0]
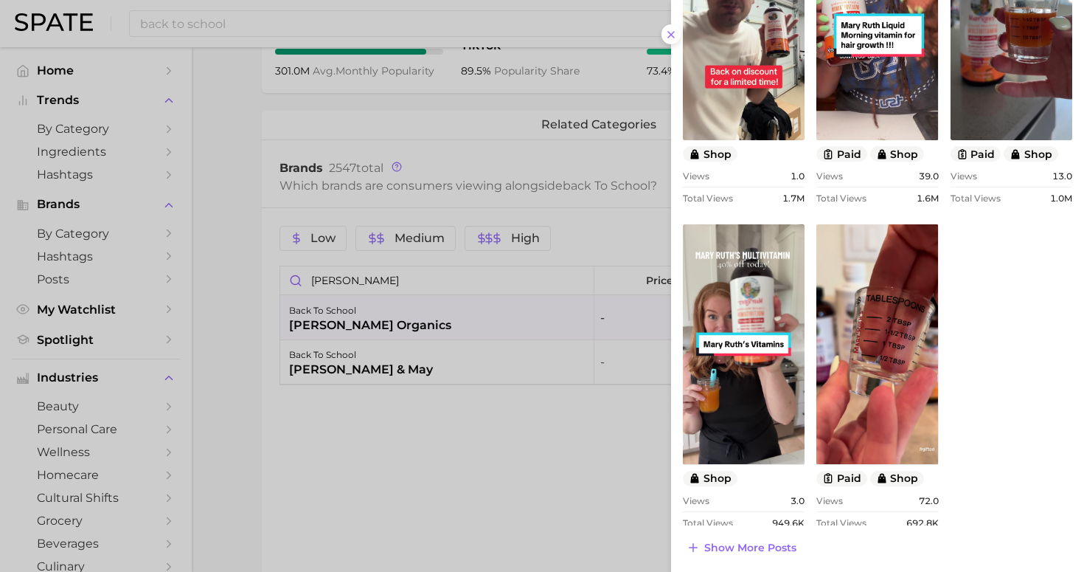
click at [765, 541] on span "Show more posts" at bounding box center [750, 547] width 92 height 13
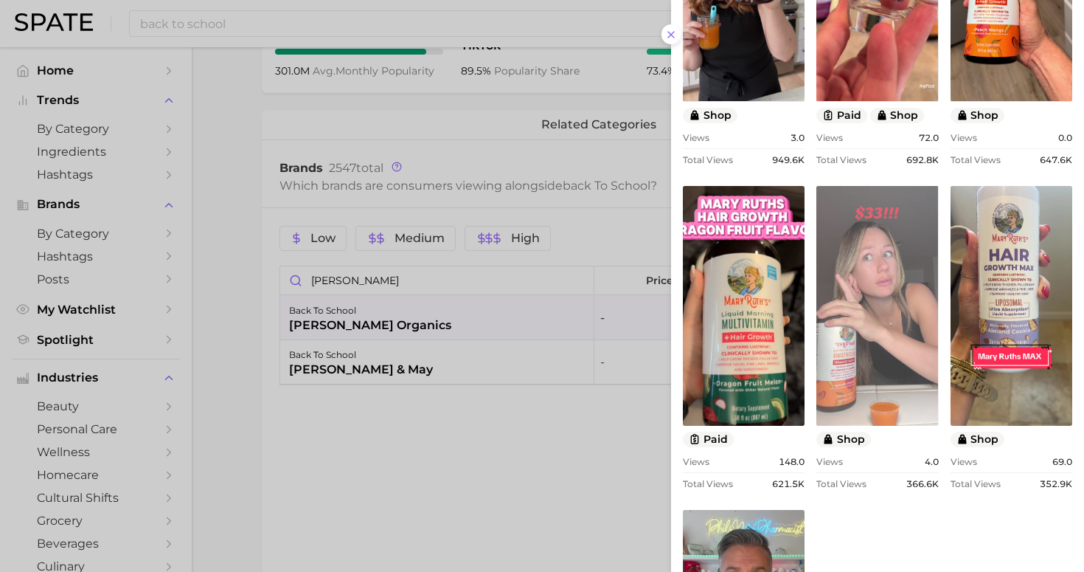
scroll to position [1193, 0]
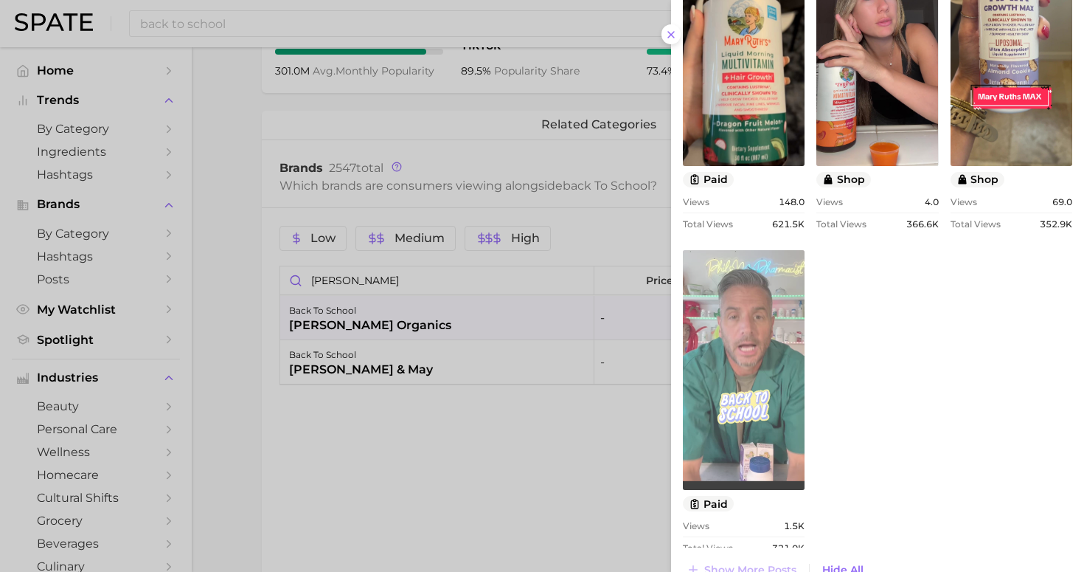
click at [754, 367] on link "view post on TikTok" at bounding box center [744, 370] width 122 height 240
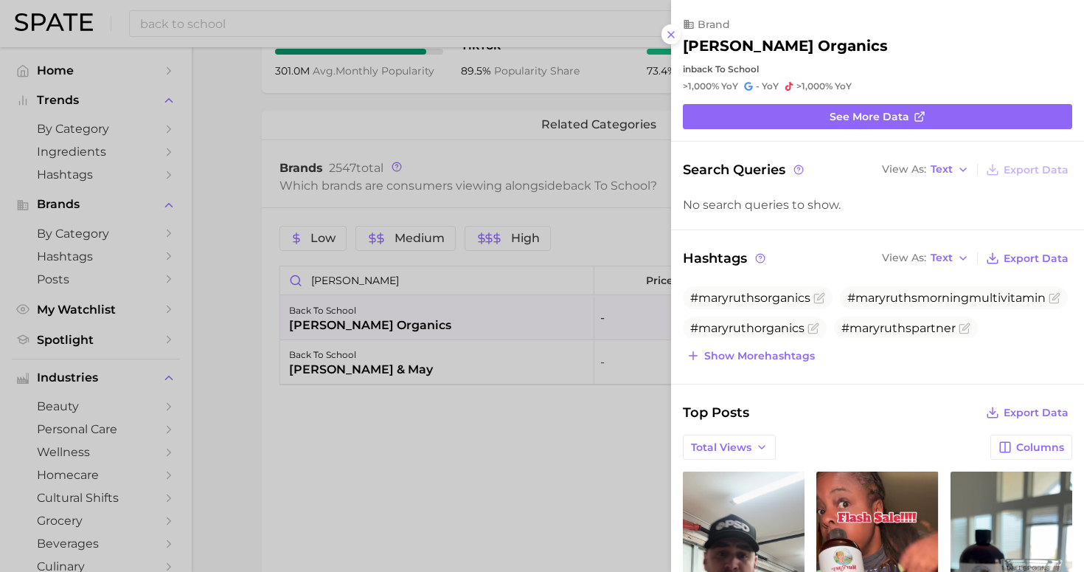
scroll to position [0, 0]
click at [723, 437] on button "Total Views" at bounding box center [729, 446] width 93 height 25
click at [726, 473] on span "Views: [DATE] - [DATE]" at bounding box center [749, 474] width 119 height 13
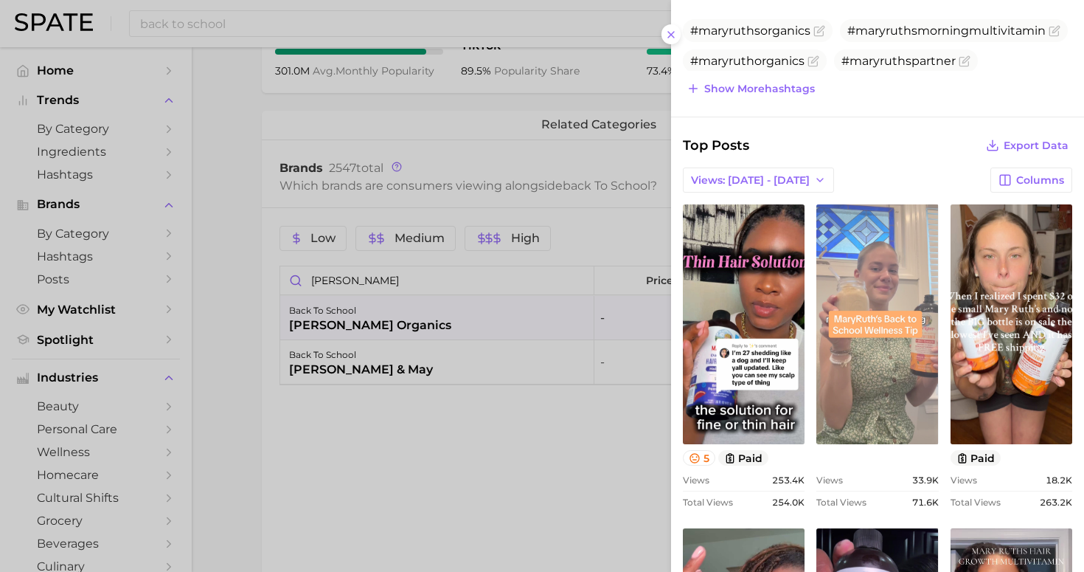
click at [867, 344] on link "view post on TikTok" at bounding box center [877, 324] width 122 height 240
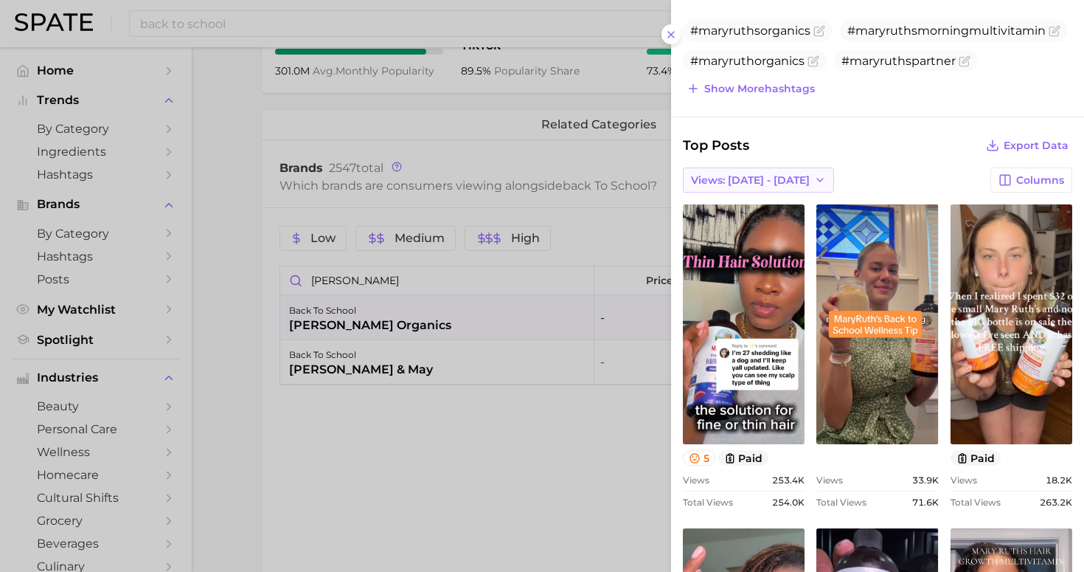
click at [767, 174] on span "Views: [DATE] - [DATE]" at bounding box center [750, 180] width 119 height 13
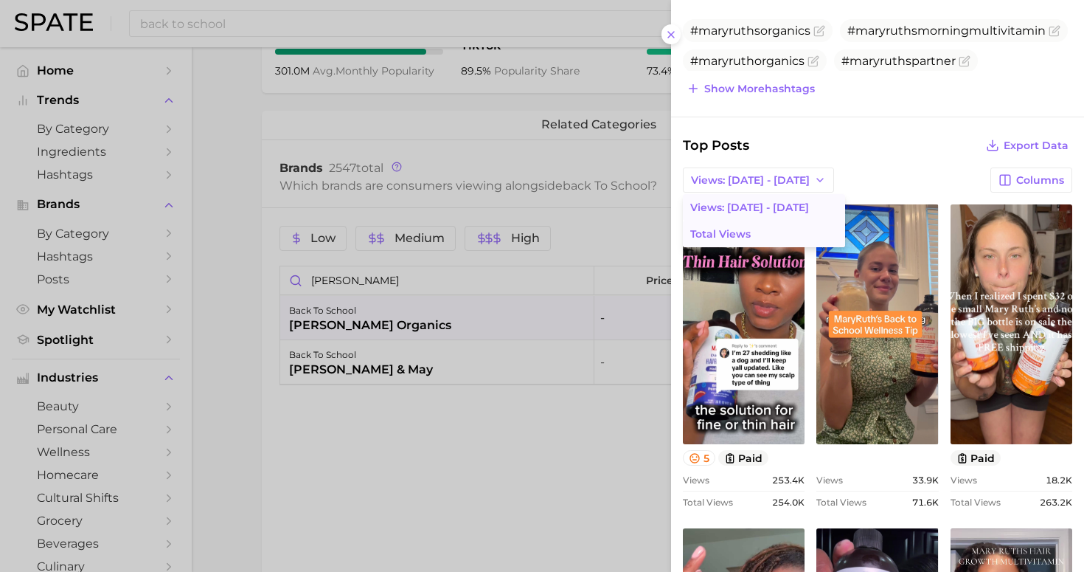
click at [778, 235] on button "Total Views" at bounding box center [764, 234] width 162 height 27
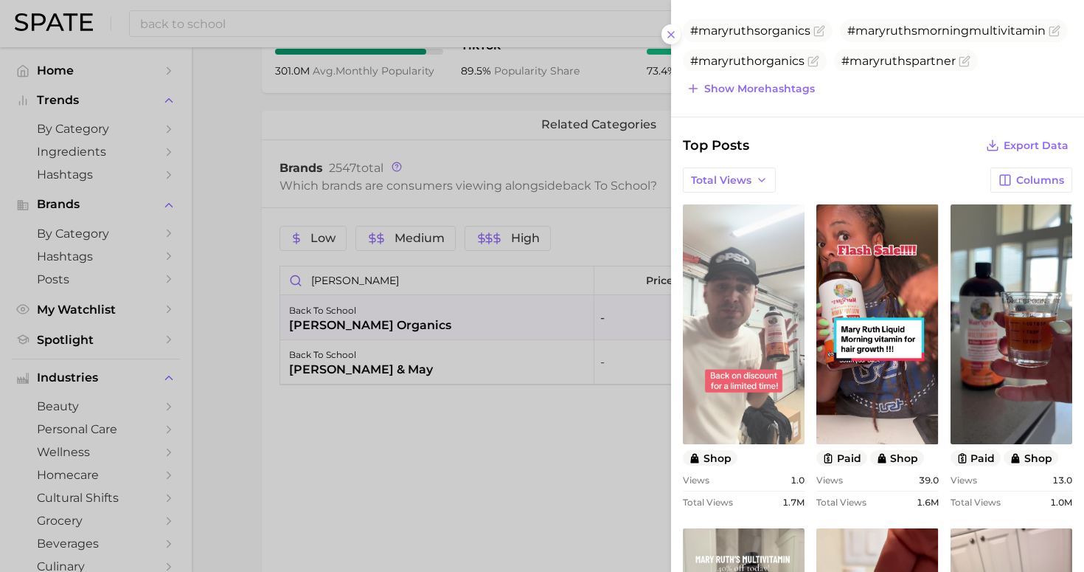
click at [770, 402] on link "view post on TikTok" at bounding box center [744, 324] width 122 height 240
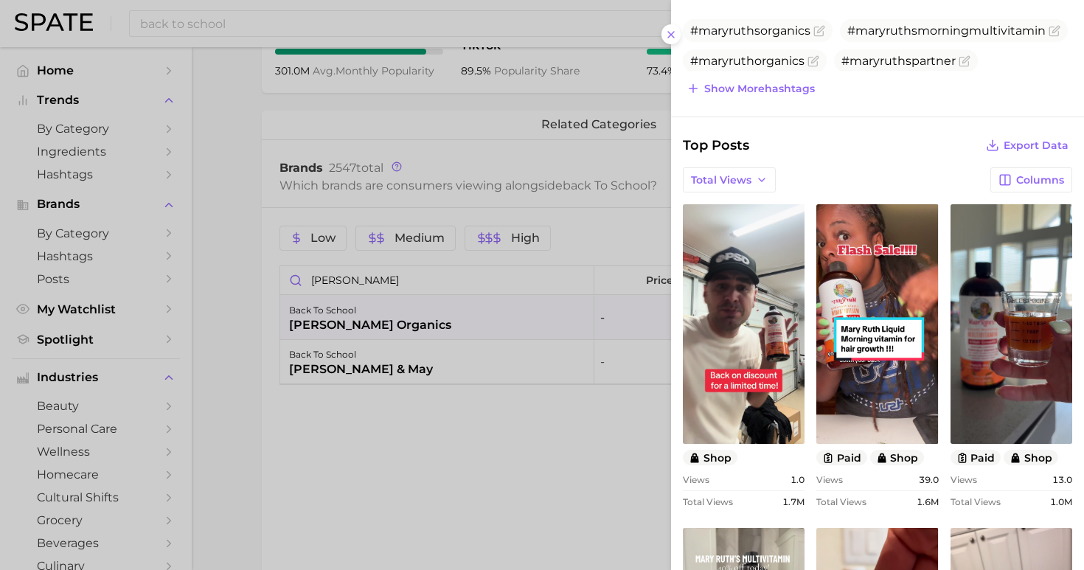
drag, startPoint x: 566, startPoint y: 472, endPoint x: 574, endPoint y: 455, distance: 18.8
click at [569, 471] on div at bounding box center [542, 285] width 1084 height 570
